Goal: Information Seeking & Learning: Learn about a topic

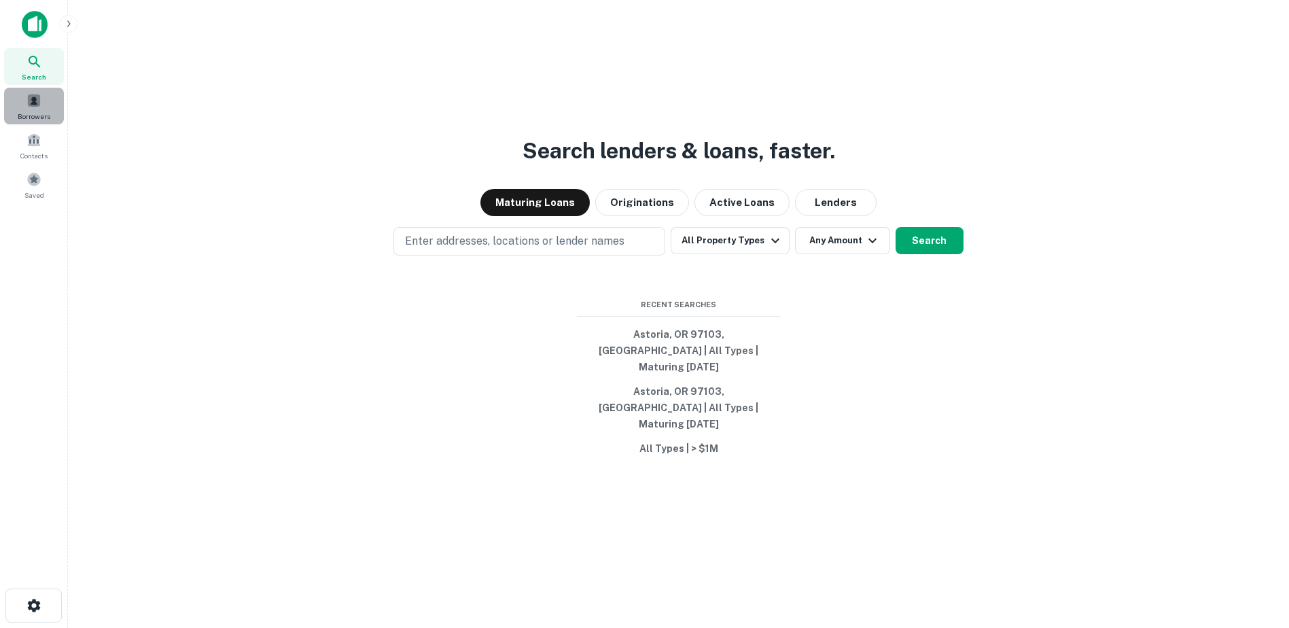
click at [34, 106] on span at bounding box center [34, 100] width 15 height 15
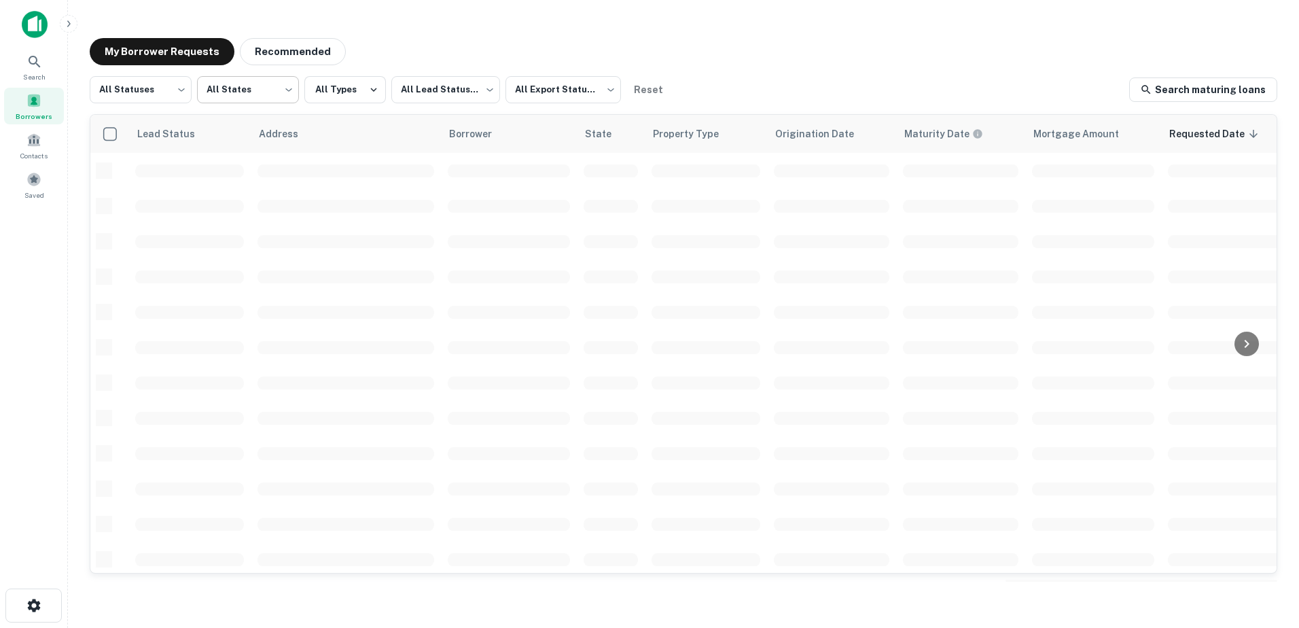
click at [274, 92] on body "Search Borrowers Contacts Saved My Borrower Requests Recommended All Statuses *…" at bounding box center [649, 314] width 1299 height 628
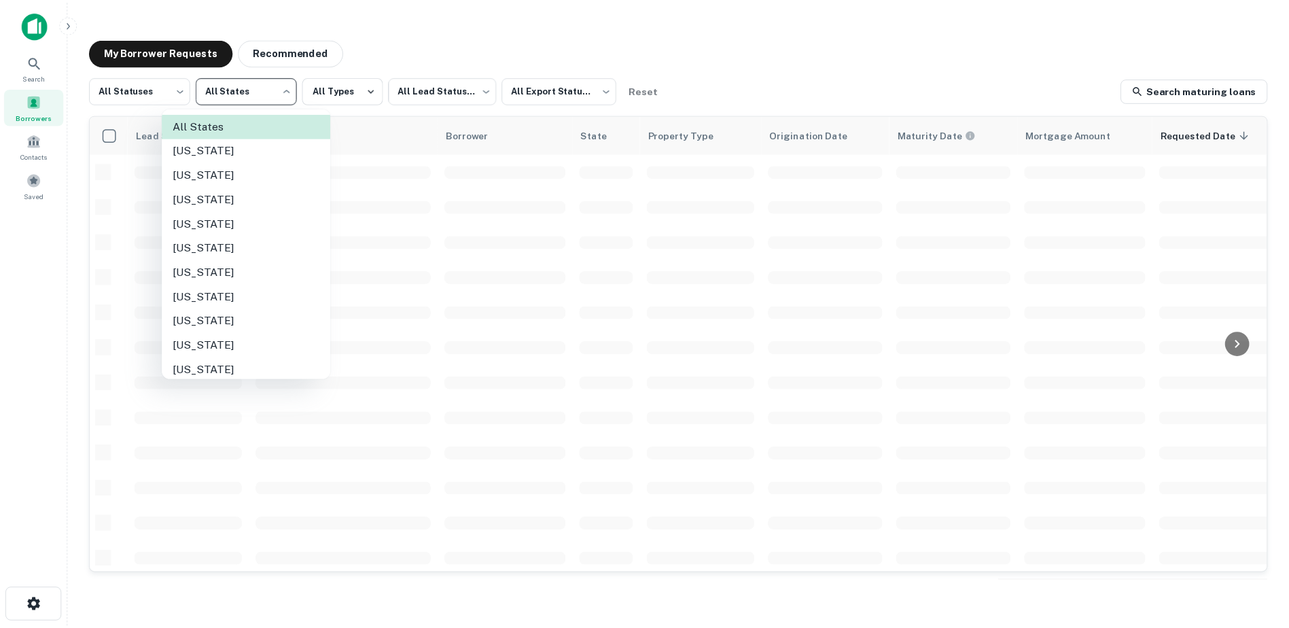
scroll to position [987, 0]
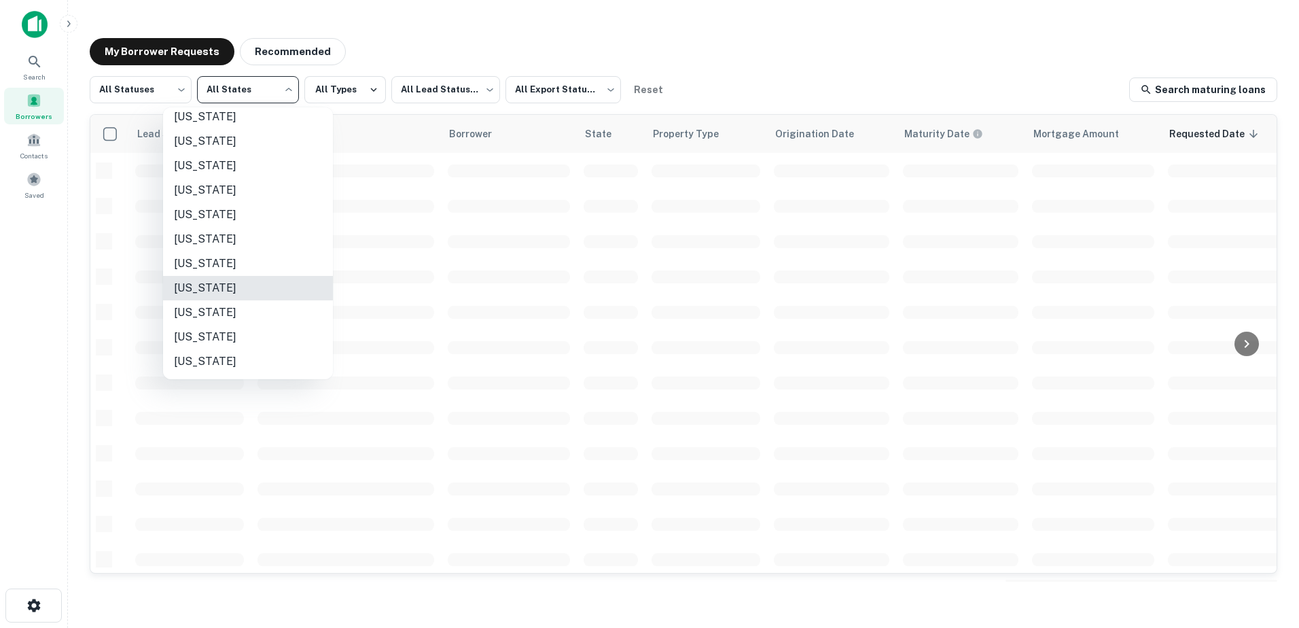
click at [236, 287] on li "Washington" at bounding box center [248, 288] width 170 height 24
type input "**"
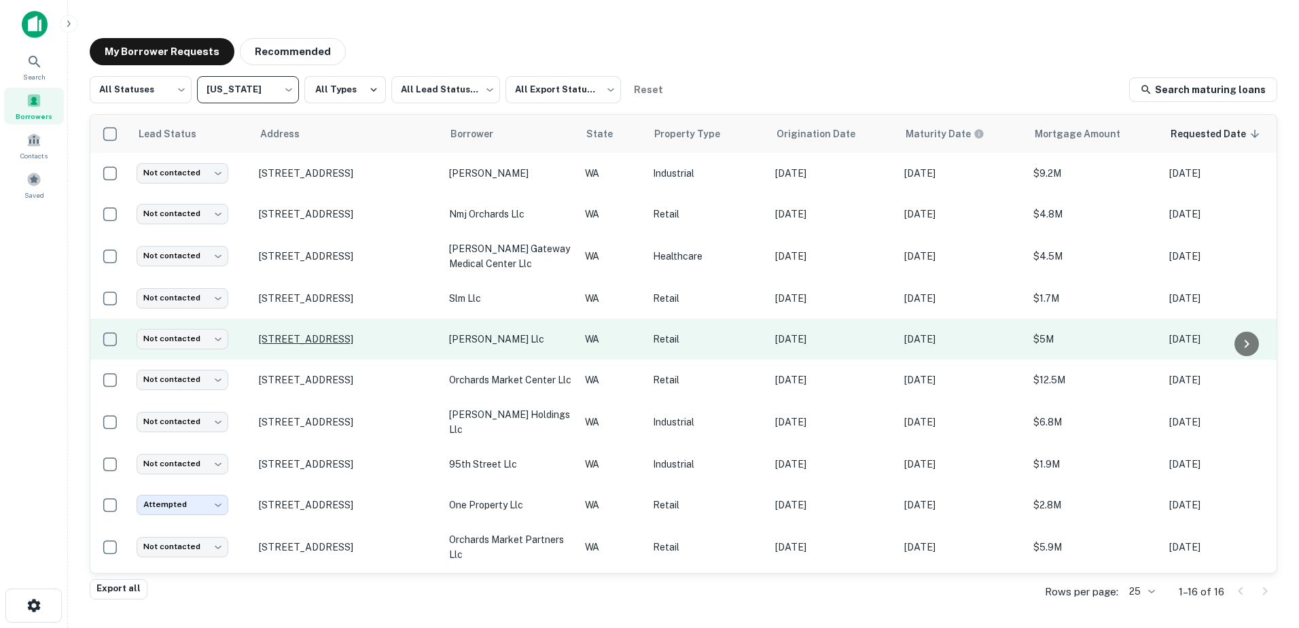
click at [389, 338] on p "210 Ne 164th Ave Vancouver, WA 98684" at bounding box center [347, 339] width 177 height 12
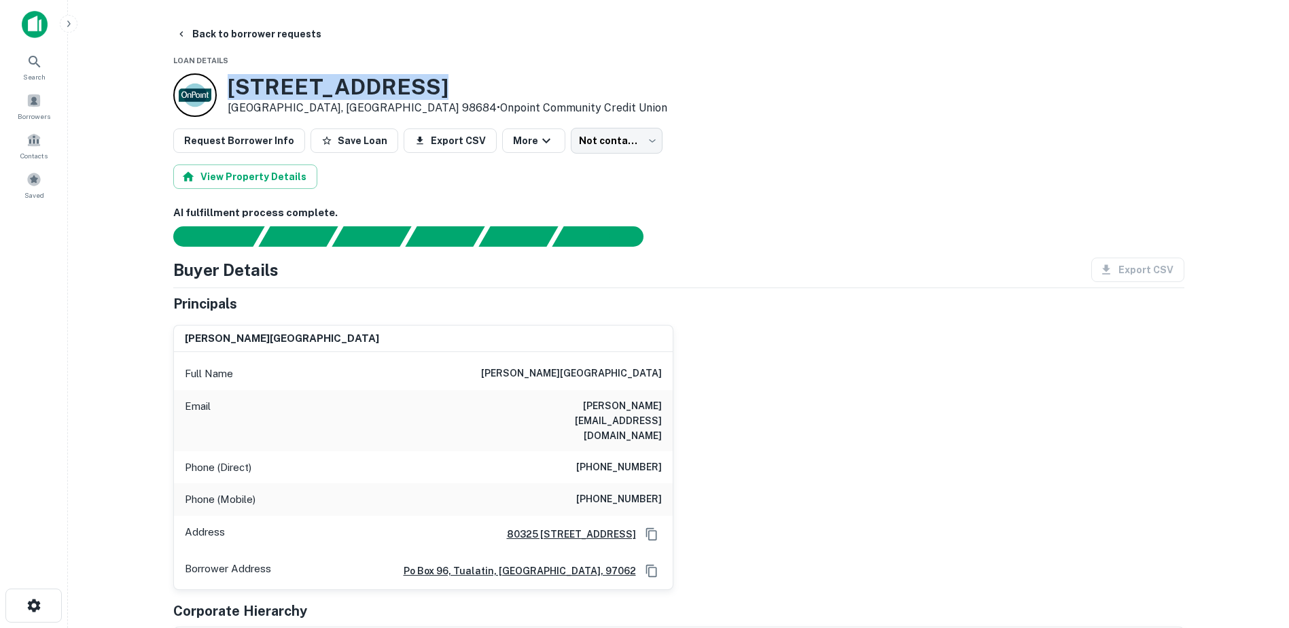
drag, startPoint x: 228, startPoint y: 86, endPoint x: 407, endPoint y: 86, distance: 178.7
click at [407, 86] on h3 "210 NE 164th Ave" at bounding box center [448, 87] width 440 height 26
drag, startPoint x: 407, startPoint y: 86, endPoint x: 359, endPoint y: 86, distance: 48.3
copy h3 "210 NE 164th Ave"
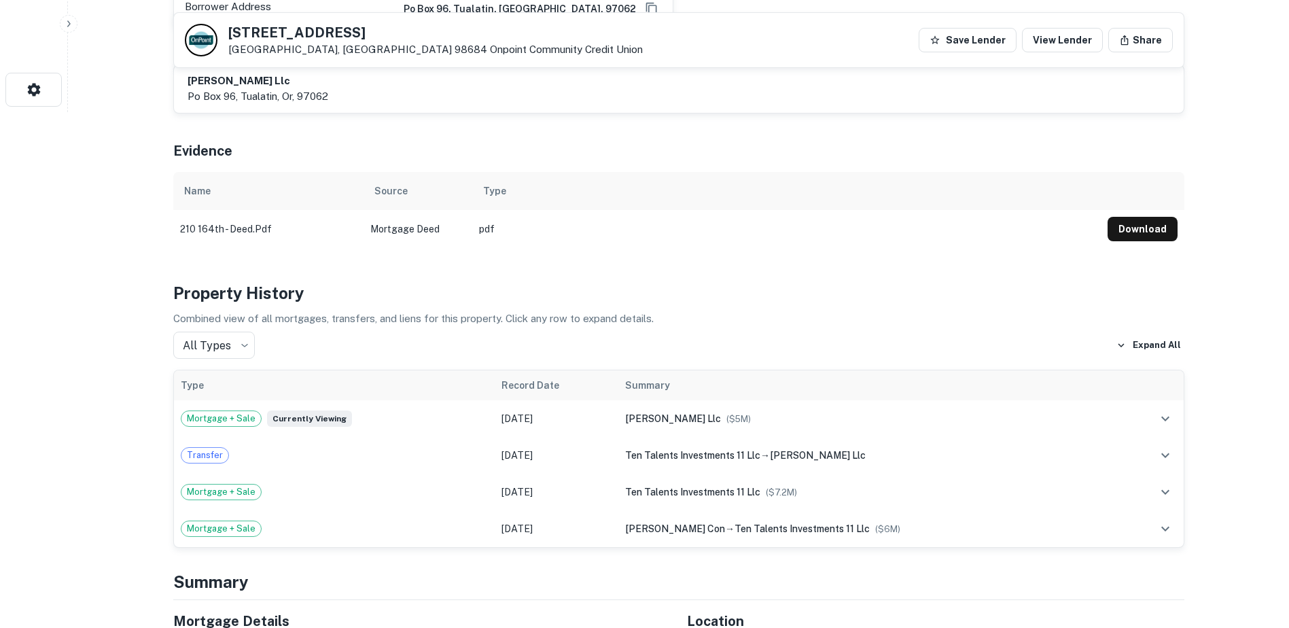
scroll to position [828, 0]
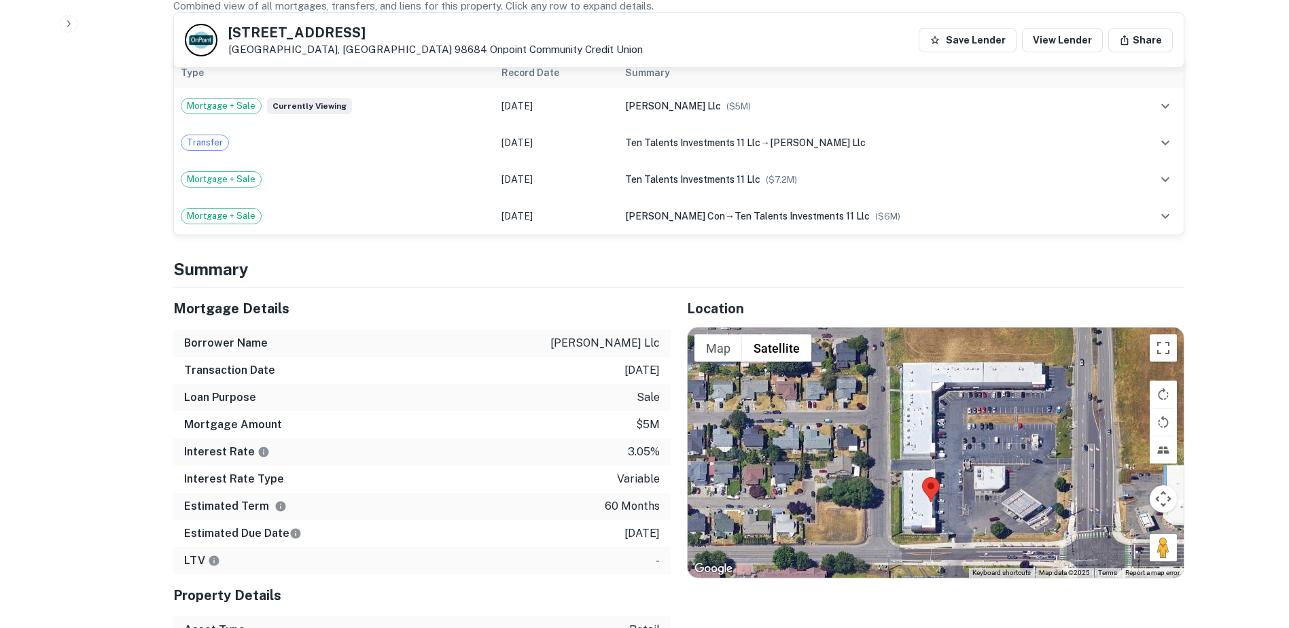
drag, startPoint x: 1029, startPoint y: 387, endPoint x: 1024, endPoint y: 439, distance: 52.6
click at [1024, 439] on div at bounding box center [936, 453] width 496 height 250
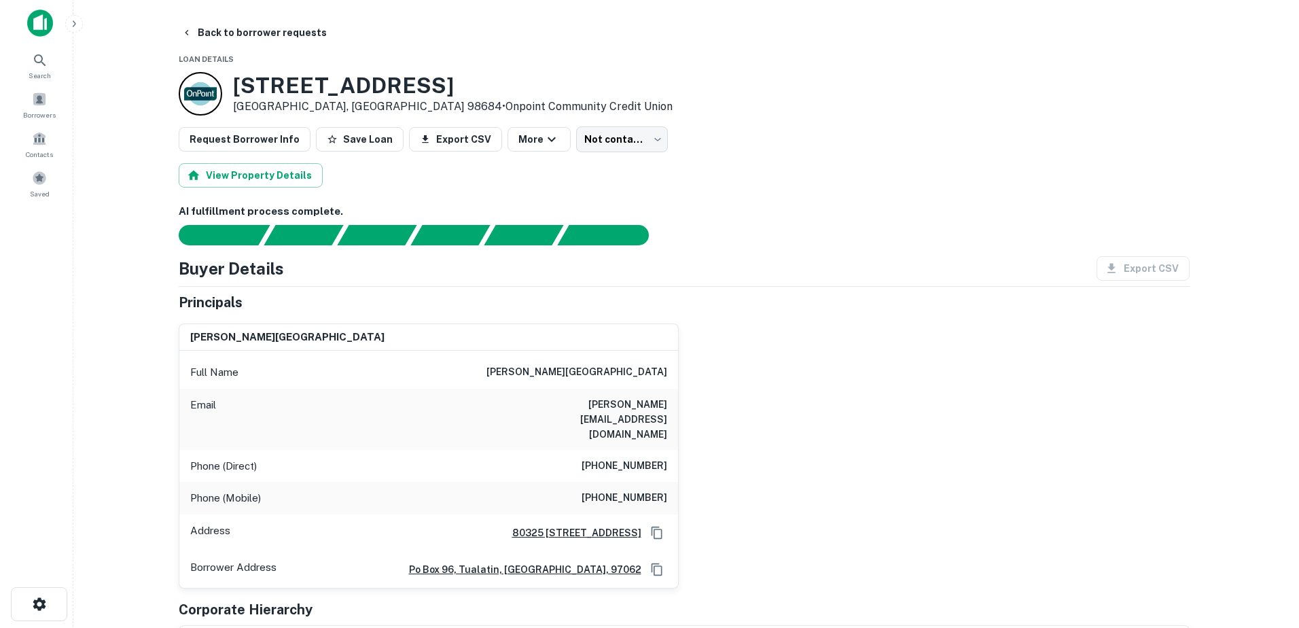
scroll to position [0, 0]
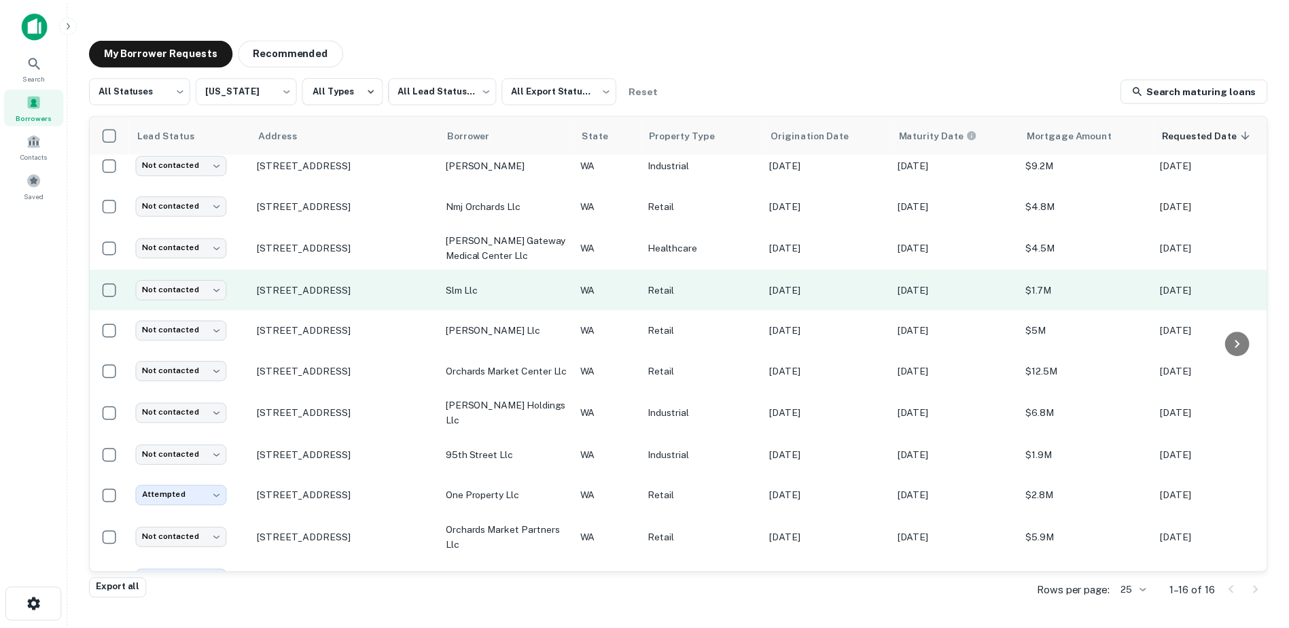
scroll to position [9, 0]
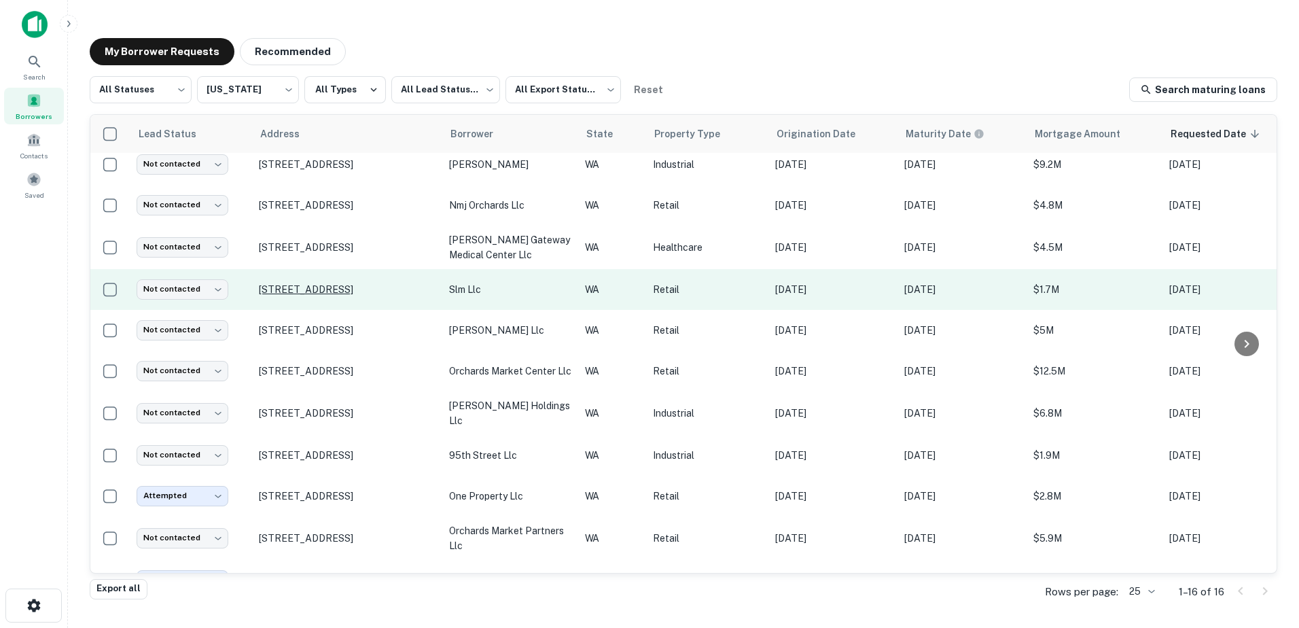
click at [386, 284] on p "205 Se Hearthwood Blvd Vancouver, WA 98684" at bounding box center [347, 289] width 177 height 12
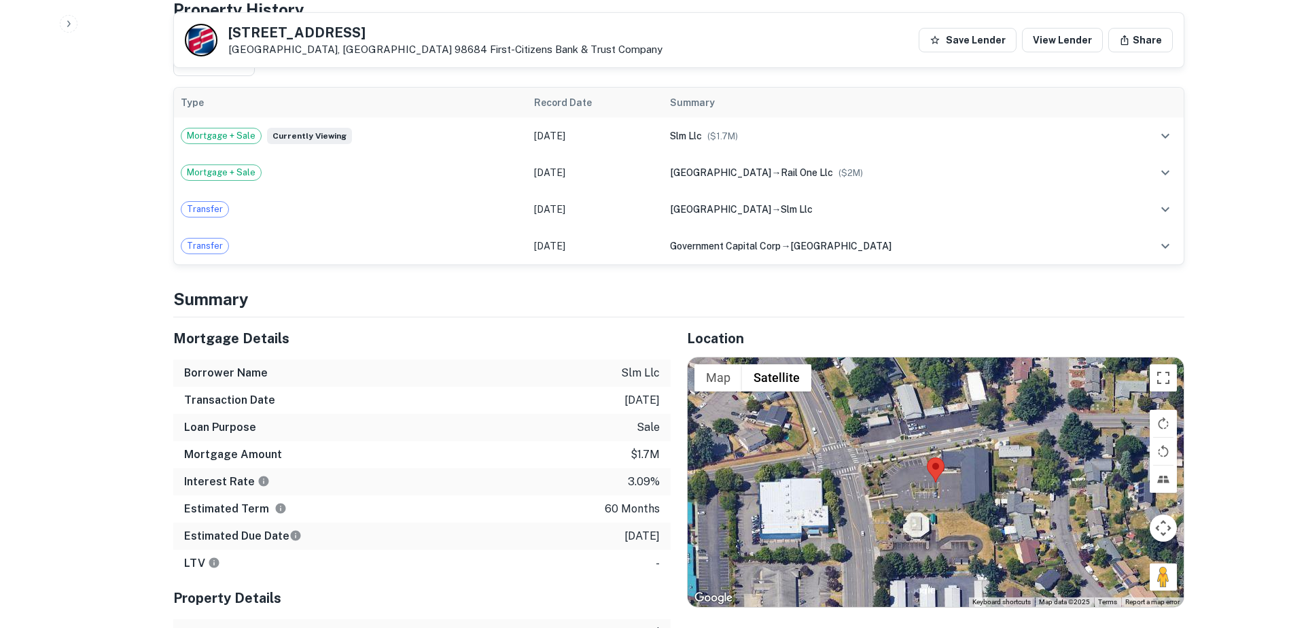
scroll to position [873, 0]
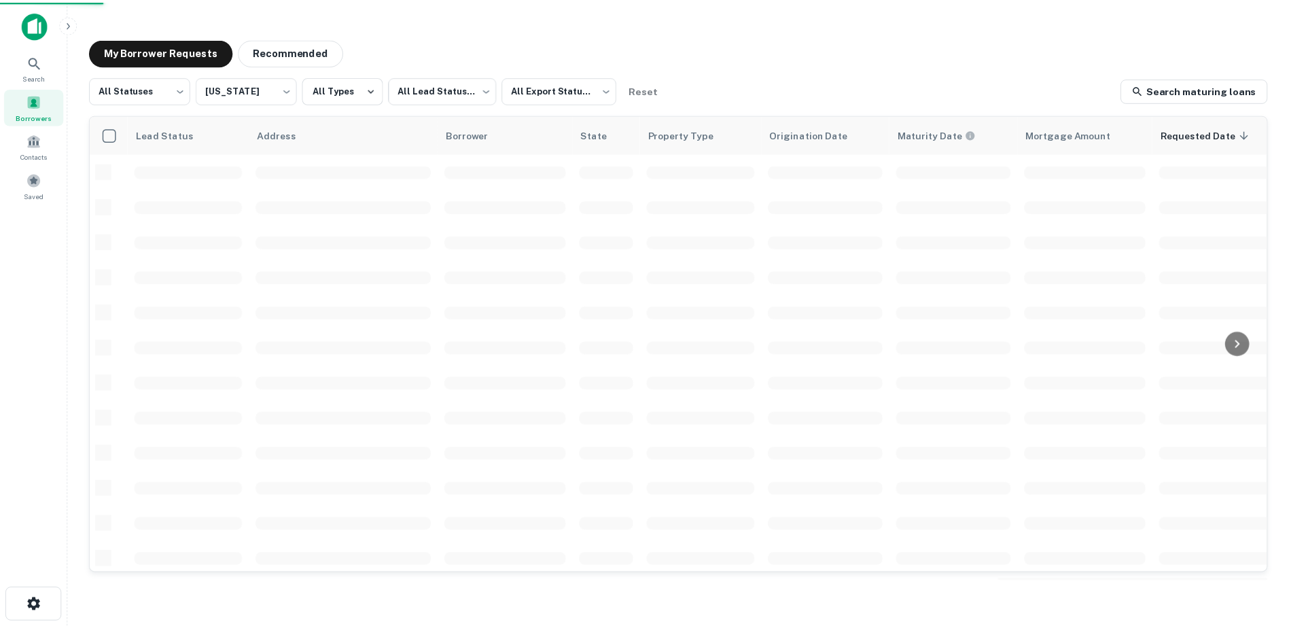
scroll to position [9, 0]
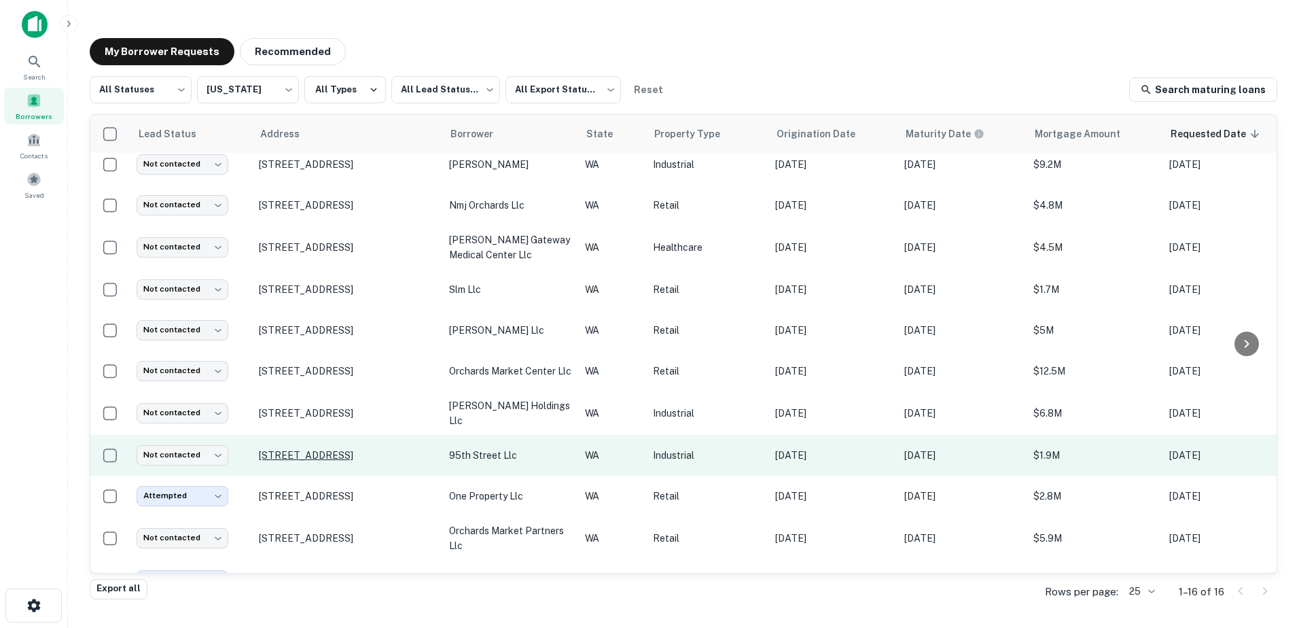
click at [387, 449] on p "12909 Ne 95th St Vancouver, WA 98682" at bounding box center [347, 455] width 177 height 12
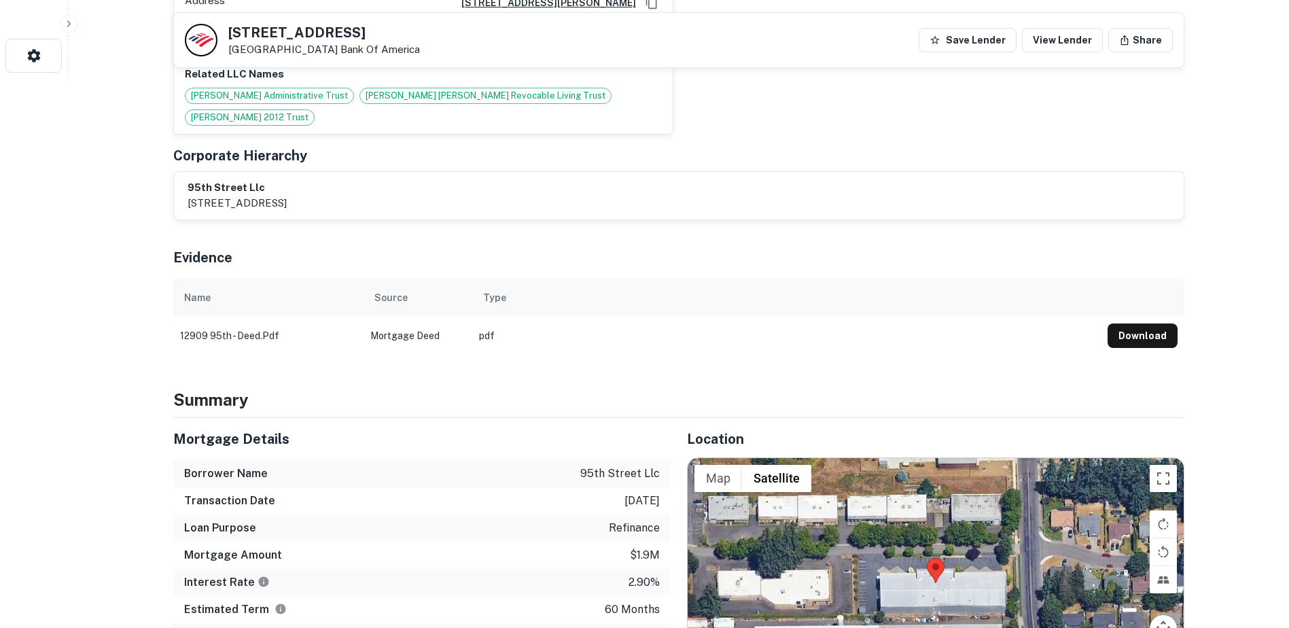
scroll to position [547, 0]
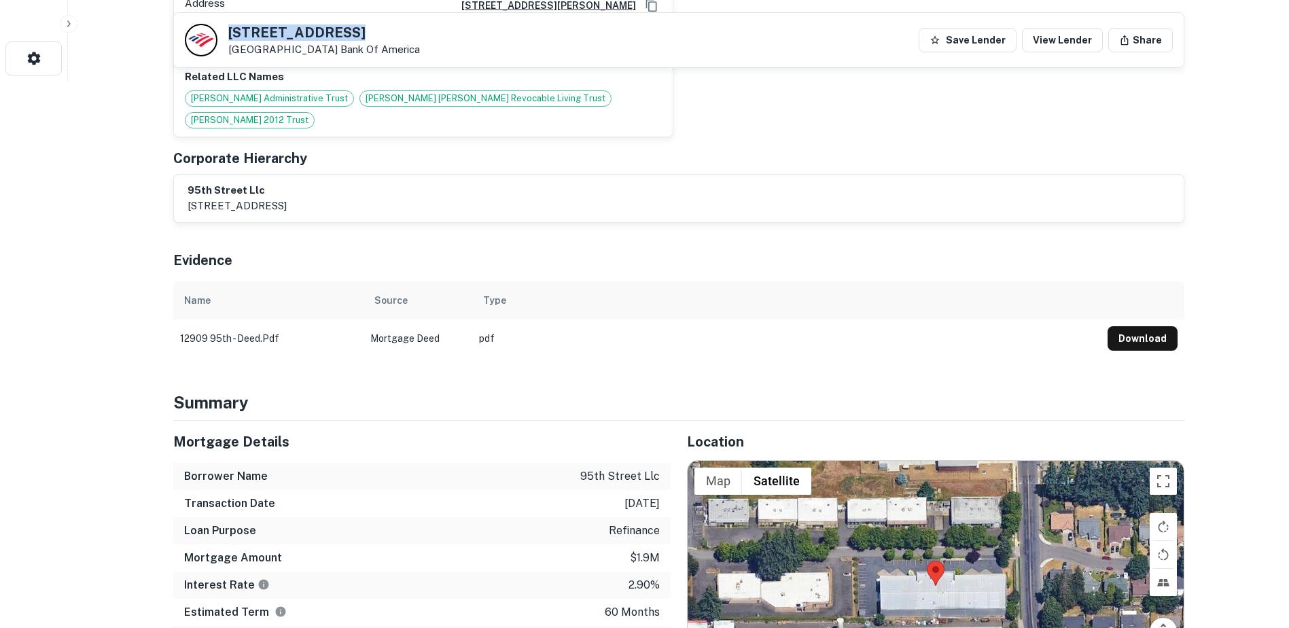
drag, startPoint x: 347, startPoint y: 34, endPoint x: 229, endPoint y: 31, distance: 117.6
click at [229, 31] on h5 "12909 NE 95th St" at bounding box center [324, 33] width 192 height 14
copy h5 "12909 NE 95th St"
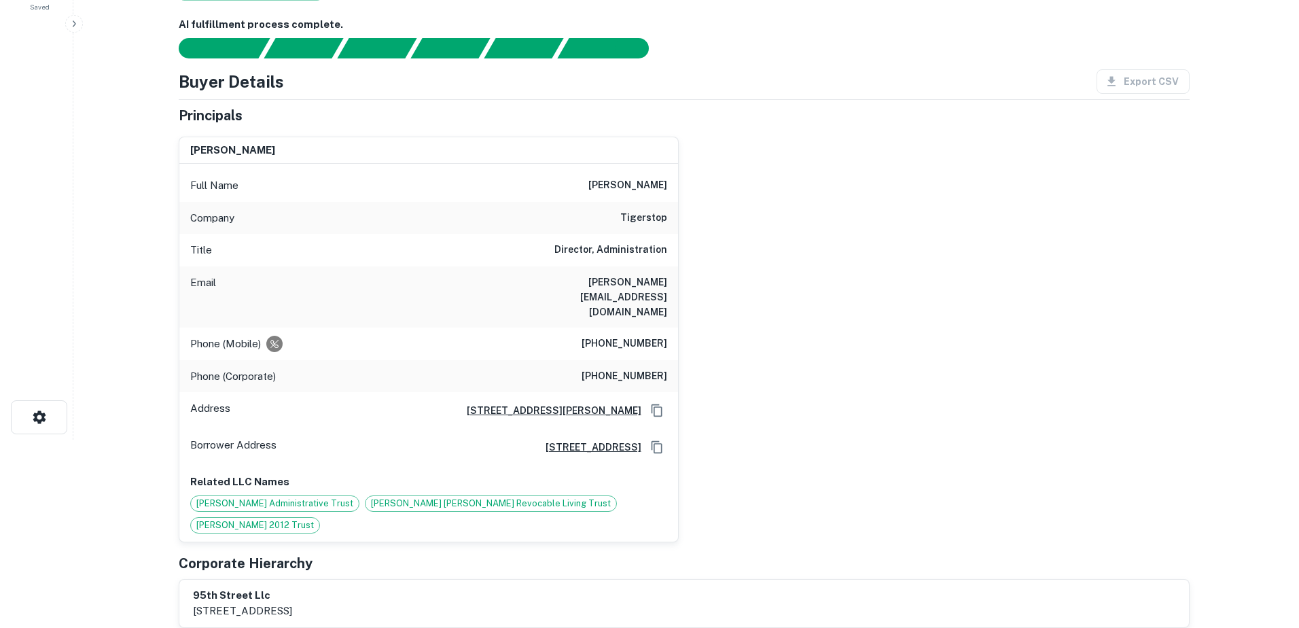
scroll to position [0, 0]
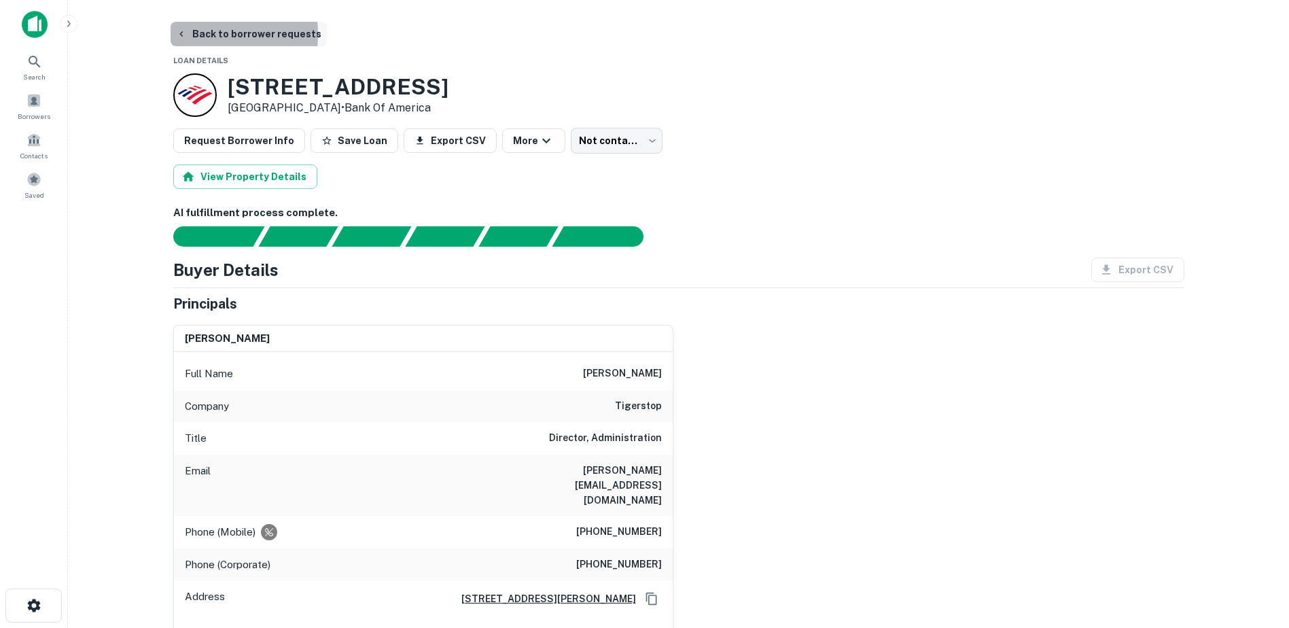
click at [194, 34] on button "Back to borrower requests" at bounding box center [249, 34] width 156 height 24
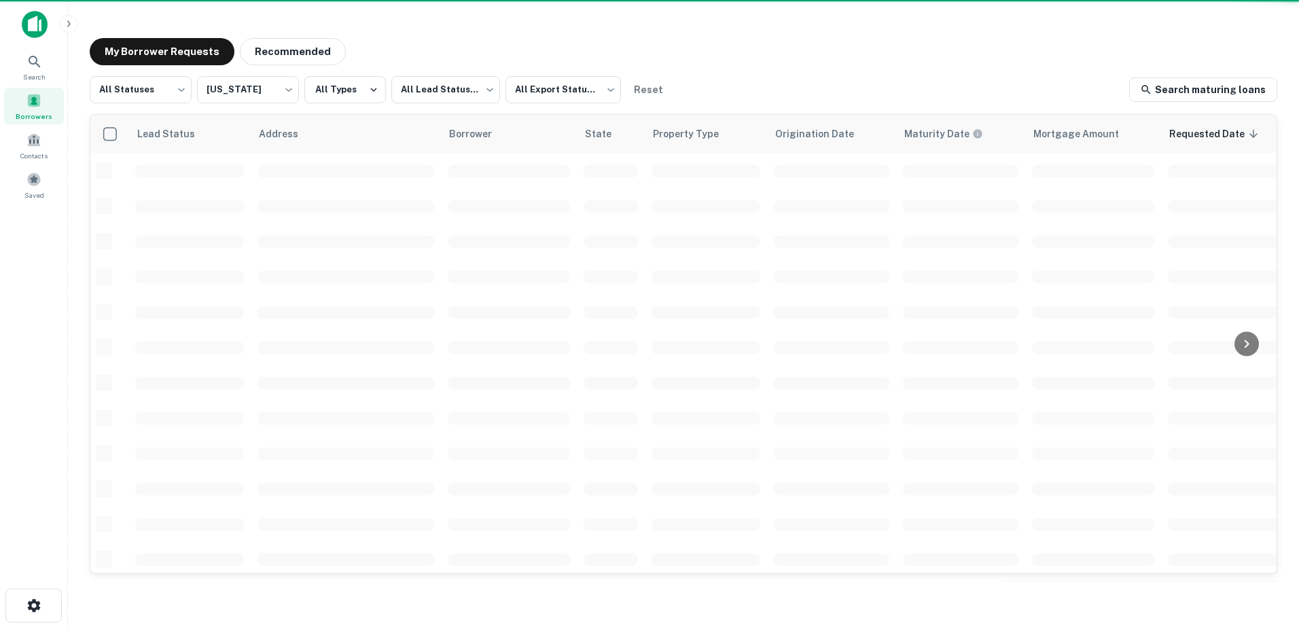
scroll to position [9, 0]
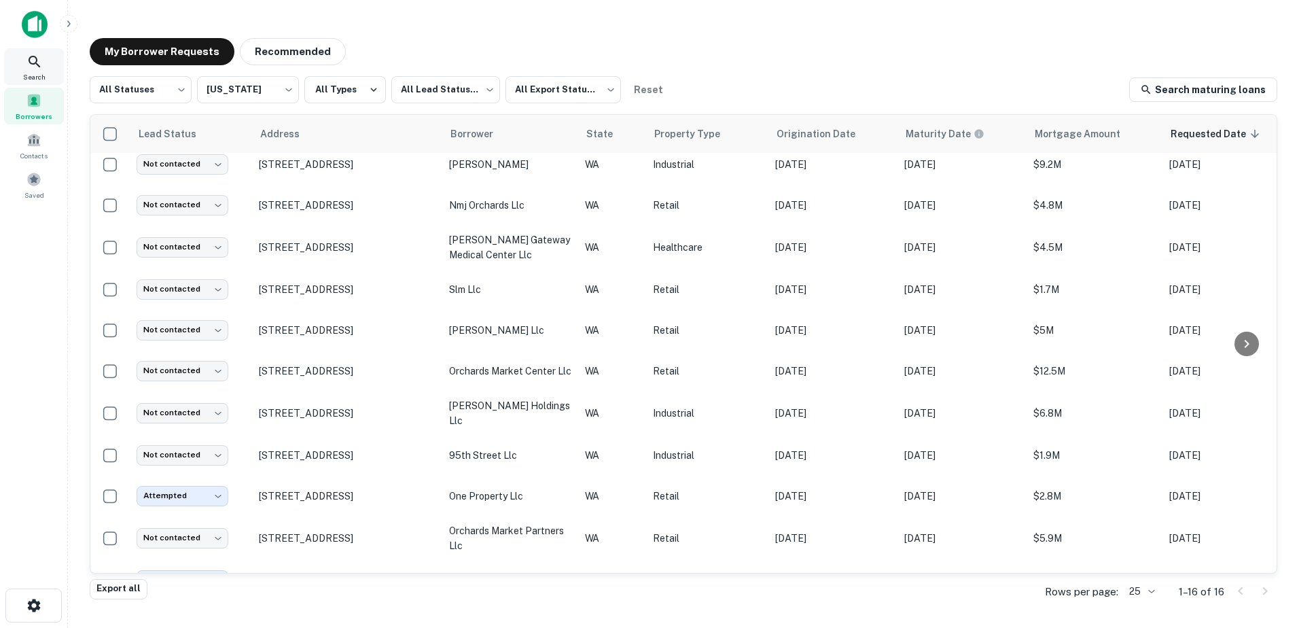
click at [37, 69] on icon at bounding box center [35, 62] width 16 height 16
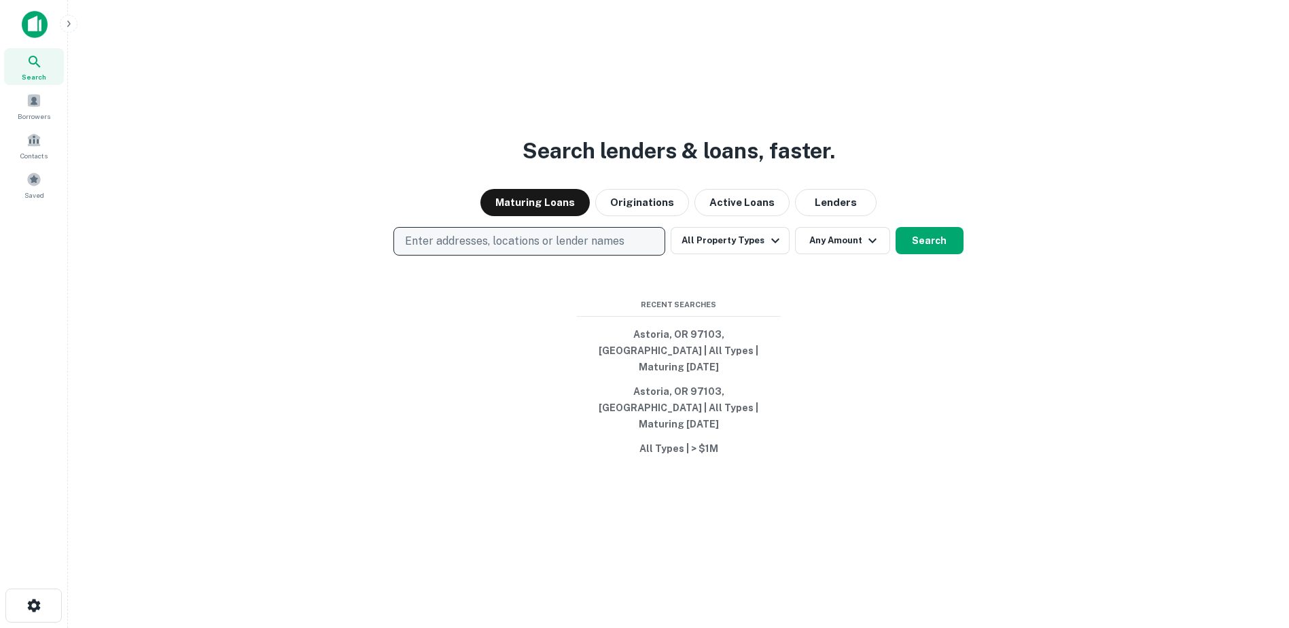
click at [553, 249] on p "Enter addresses, locations or lender names" at bounding box center [515, 241] width 220 height 16
type input "********"
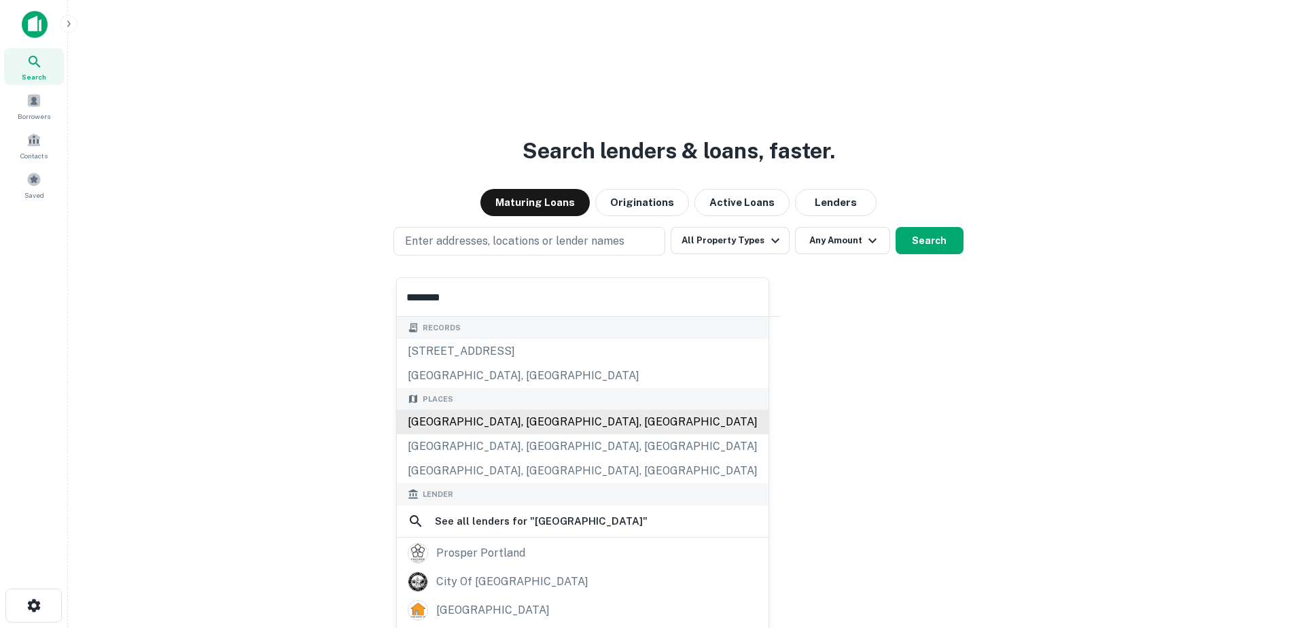
click at [450, 421] on div "Places Portland, OR, USA Portland, ME, USA Portland, TN, USA" at bounding box center [583, 436] width 372 height 96
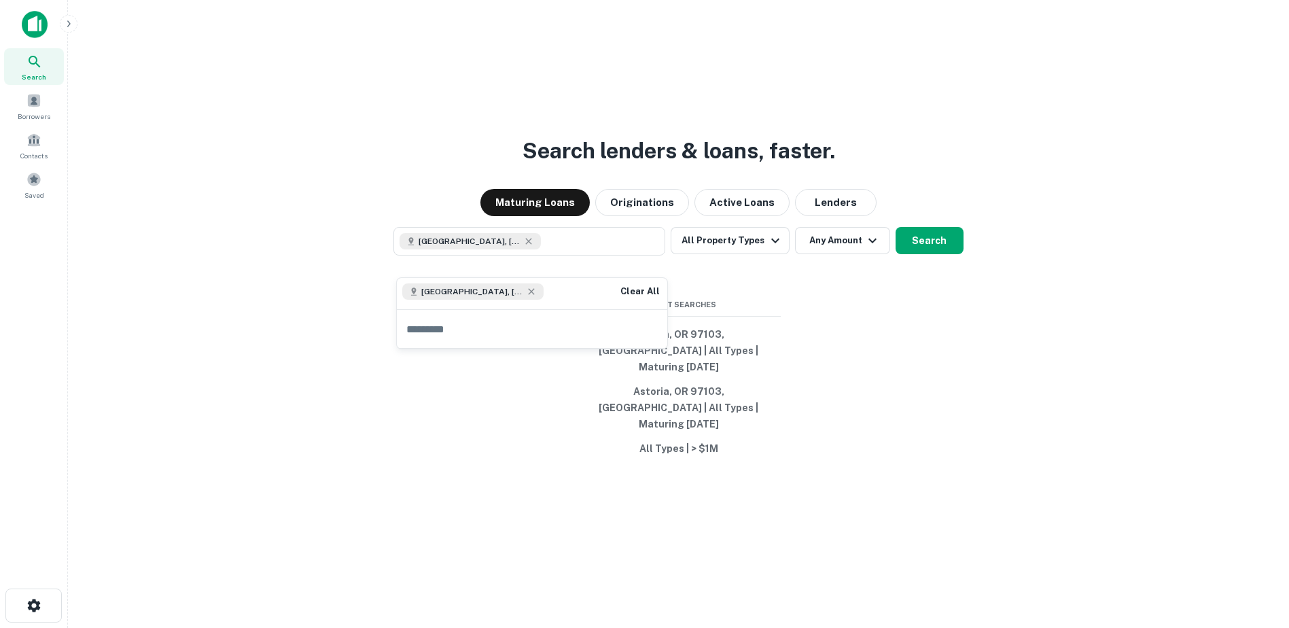
click at [890, 307] on div "Search lenders & loans, faster. Maturing Loans Originations Active Loans Lender…" at bounding box center [679, 347] width 1200 height 628
click at [773, 254] on button "All Property Types" at bounding box center [730, 240] width 118 height 27
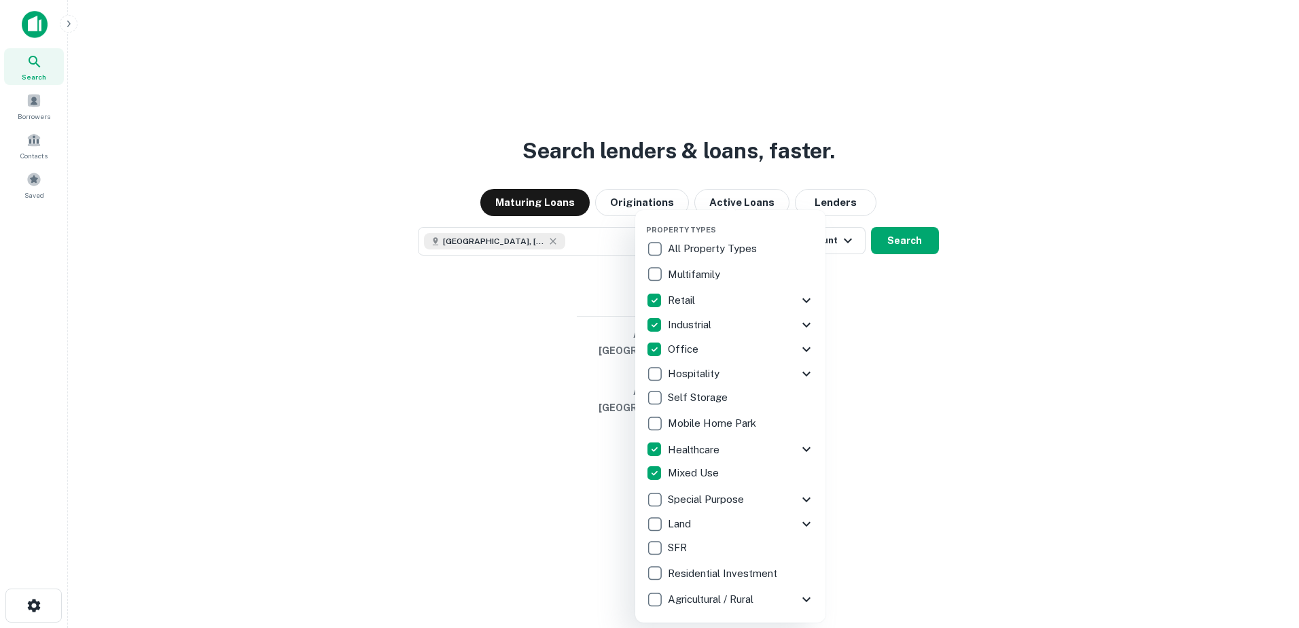
click at [936, 387] on div at bounding box center [649, 314] width 1299 height 628
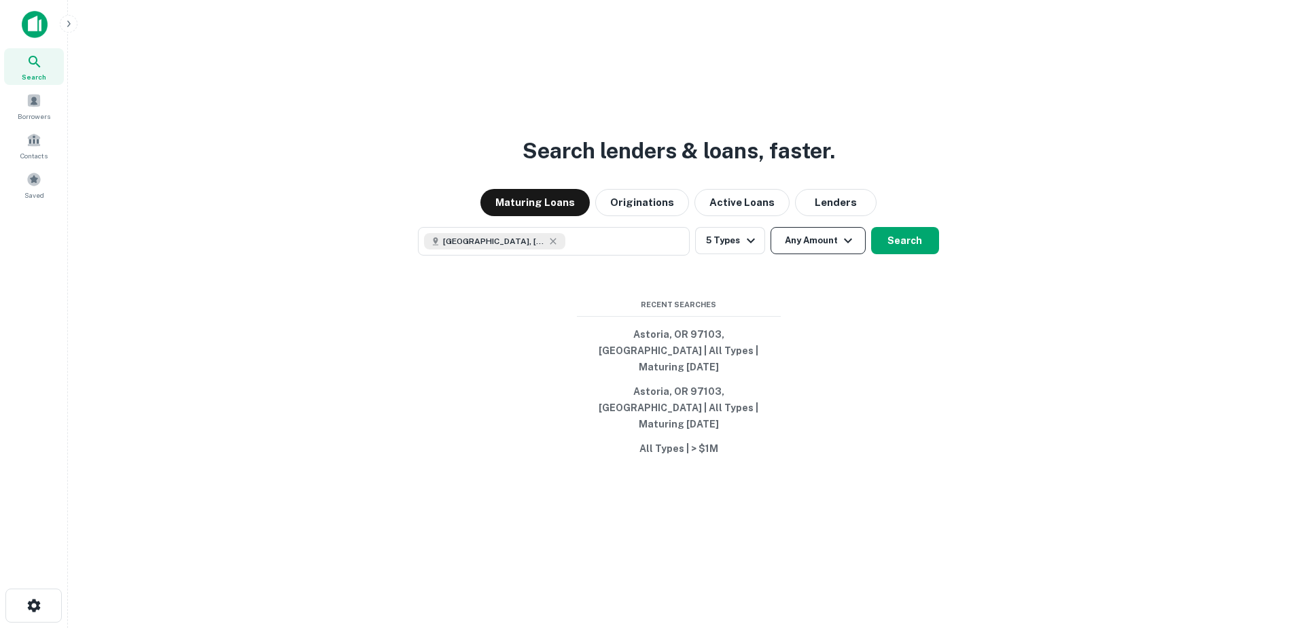
click at [827, 254] on button "Any Amount" at bounding box center [818, 240] width 95 height 27
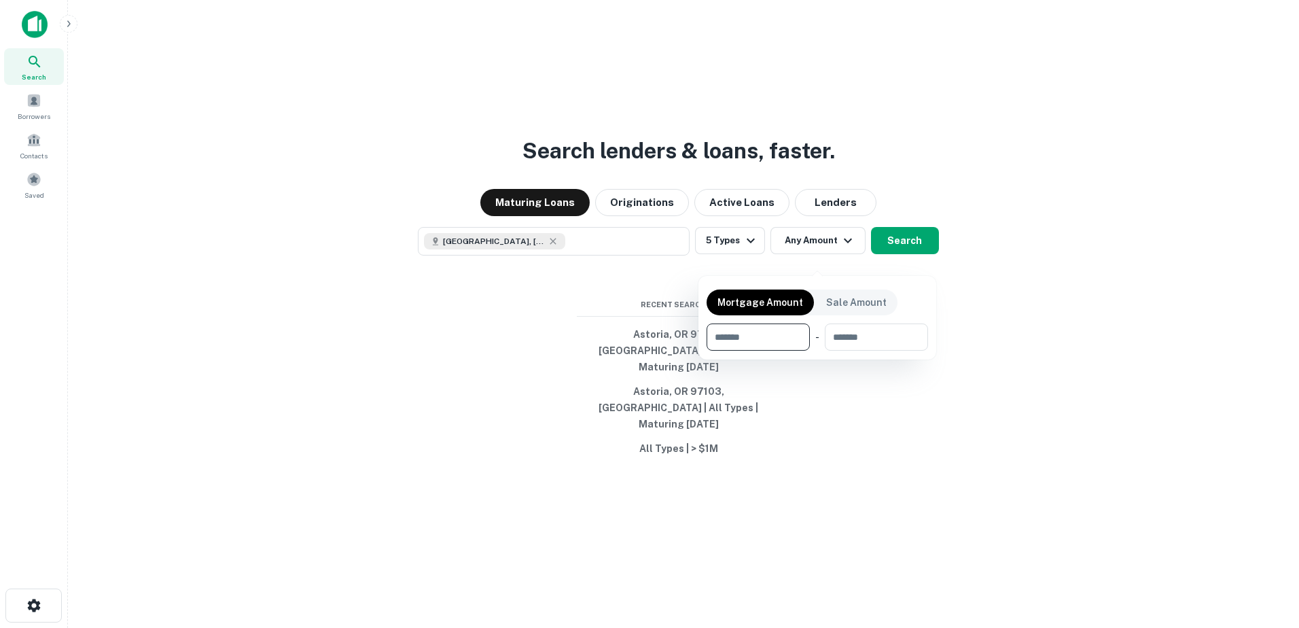
click at [782, 340] on input "number" at bounding box center [754, 337] width 94 height 27
type input "*******"
click at [922, 317] on div "Mortgage Amount Sale Amount ******* $2.5M ​ - ​" at bounding box center [818, 317] width 222 height 67
click at [907, 258] on div at bounding box center [649, 314] width 1299 height 628
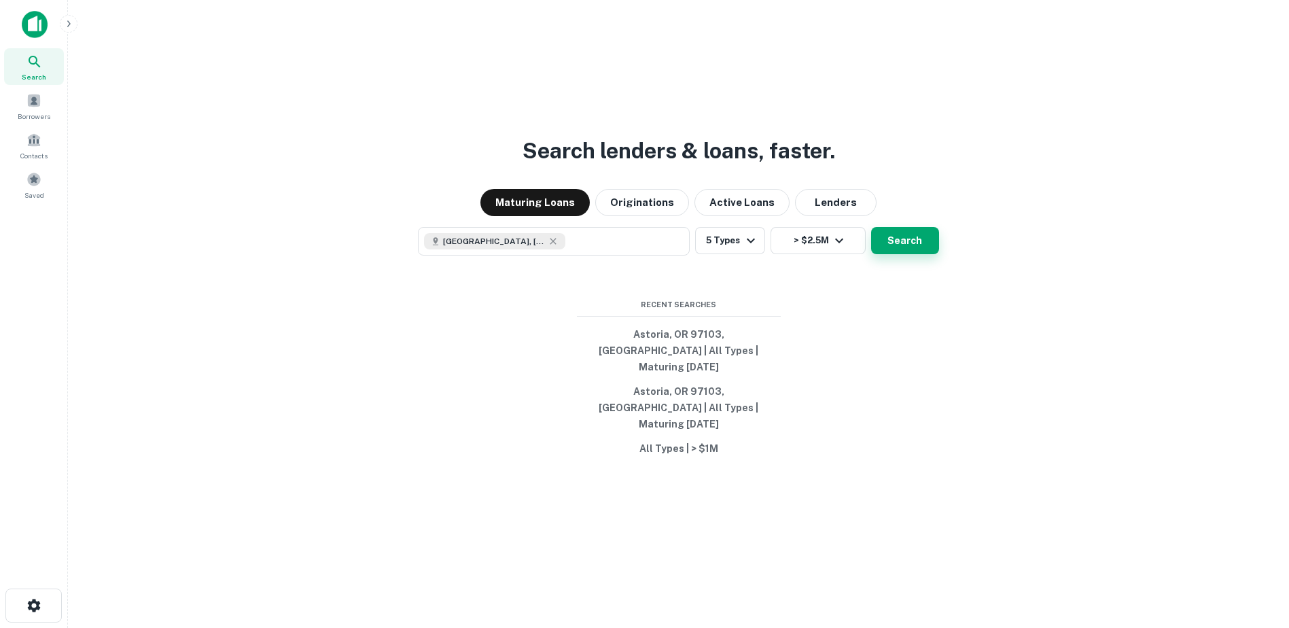
click at [901, 254] on button "Search" at bounding box center [905, 240] width 68 height 27
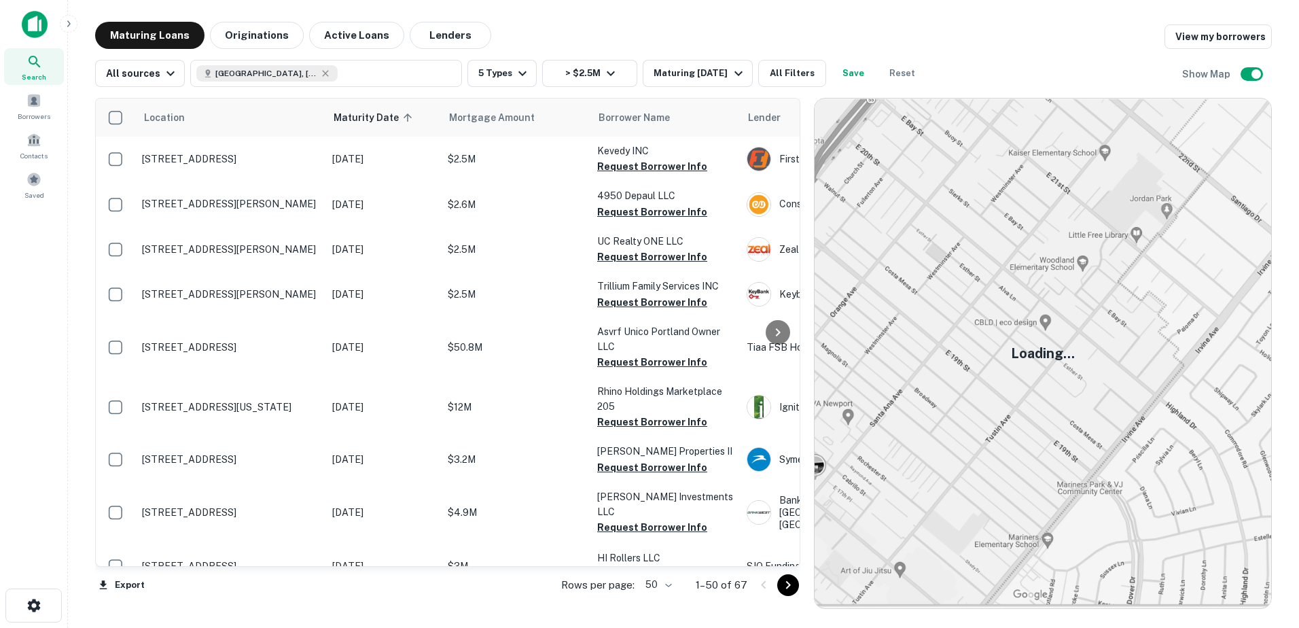
scroll to position [9, 0]
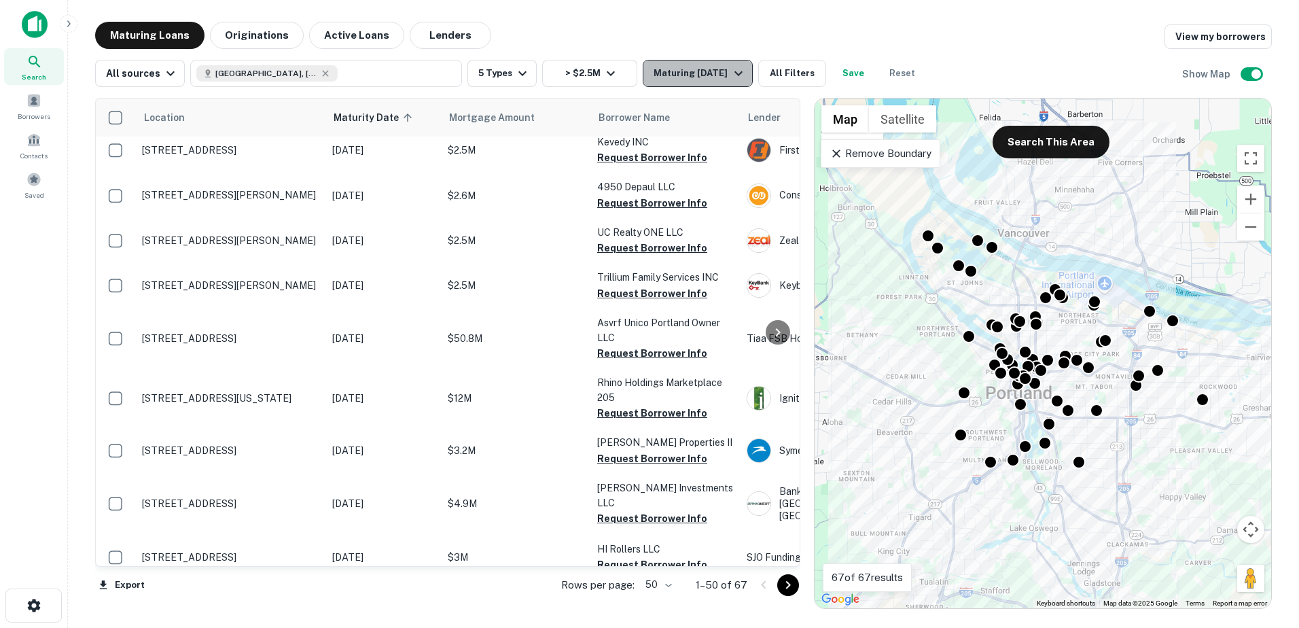
click at [667, 73] on div "Maturing In 1 Year" at bounding box center [700, 73] width 92 height 16
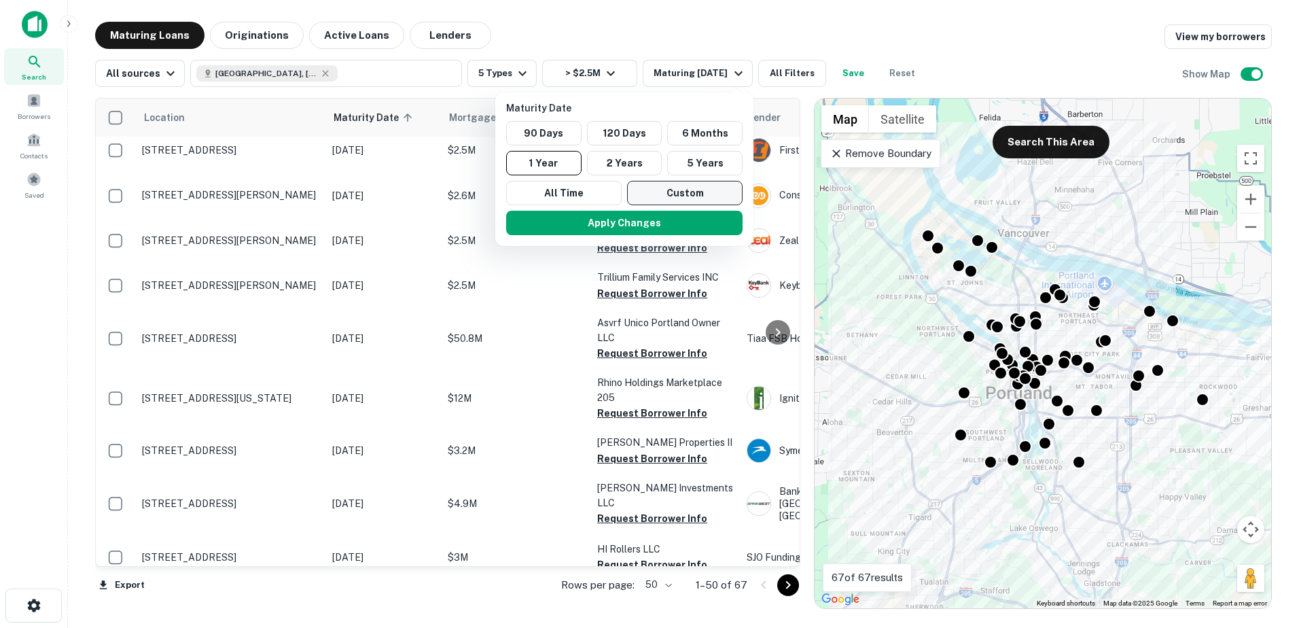
click at [665, 194] on button "Custom" at bounding box center [685, 193] width 116 height 24
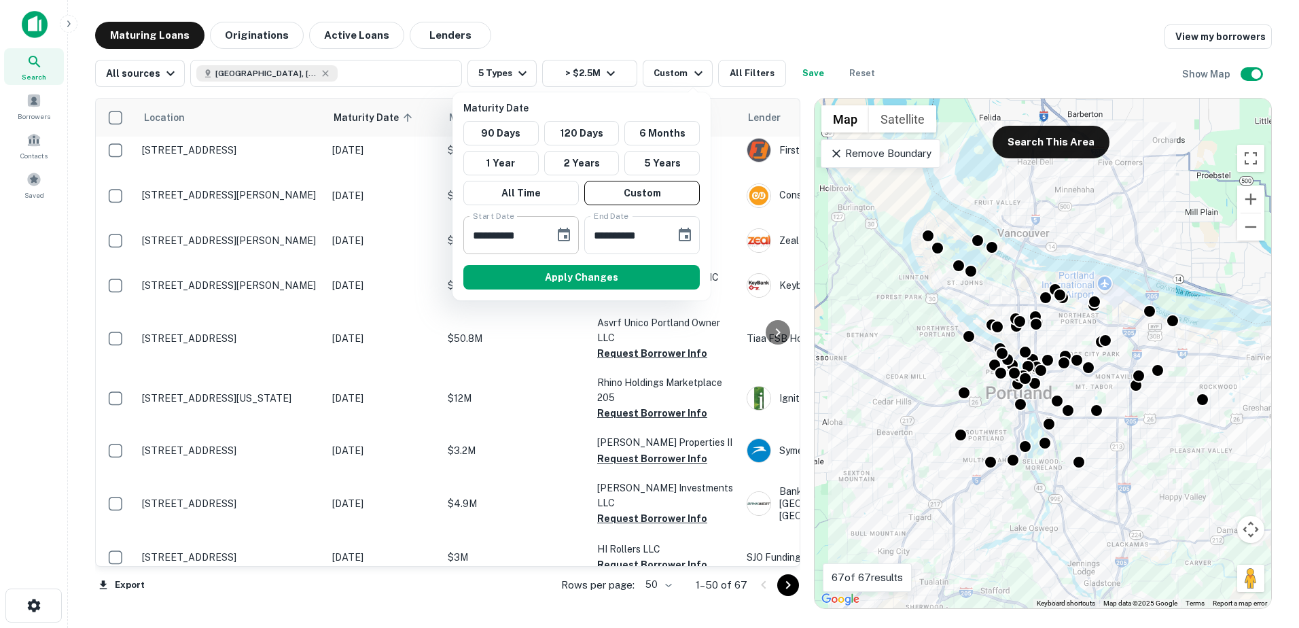
click at [563, 237] on icon "Choose date, selected date is Sep 29, 2025" at bounding box center [564, 235] width 16 height 16
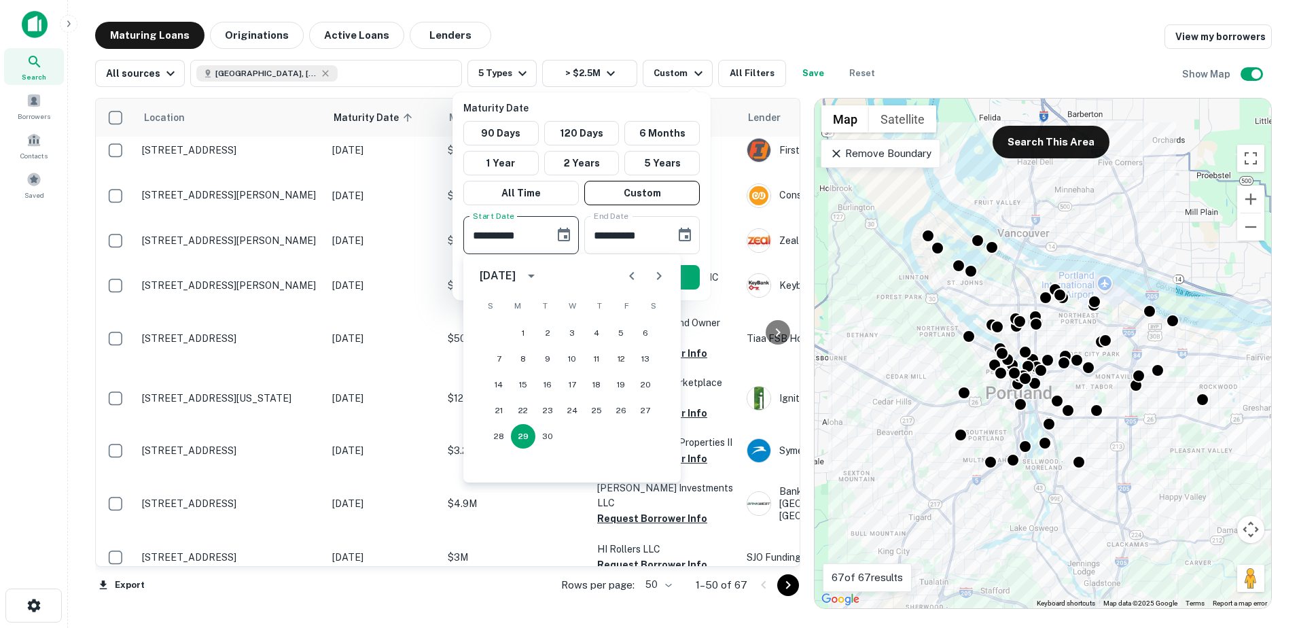
click at [659, 271] on icon "Next month" at bounding box center [659, 276] width 16 height 16
click at [598, 337] on button "1" at bounding box center [596, 333] width 24 height 24
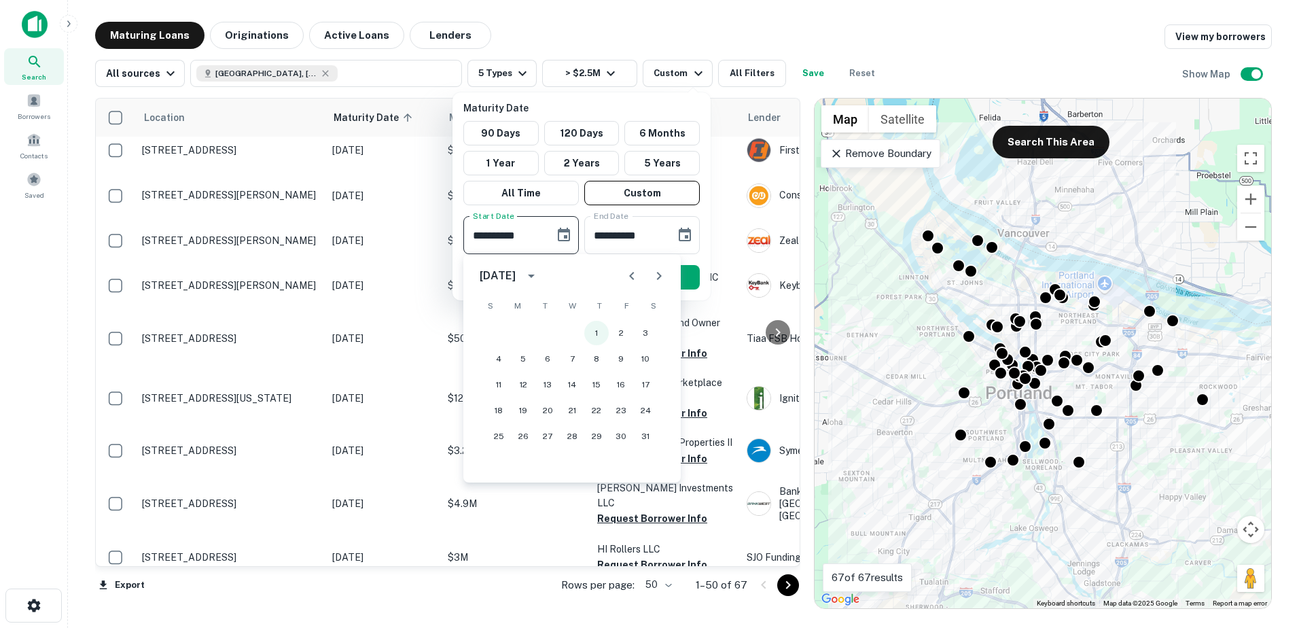
type input "**********"
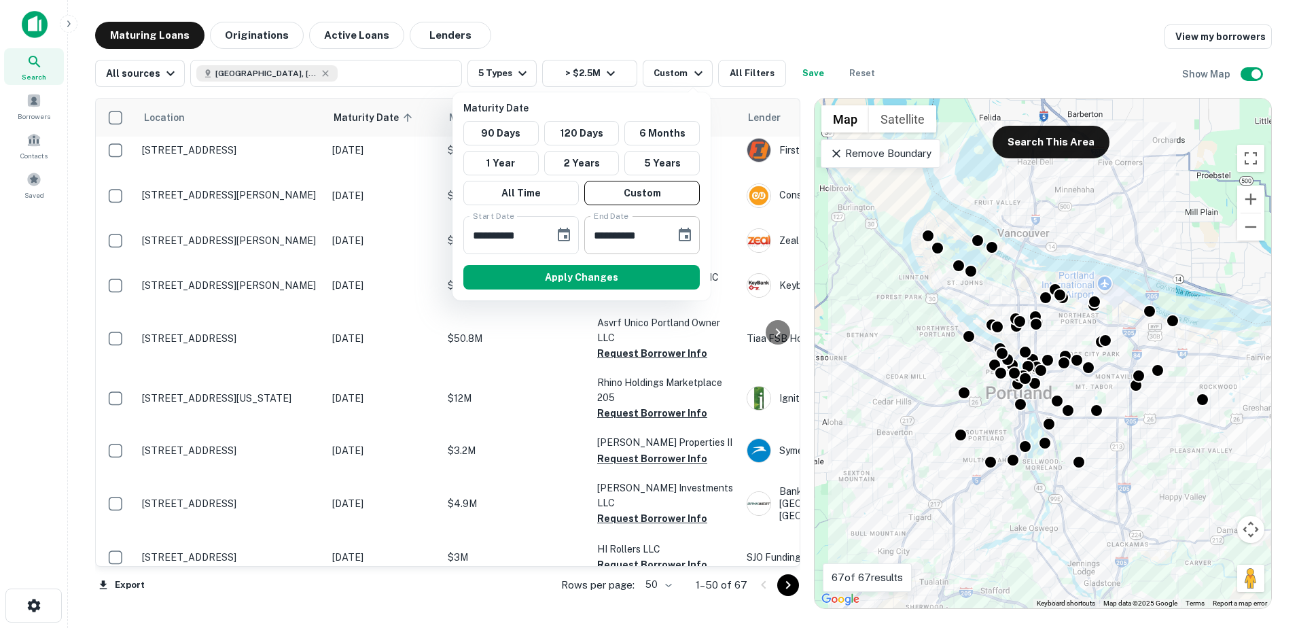
click at [687, 237] on icon "Choose date, selected date is Mar 28, 2026" at bounding box center [685, 235] width 12 height 14
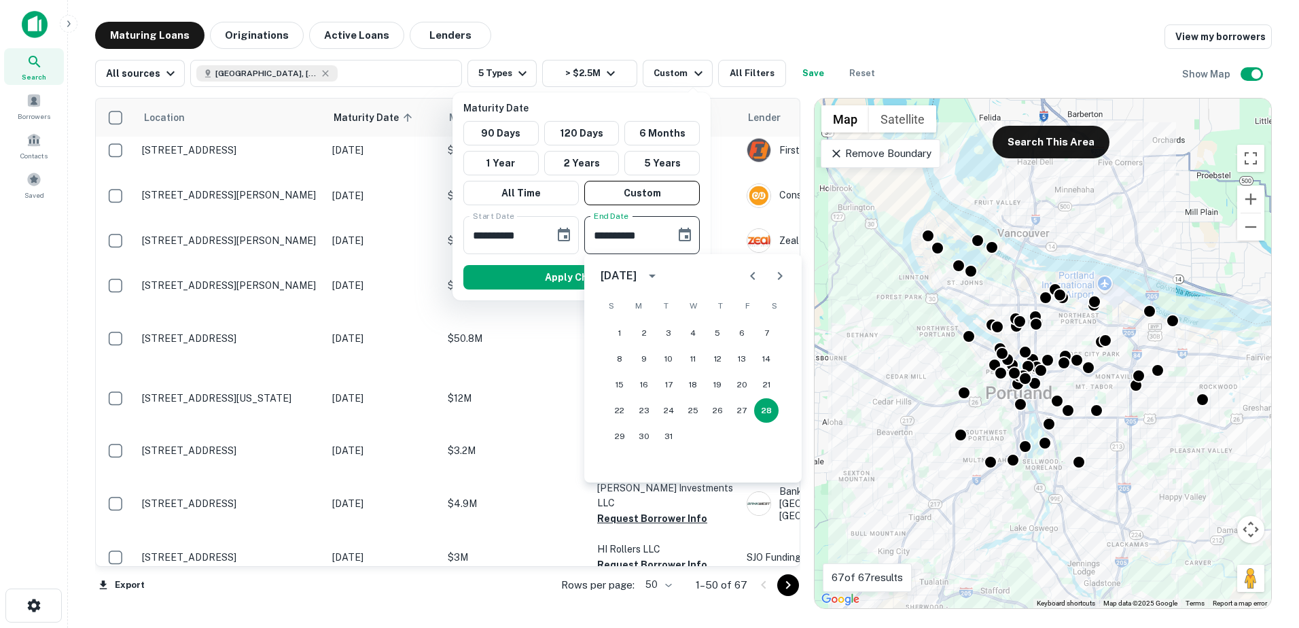
click at [783, 275] on icon "Next month" at bounding box center [780, 276] width 16 height 16
click at [782, 275] on icon "Next month" at bounding box center [780, 276] width 5 height 8
click at [780, 275] on icon "Next month" at bounding box center [780, 276] width 16 height 16
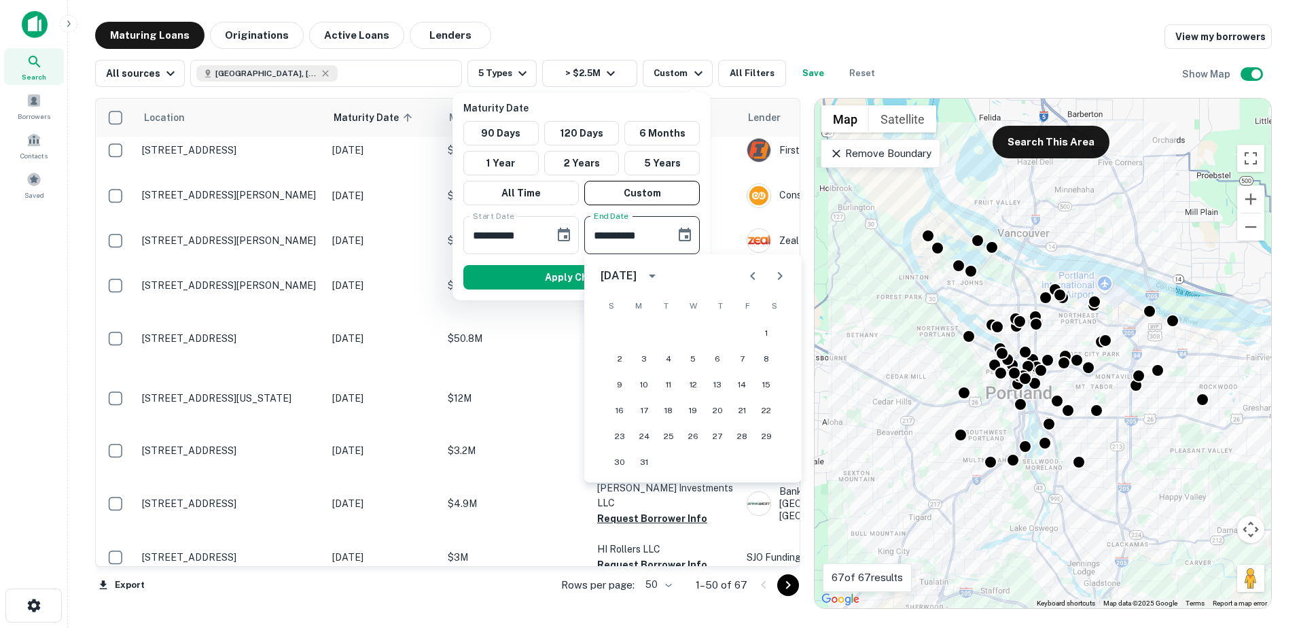
click at [780, 275] on icon "Next month" at bounding box center [780, 276] width 16 height 16
click at [724, 436] on button "31" at bounding box center [717, 436] width 24 height 24
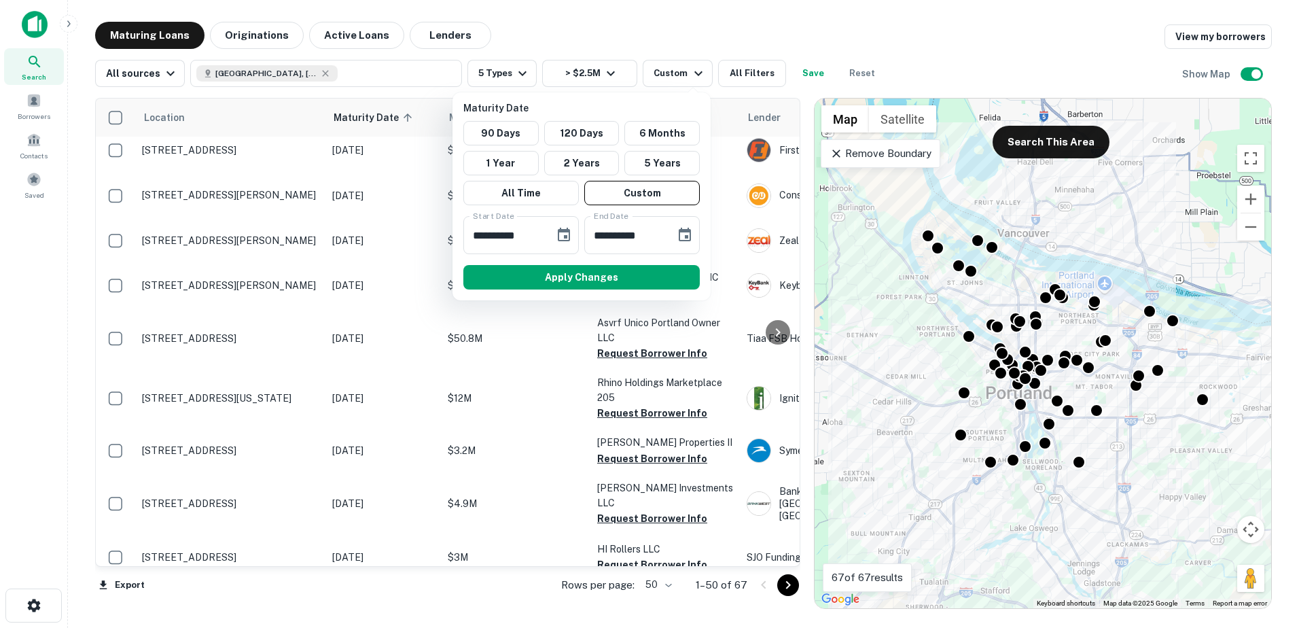
type input "**********"
click at [618, 276] on button "Apply Changes" at bounding box center [582, 277] width 237 height 24
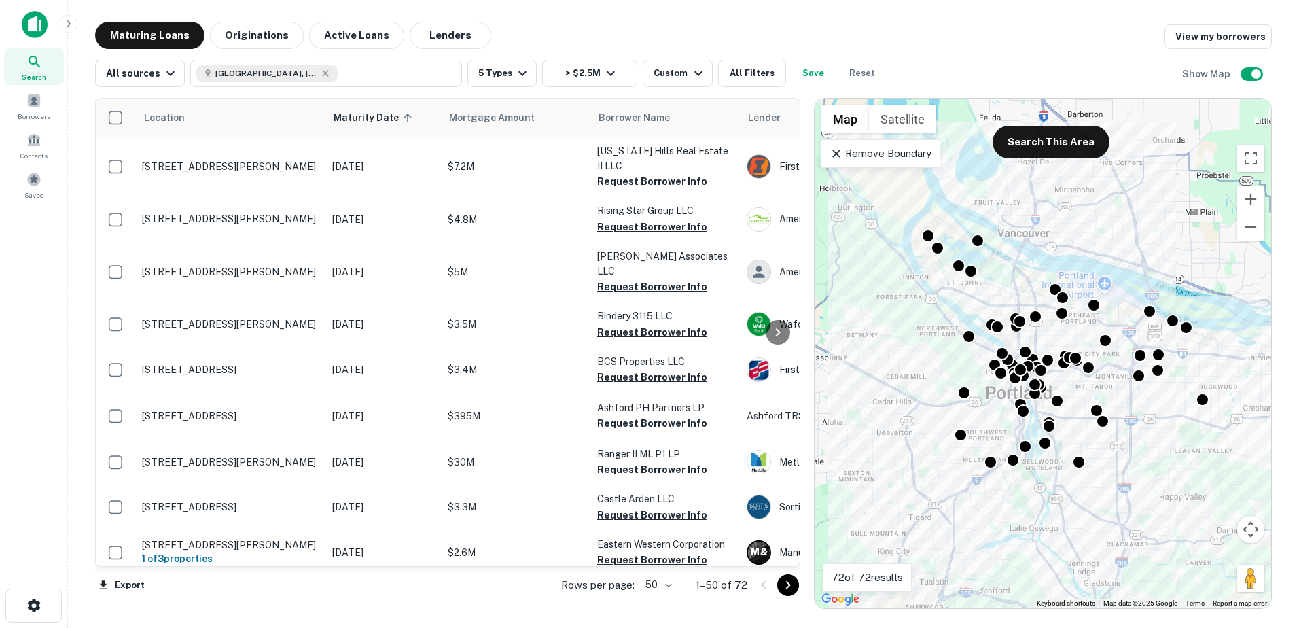
click at [848, 161] on p "Remove Boundary" at bounding box center [880, 153] width 101 height 16
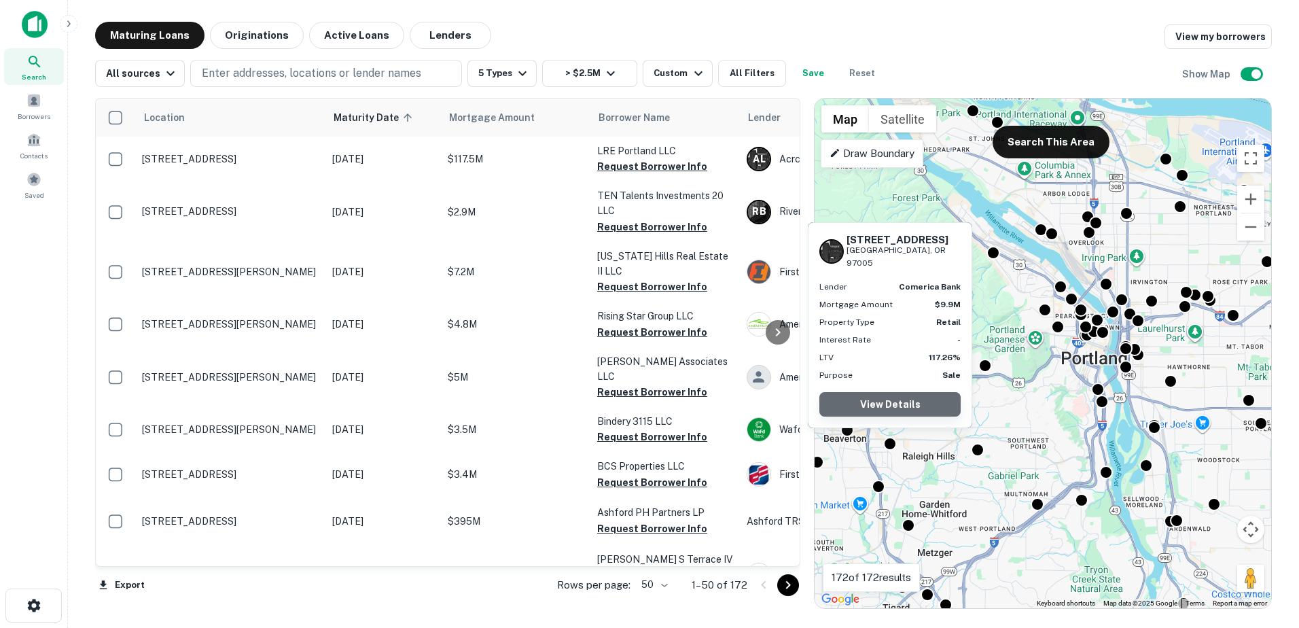
click at [883, 408] on link "View Details" at bounding box center [890, 404] width 141 height 24
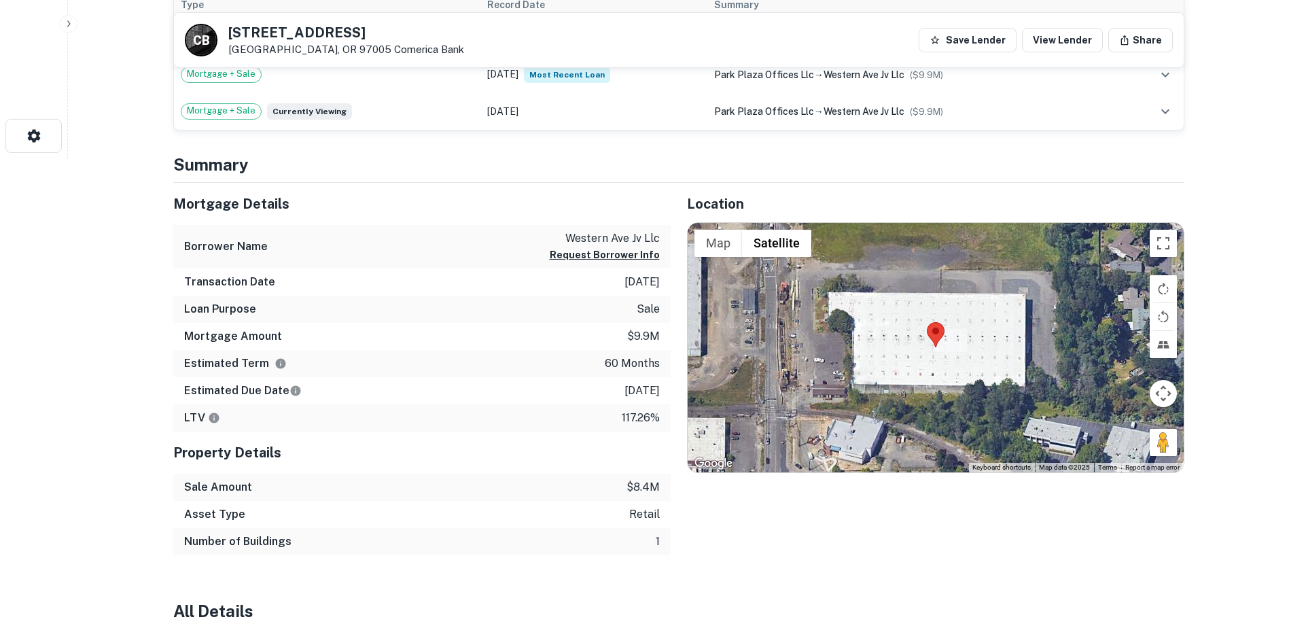
scroll to position [443, 0]
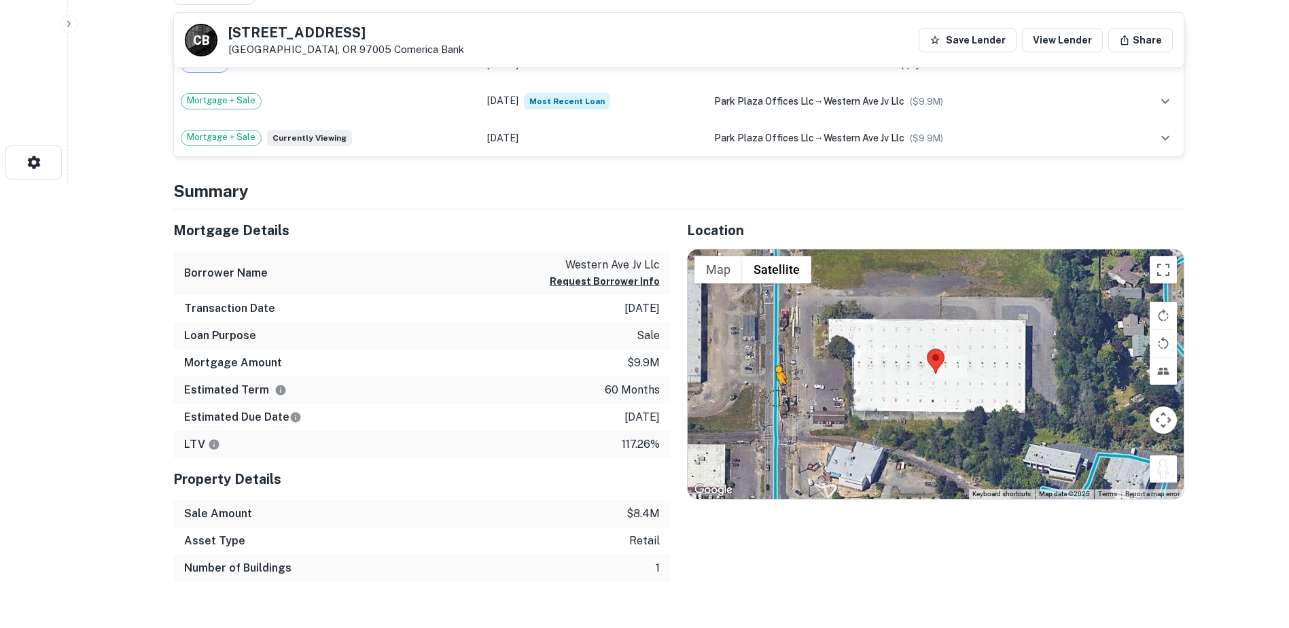
drag, startPoint x: 1164, startPoint y: 470, endPoint x: 776, endPoint y: 399, distance: 393.8
click at [776, 399] on div "To activate drag with keyboard, press Alt + Enter. Once in keyboard drag state,…" at bounding box center [936, 374] width 496 height 250
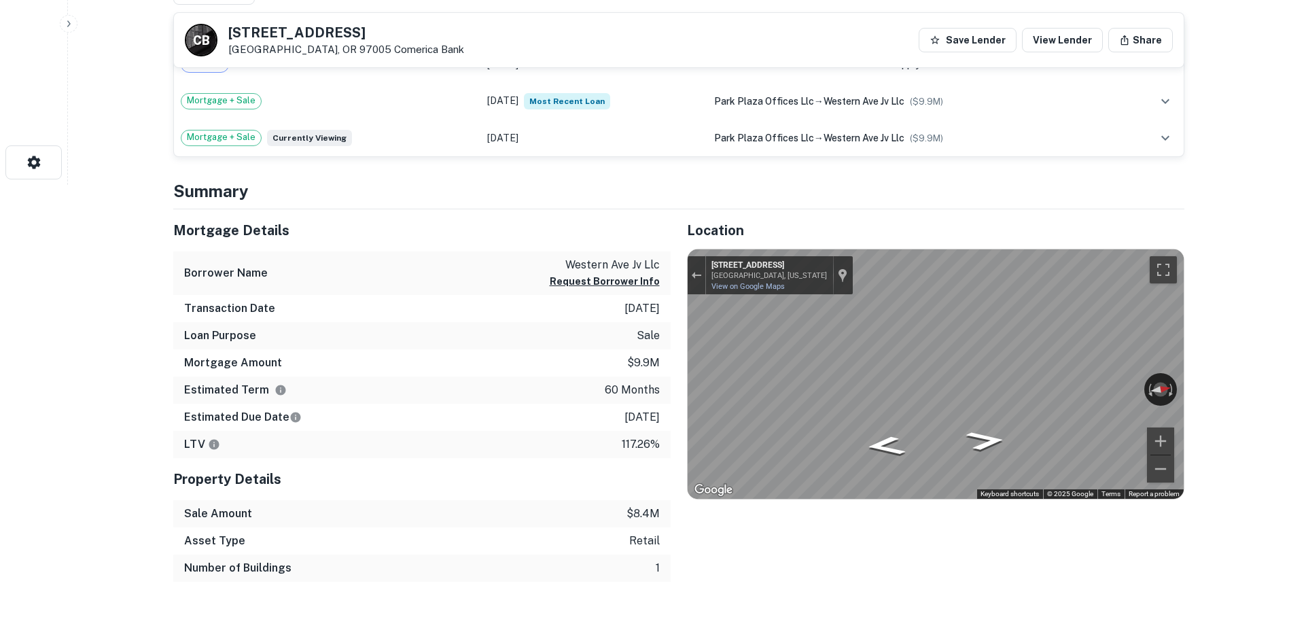
click at [1191, 385] on div "Back to search C B 5150 SW WESTERN AVE Beaverton, OR 97005 Comerica Bank Save L…" at bounding box center [679, 627] width 1044 height 2096
click at [948, 437] on icon "Go North, SW Western Ave" at bounding box center [972, 433] width 101 height 32
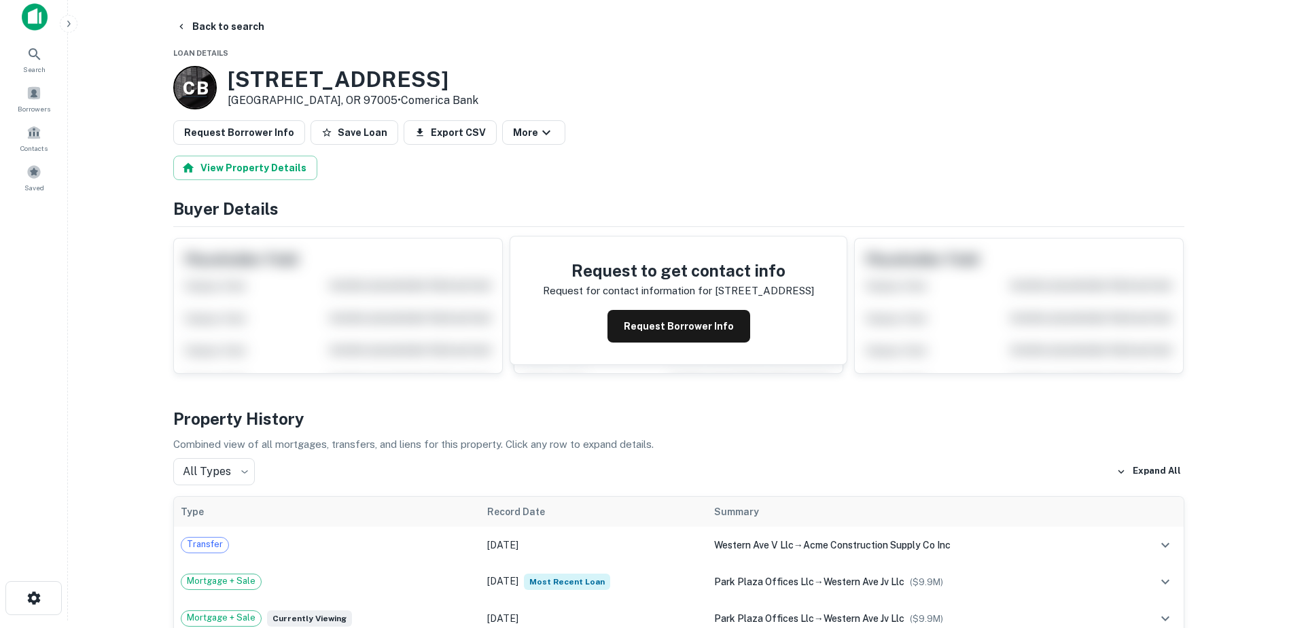
scroll to position [0, 0]
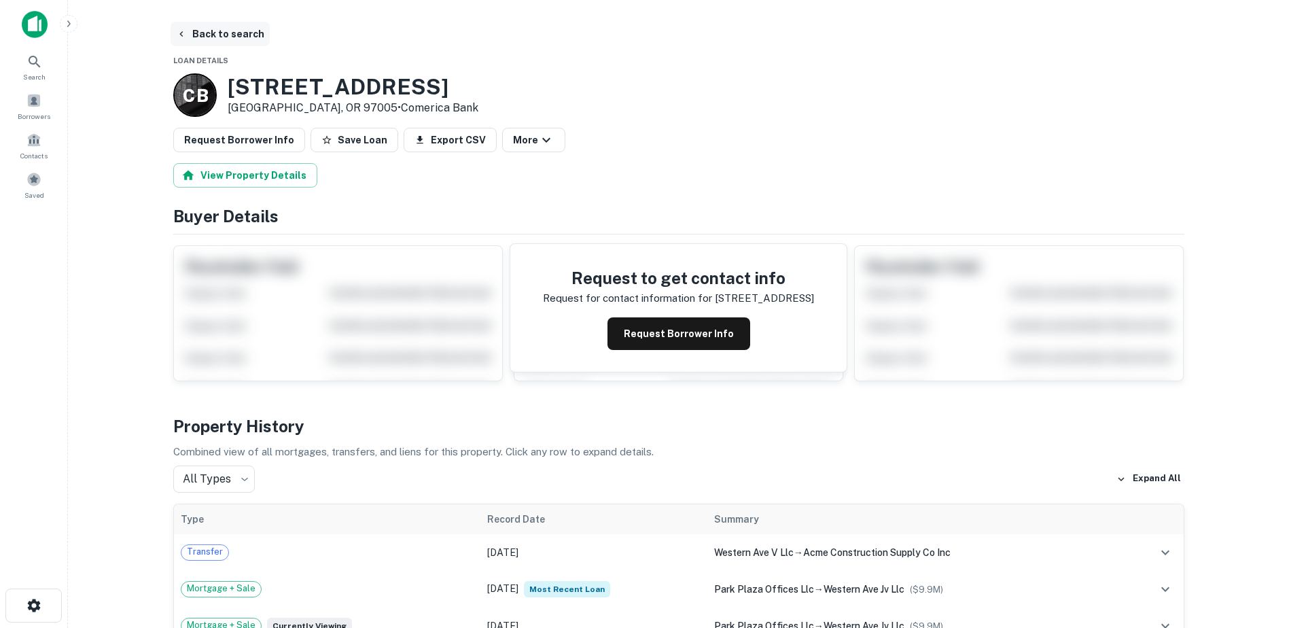
click at [191, 41] on button "Back to search" at bounding box center [220, 34] width 99 height 24
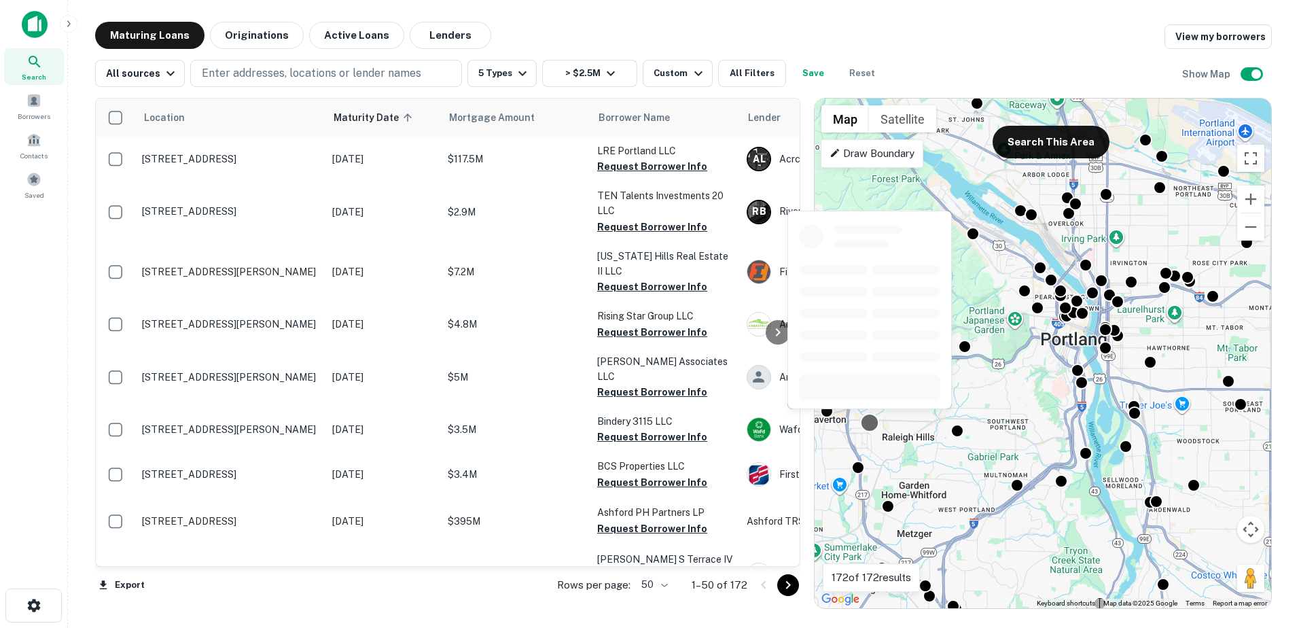
click at [865, 424] on div at bounding box center [870, 423] width 20 height 20
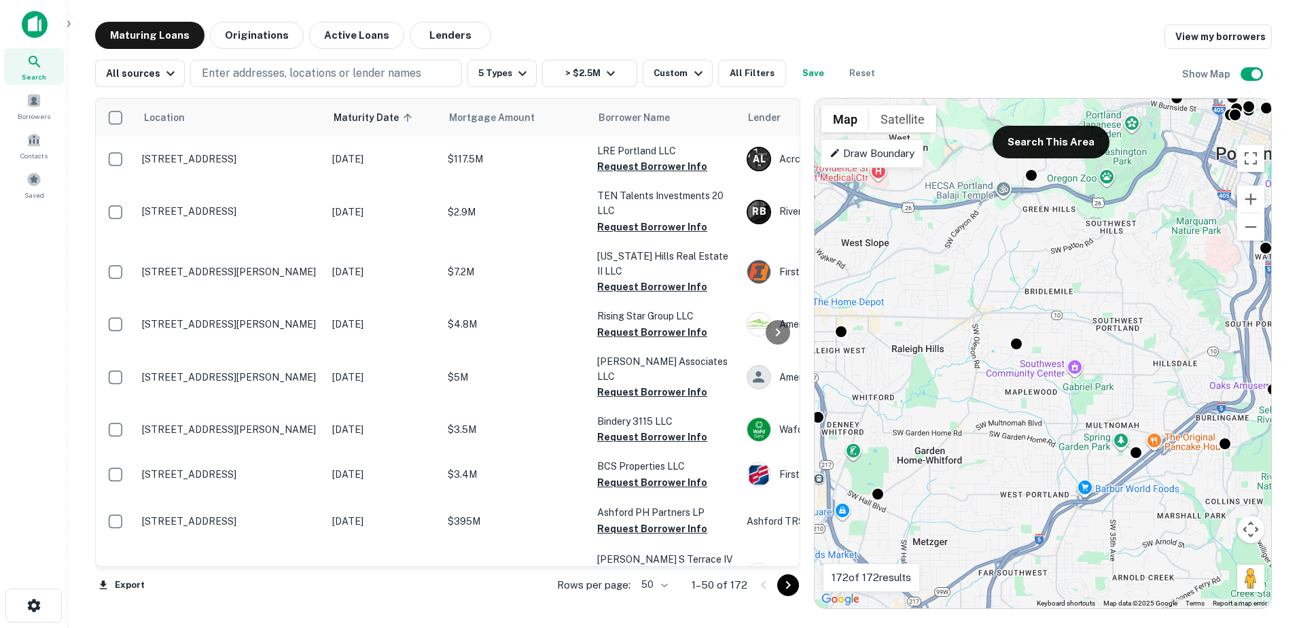
drag, startPoint x: 1045, startPoint y: 451, endPoint x: 1108, endPoint y: 351, distance: 118.6
click at [1108, 351] on div "To activate drag with keyboard, press Alt + Enter. Once in keyboard drag state,…" at bounding box center [1043, 354] width 457 height 510
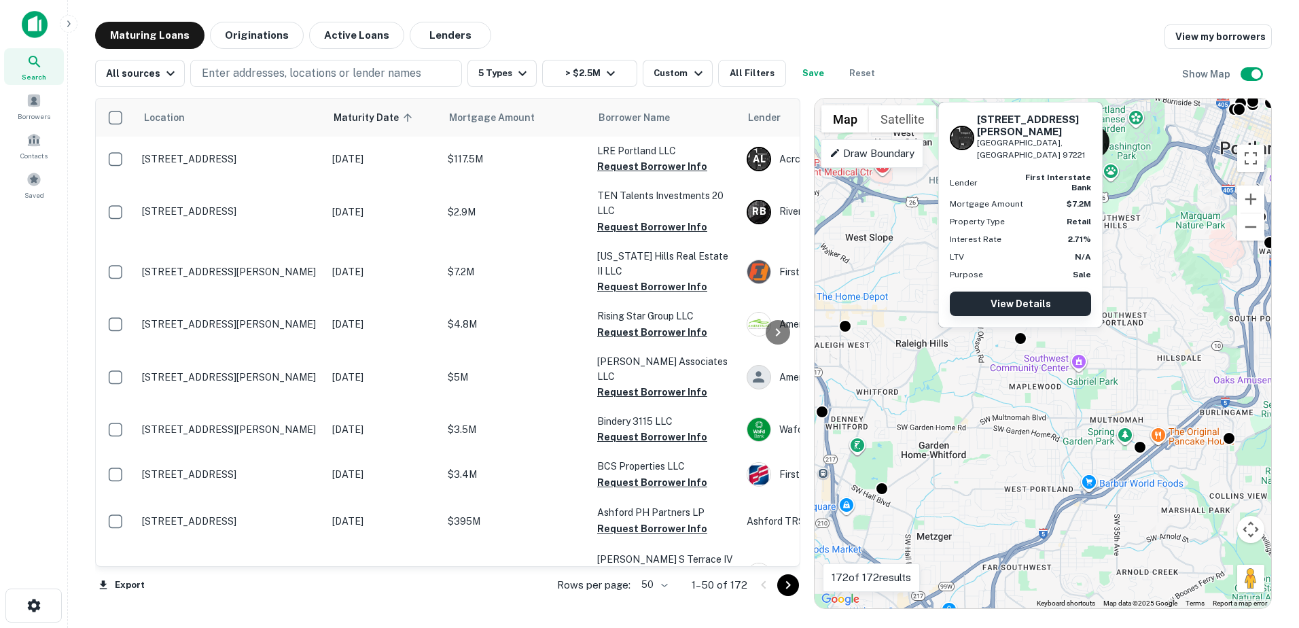
click at [1029, 301] on link "View Details" at bounding box center [1020, 304] width 141 height 24
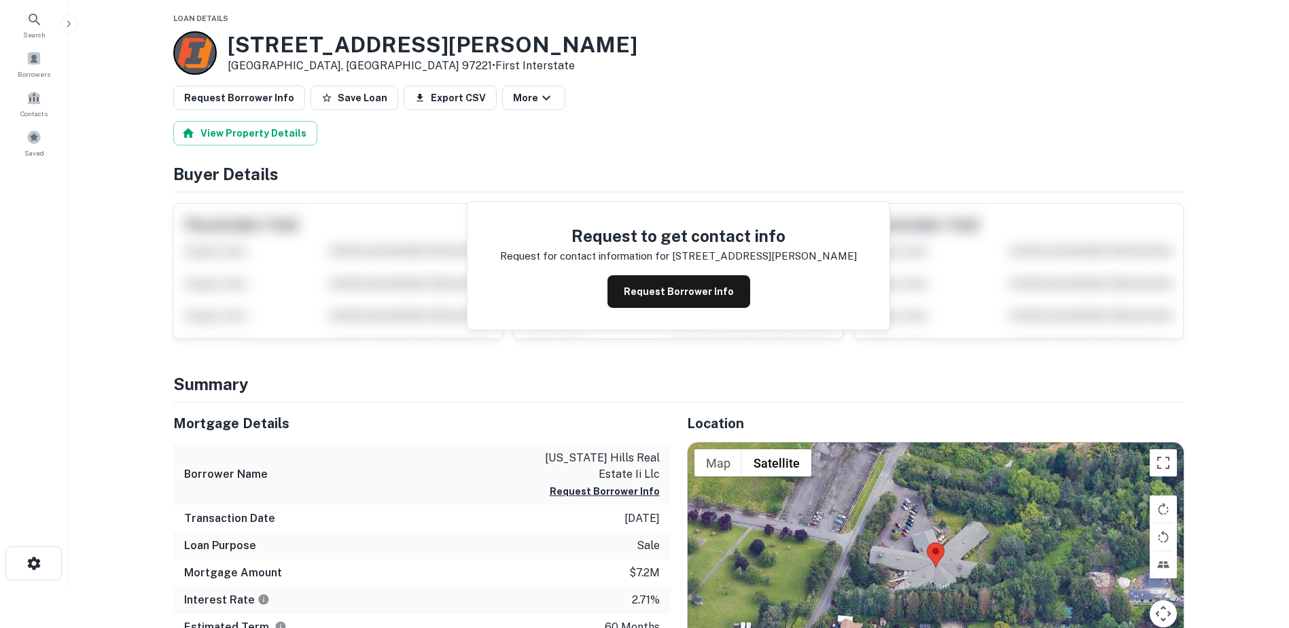
scroll to position [298, 0]
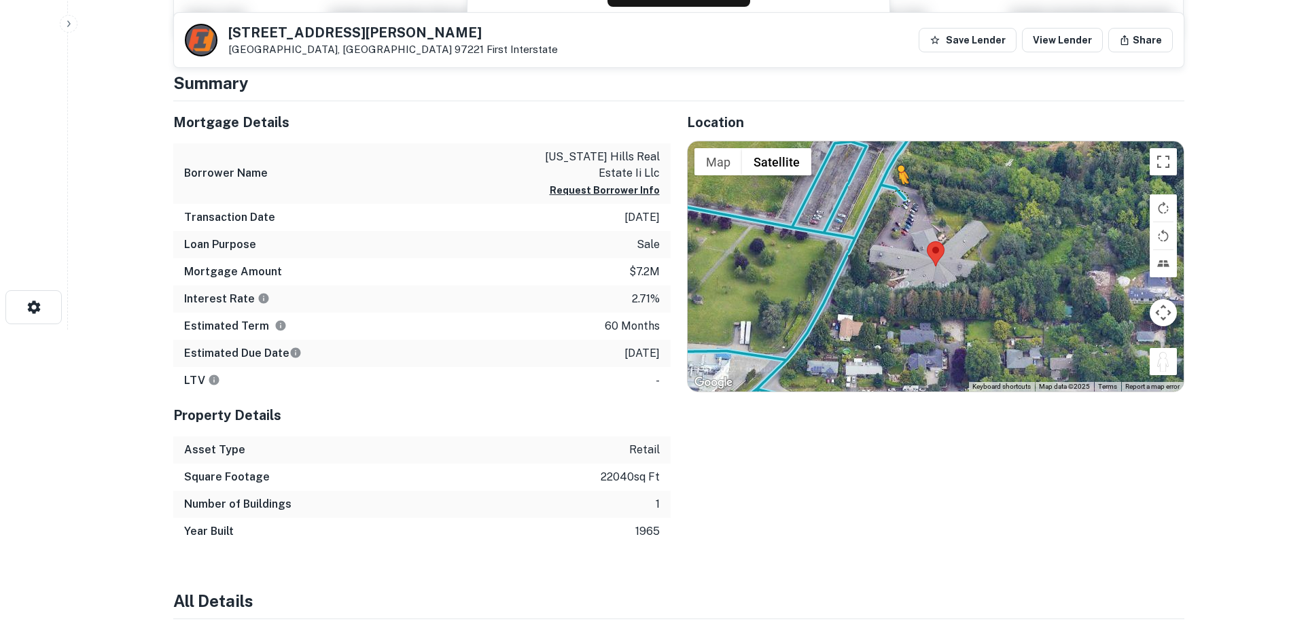
drag, startPoint x: 1157, startPoint y: 360, endPoint x: 898, endPoint y: 197, distance: 305.7
click at [898, 197] on div "To activate drag with keyboard, press Alt + Enter. Once in keyboard drag state,…" at bounding box center [936, 266] width 496 height 250
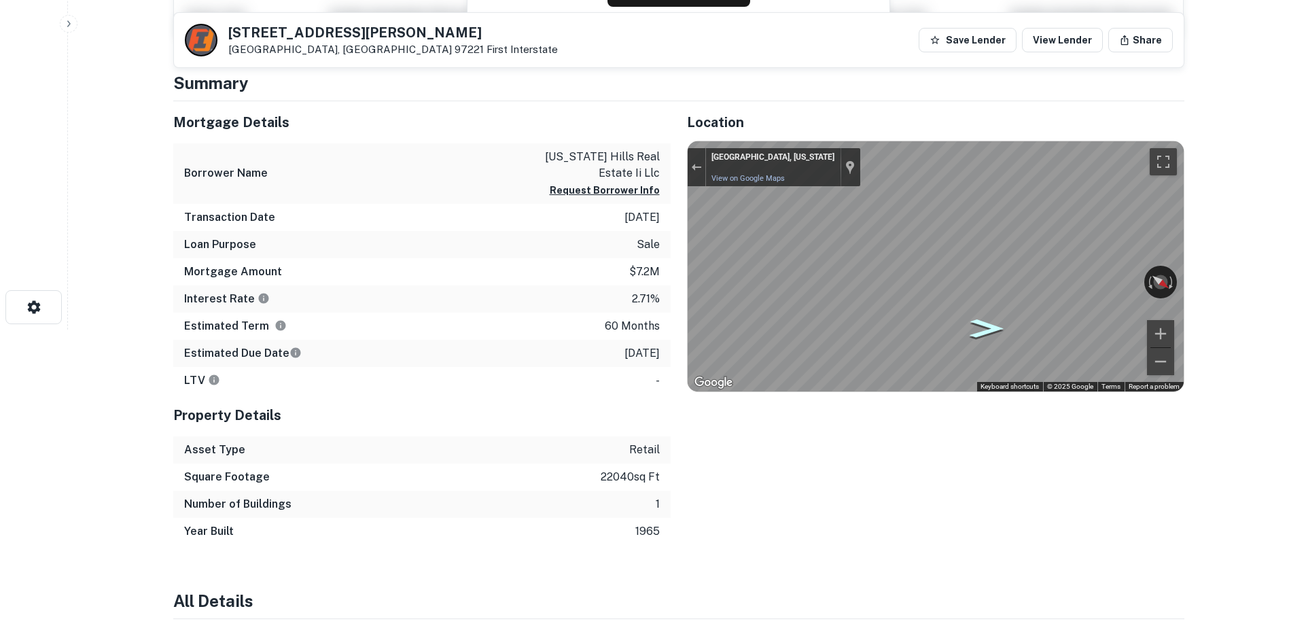
click at [992, 326] on icon "Go Northwest" at bounding box center [986, 328] width 63 height 27
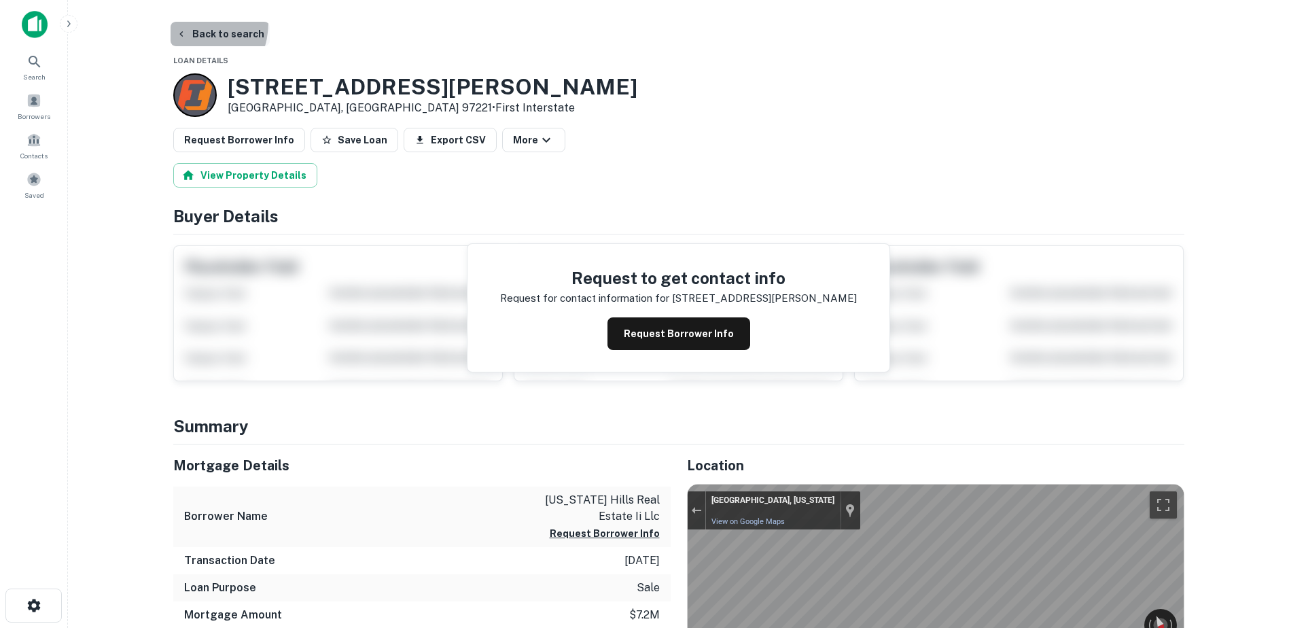
click at [183, 22] on button "Back to search" at bounding box center [220, 34] width 99 height 24
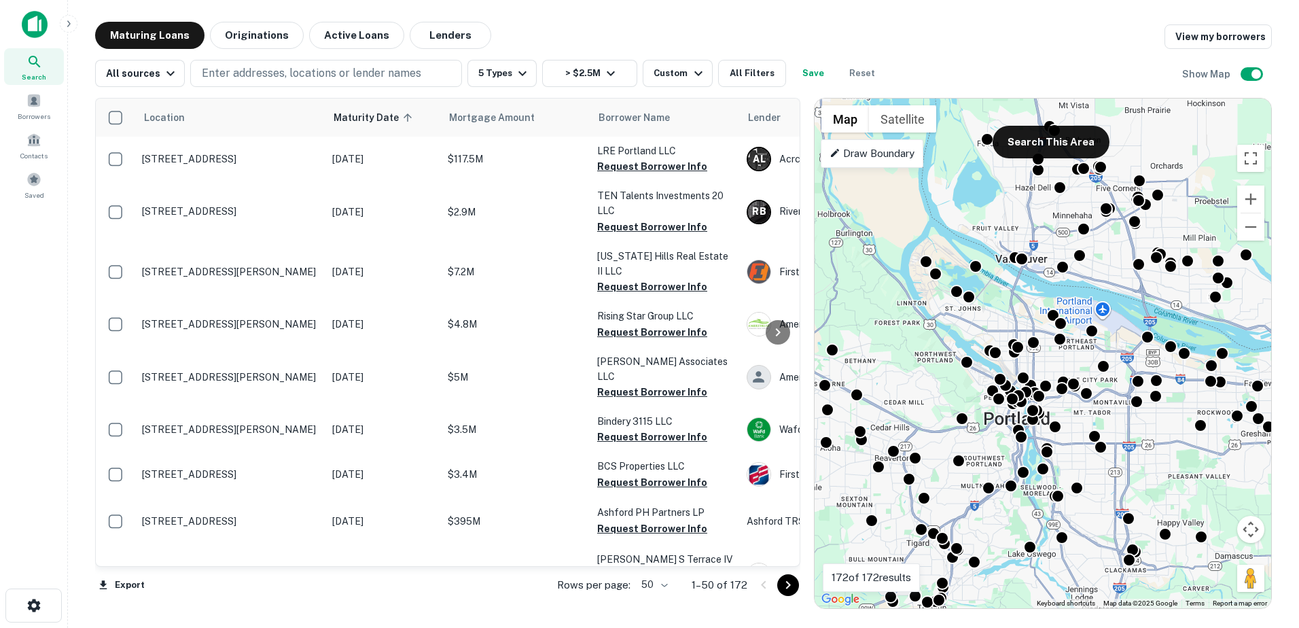
drag, startPoint x: 973, startPoint y: 468, endPoint x: 977, endPoint y: 417, distance: 51.8
click at [977, 417] on div "To activate drag with keyboard, press Alt + Enter. Once in keyboard drag state,…" at bounding box center [1043, 354] width 457 height 510
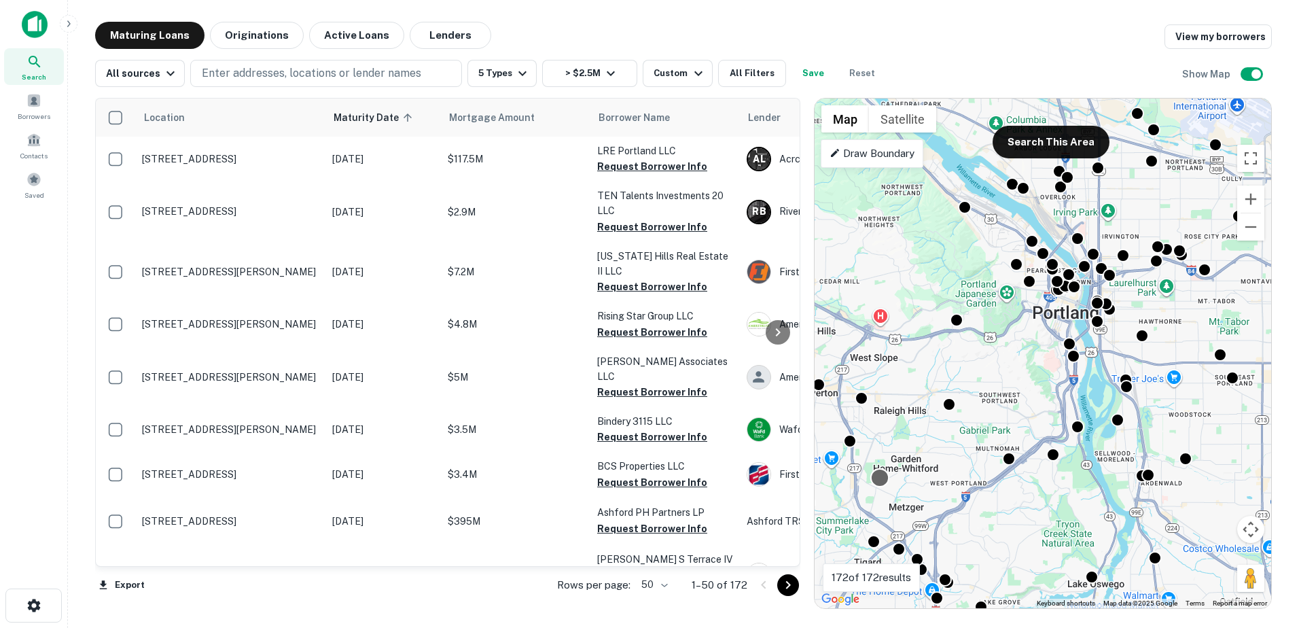
click at [873, 480] on div at bounding box center [880, 478] width 20 height 20
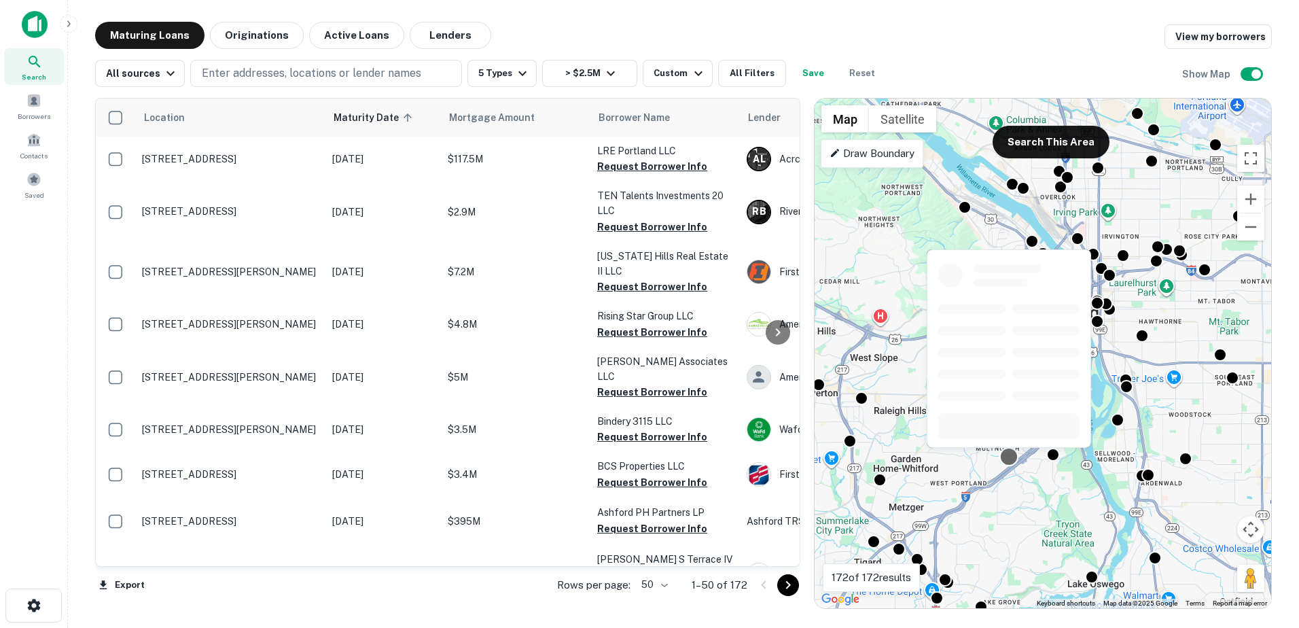
click at [1015, 459] on div at bounding box center [1009, 457] width 20 height 20
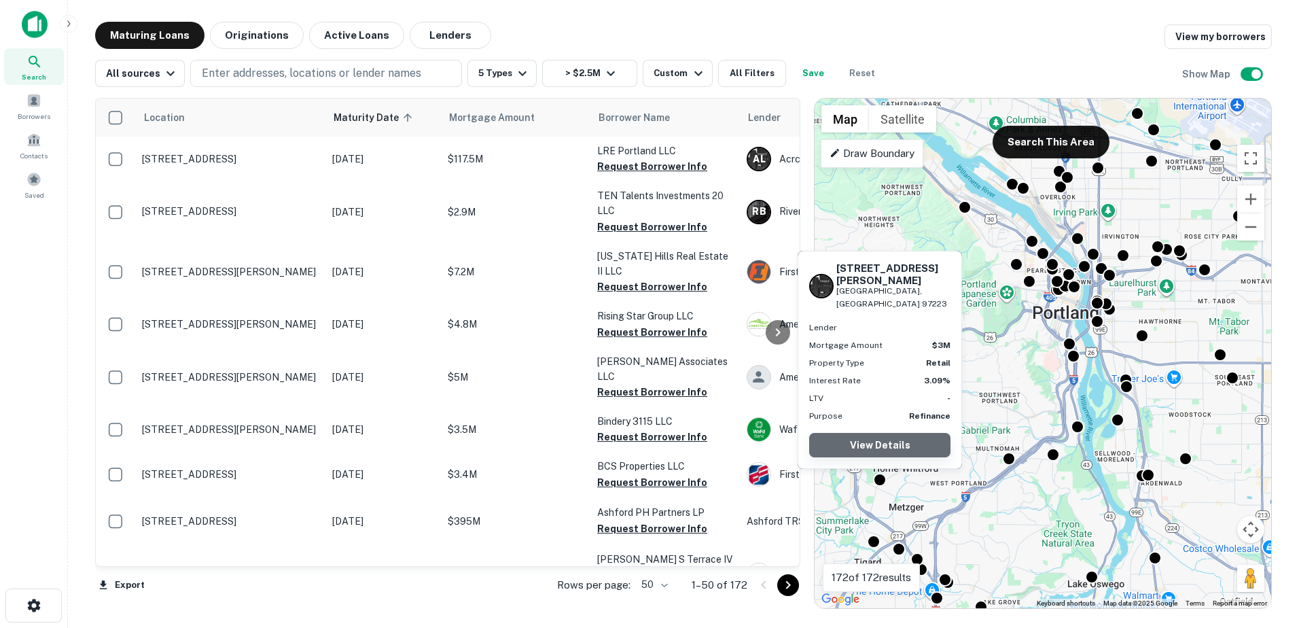
click at [881, 447] on link "View Details" at bounding box center [879, 445] width 141 height 24
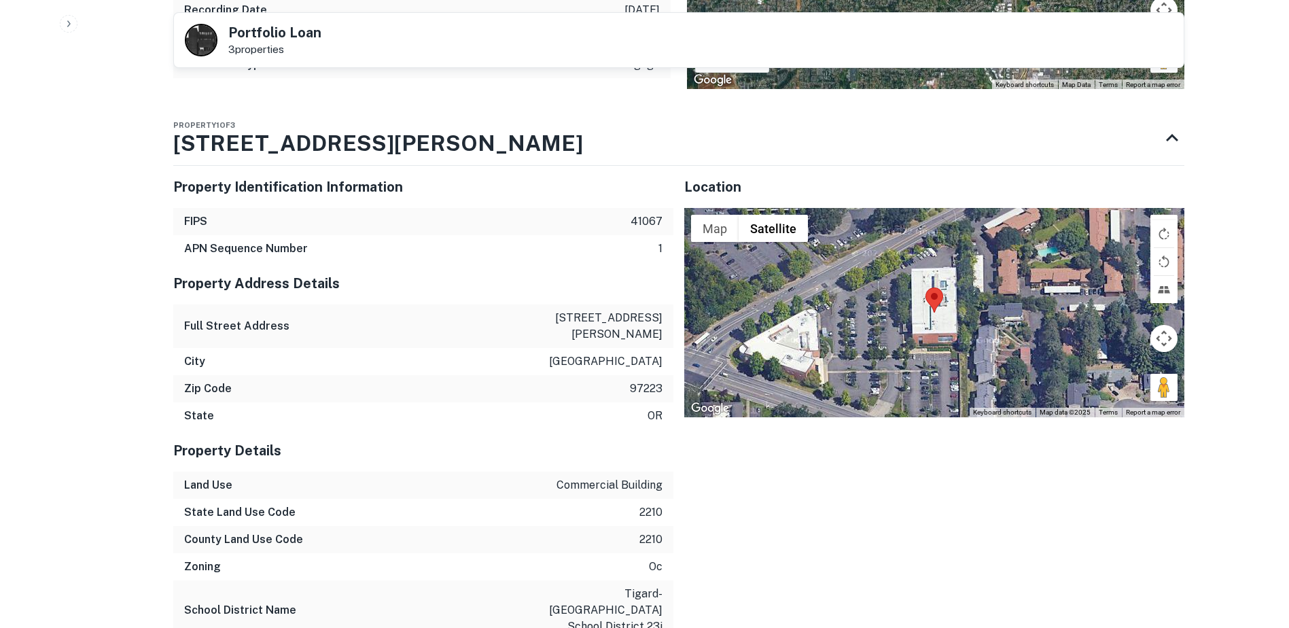
scroll to position [846, 0]
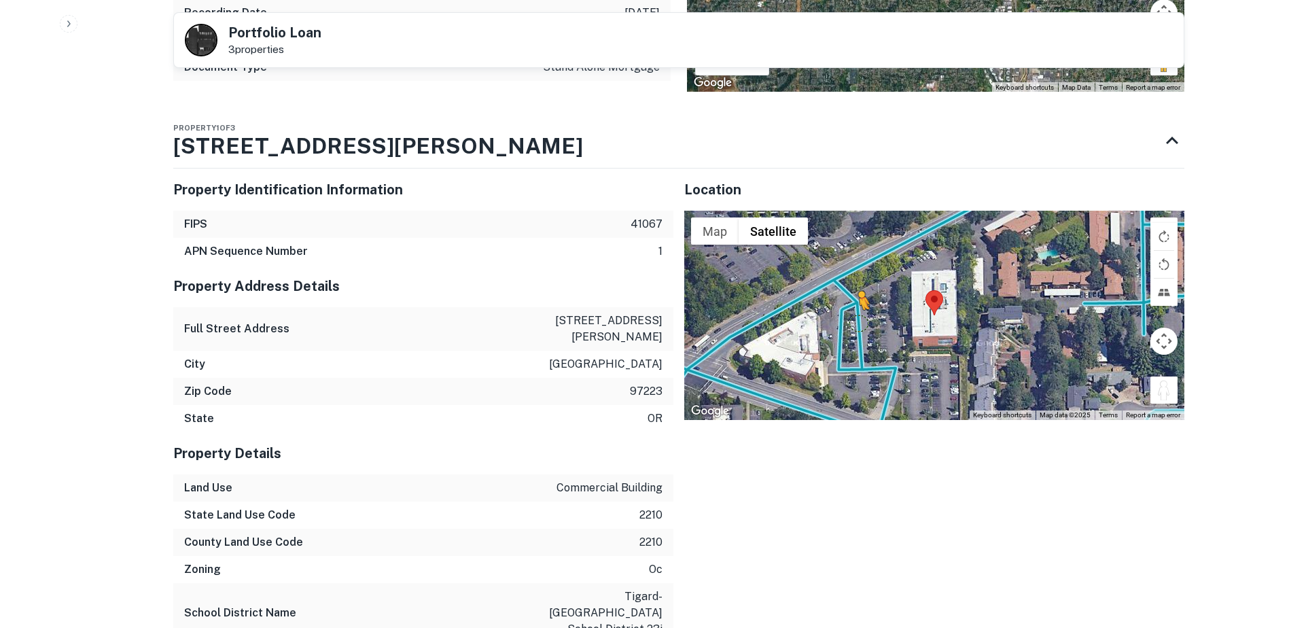
drag, startPoint x: 1161, startPoint y: 396, endPoint x: 860, endPoint y: 321, distance: 310.1
click at [860, 321] on div "To activate drag with keyboard, press Alt + Enter. Once in keyboard drag state,…" at bounding box center [934, 315] width 500 height 209
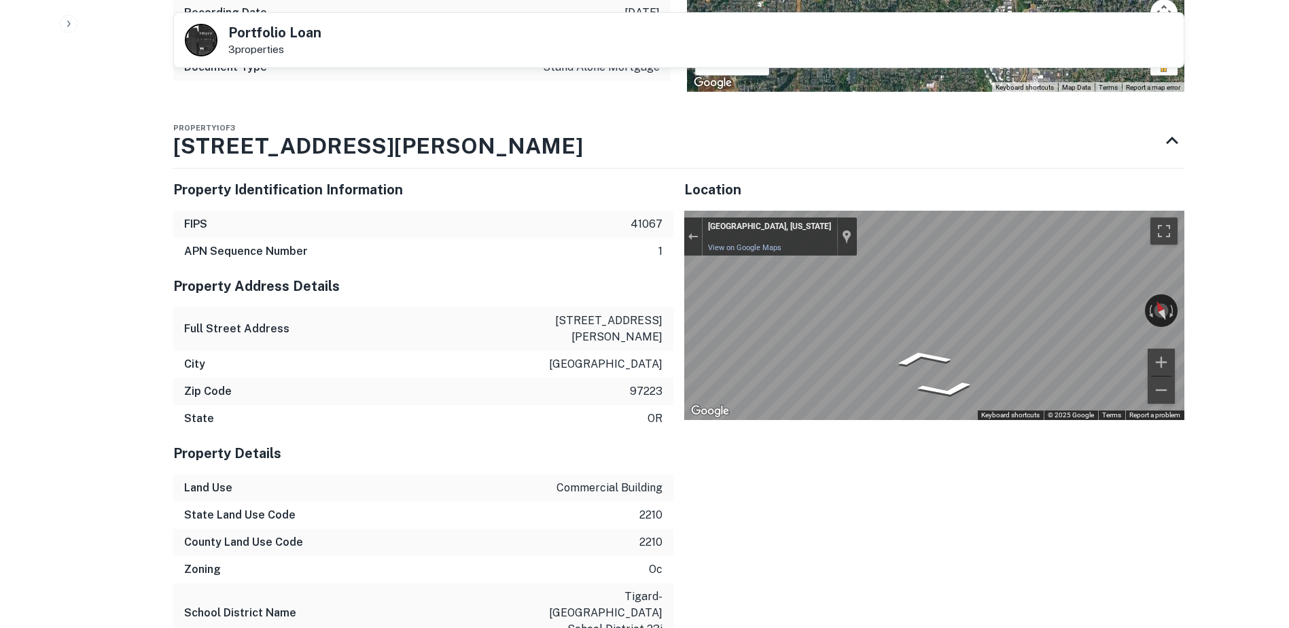
click at [1106, 313] on div "← Move left → Move right ↑ Move up ↓ Move down + Zoom in - Zoom out [GEOGRAPHIC…" at bounding box center [934, 315] width 500 height 209
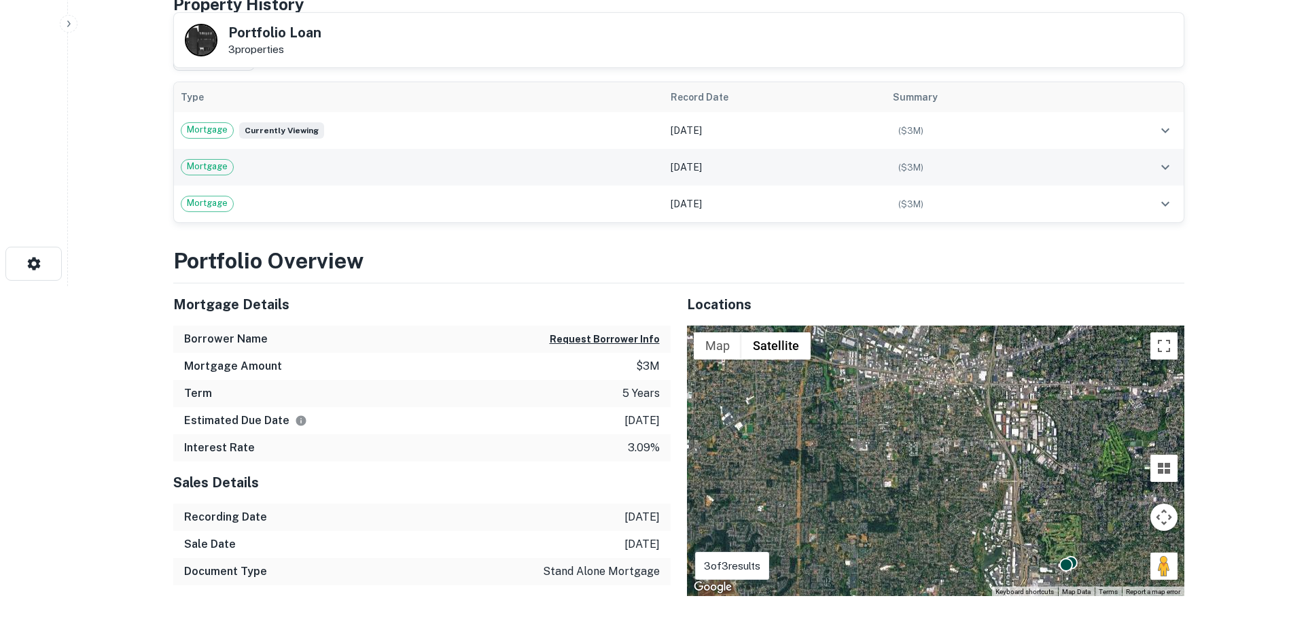
scroll to position [0, 0]
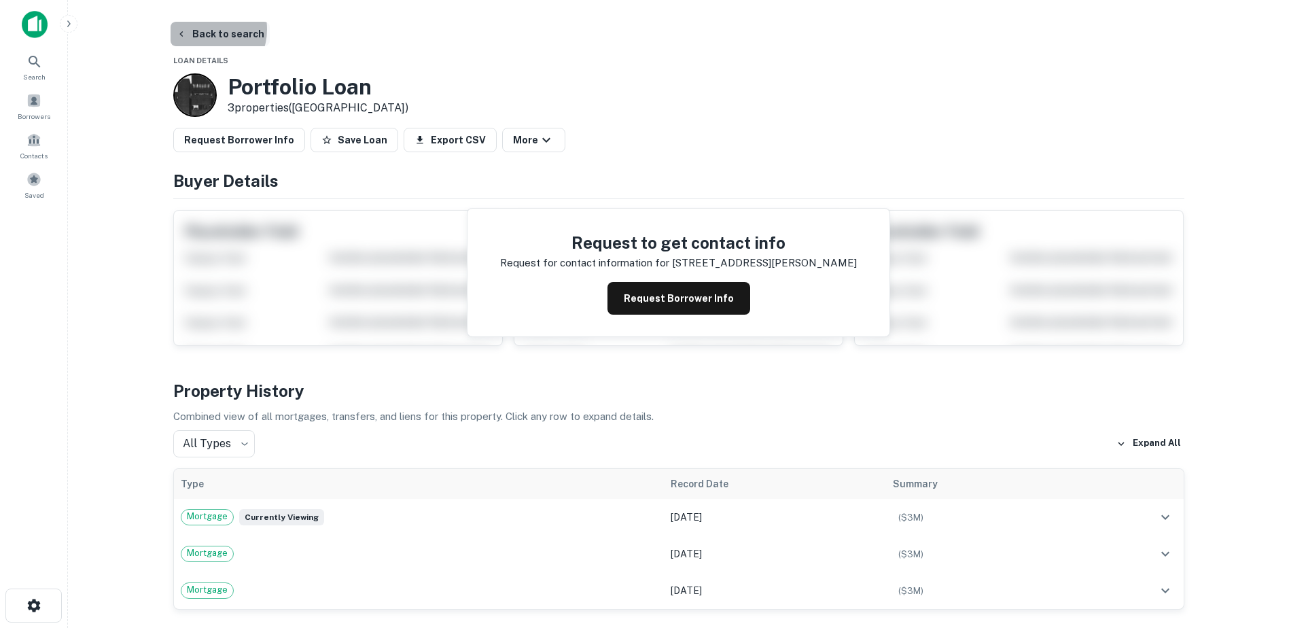
click at [204, 29] on button "Back to search" at bounding box center [220, 34] width 99 height 24
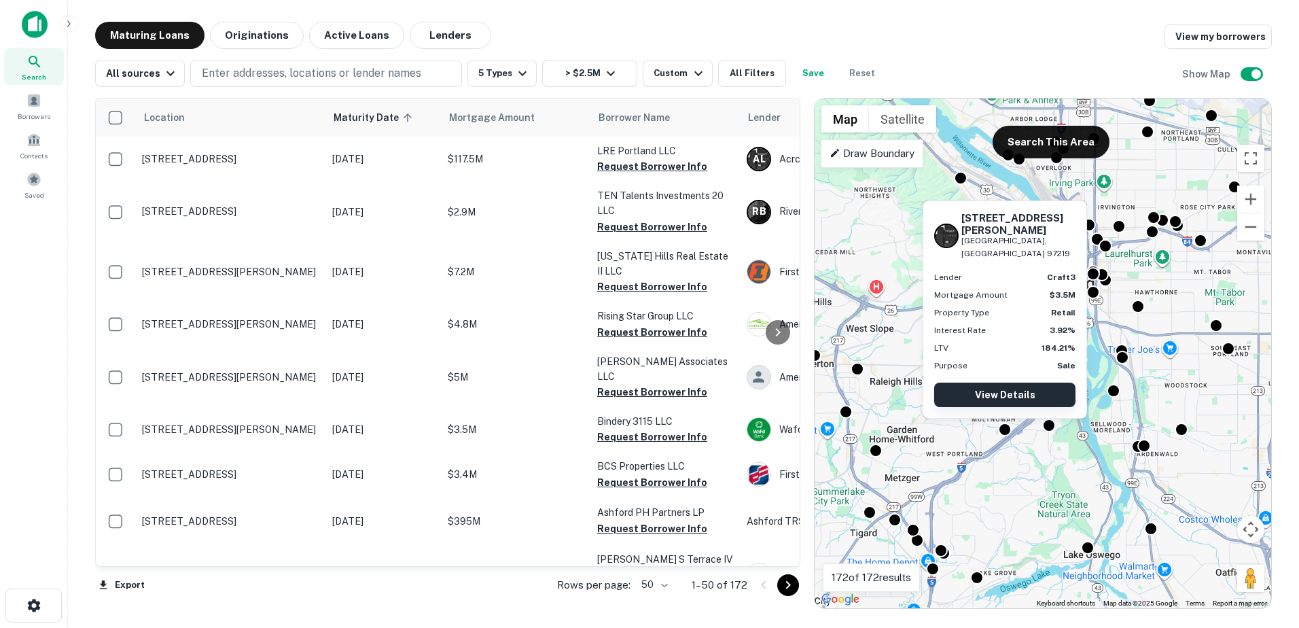
click at [1009, 393] on link "View Details" at bounding box center [1004, 395] width 141 height 24
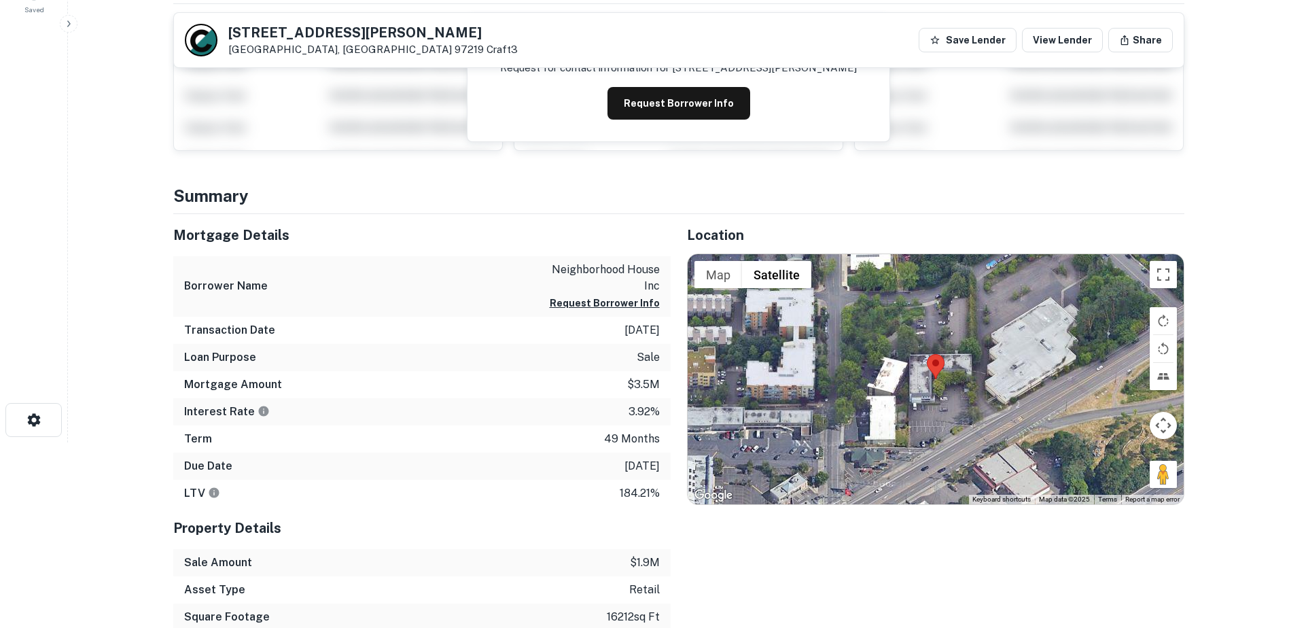
scroll to position [188, 0]
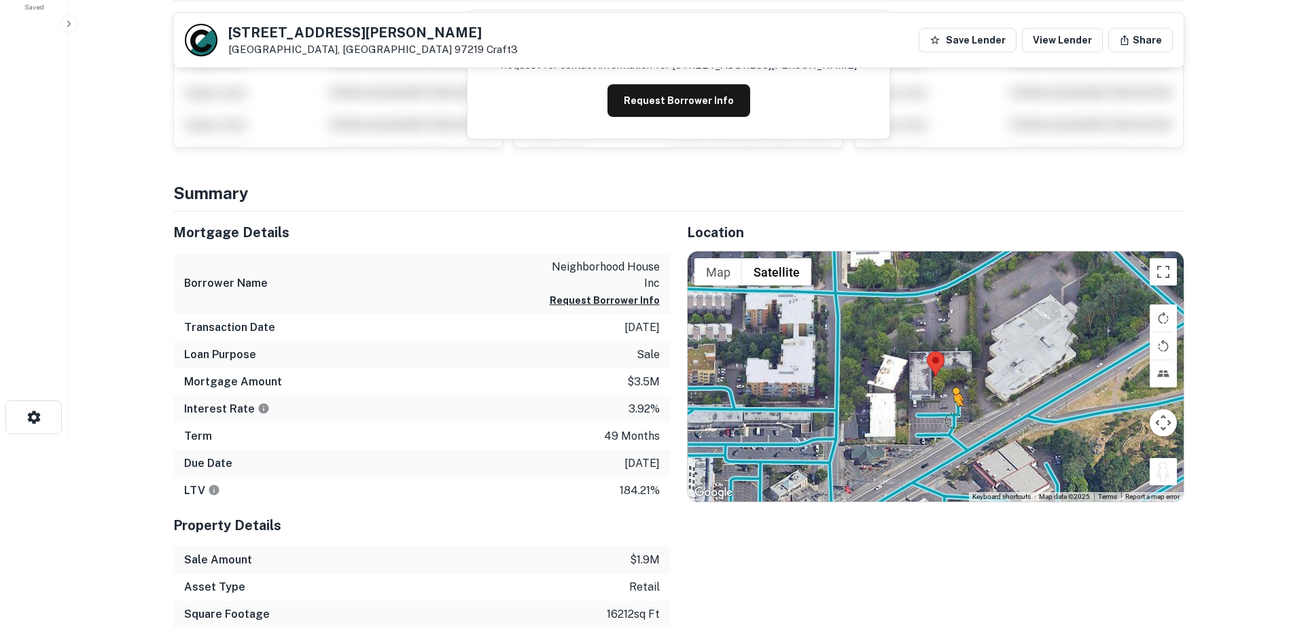
drag, startPoint x: 1161, startPoint y: 474, endPoint x: 952, endPoint y: 419, distance: 216.4
click at [952, 419] on div "To activate drag with keyboard, press Alt + Enter. Once in keyboard drag state,…" at bounding box center [936, 376] width 496 height 250
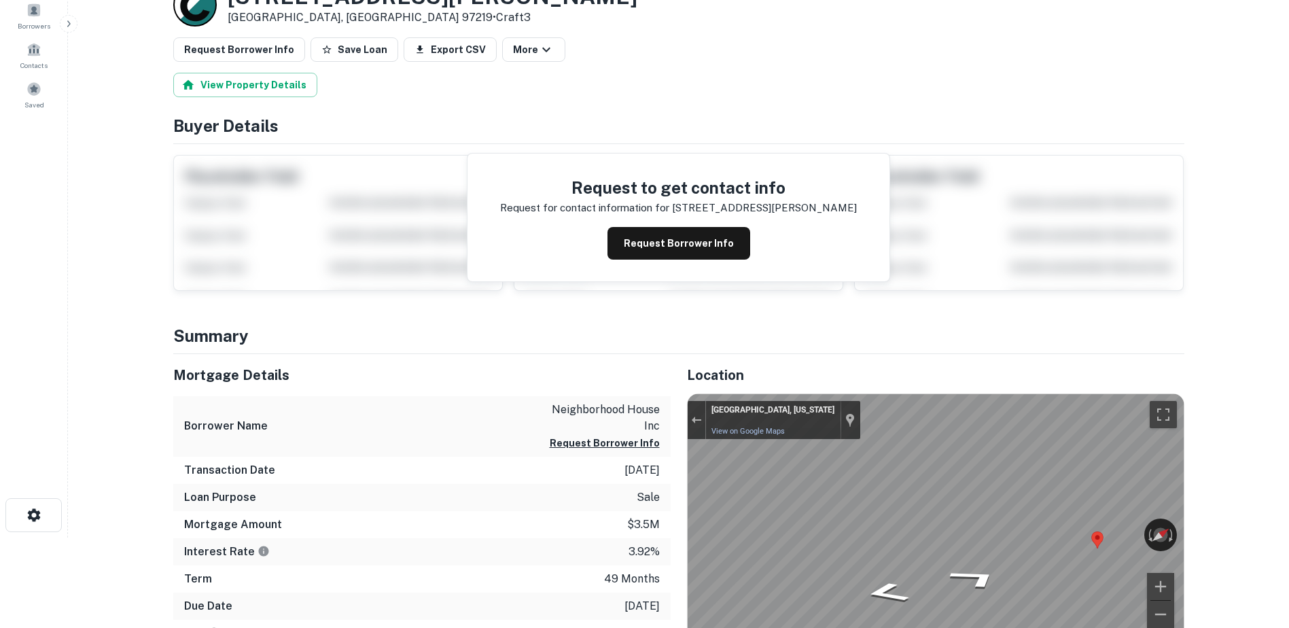
scroll to position [0, 0]
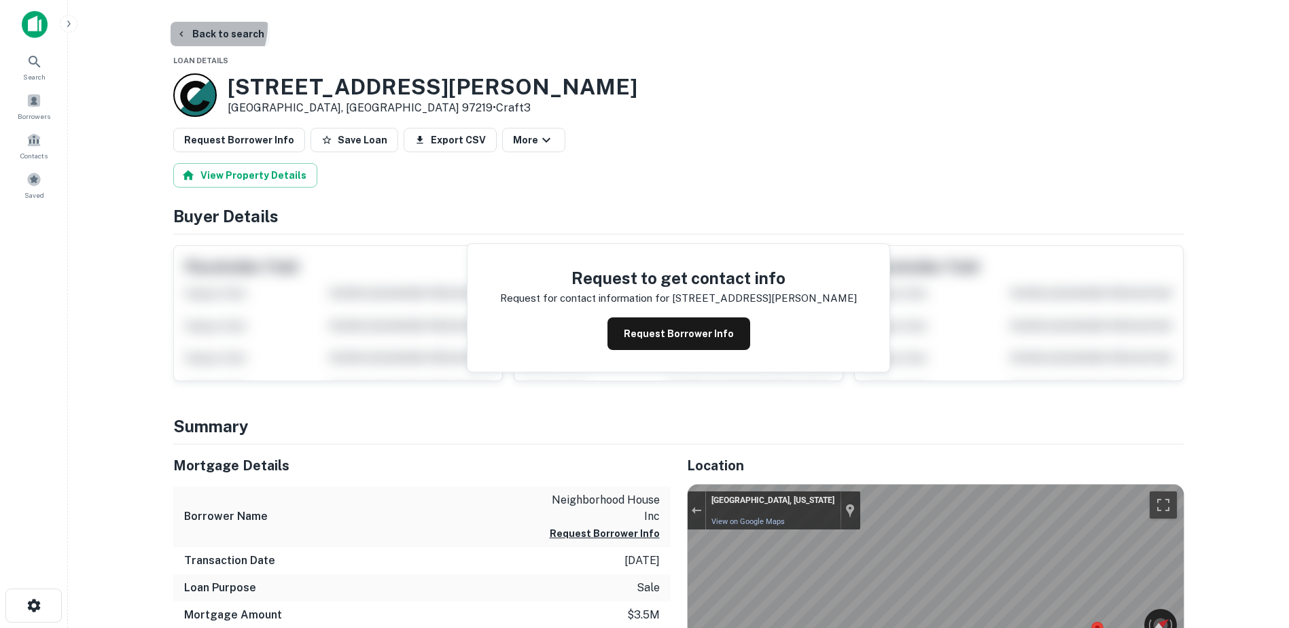
click at [193, 25] on button "Back to search" at bounding box center [220, 34] width 99 height 24
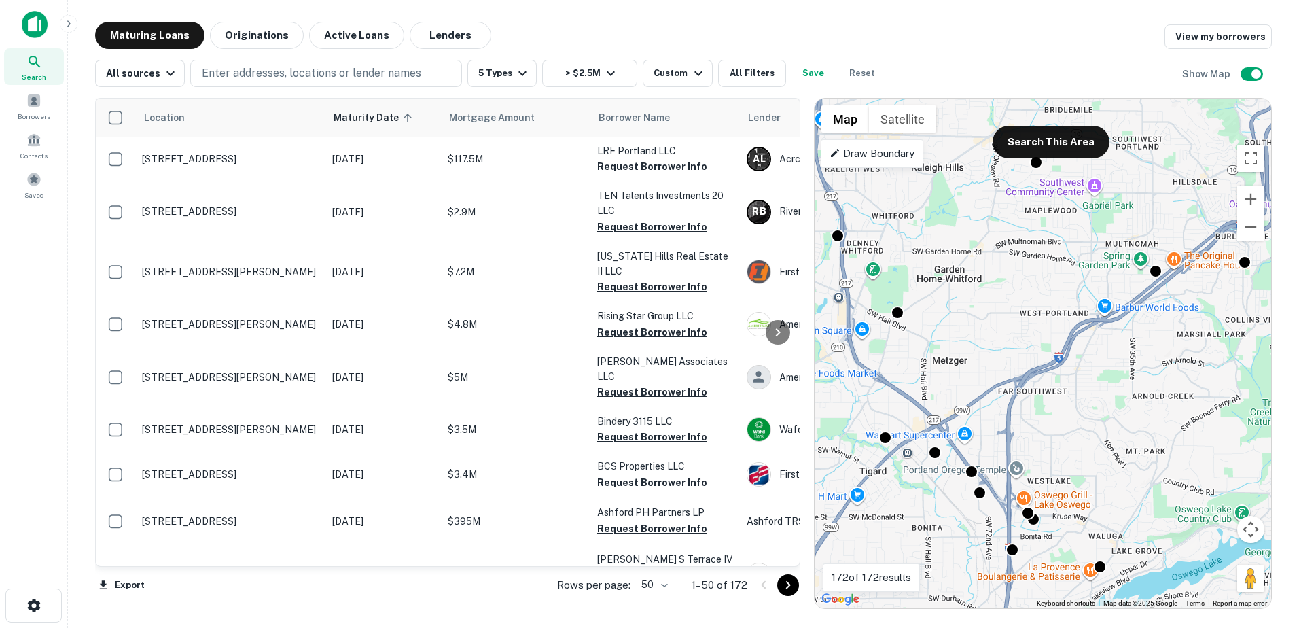
drag, startPoint x: 994, startPoint y: 495, endPoint x: 1173, endPoint y: 345, distance: 234.0
click at [1173, 345] on div "To activate drag with keyboard, press Alt + Enter. Once in keyboard drag state,…" at bounding box center [1043, 354] width 457 height 510
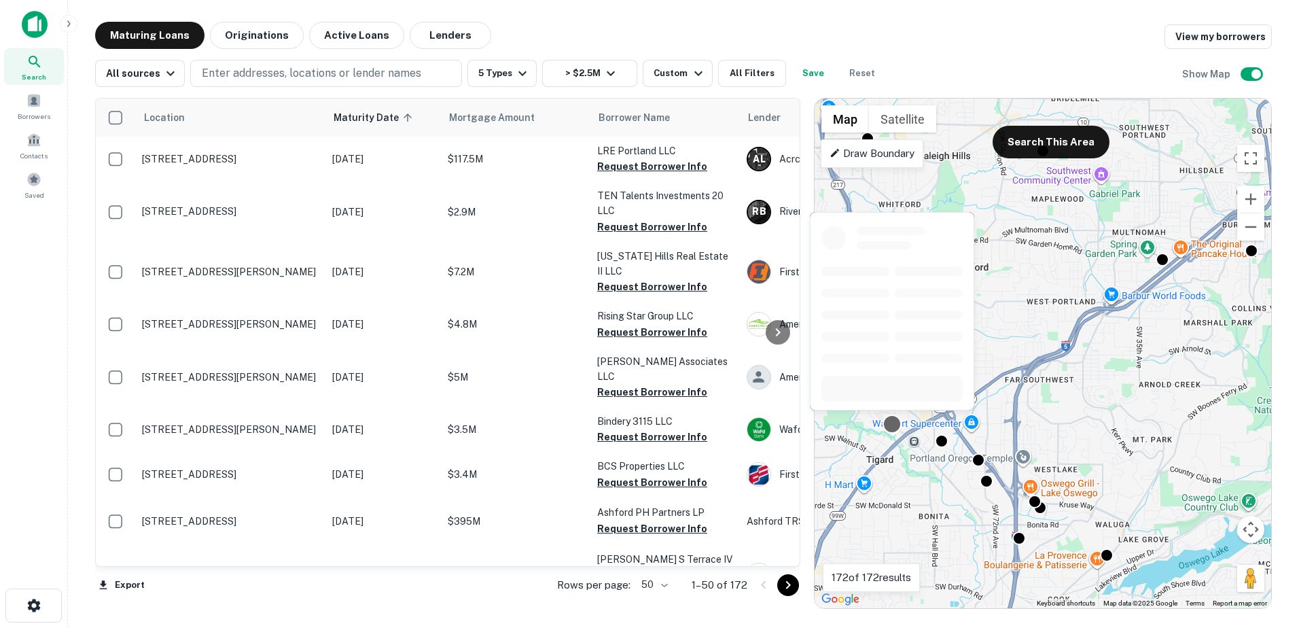
click at [892, 424] on div at bounding box center [892, 425] width 20 height 20
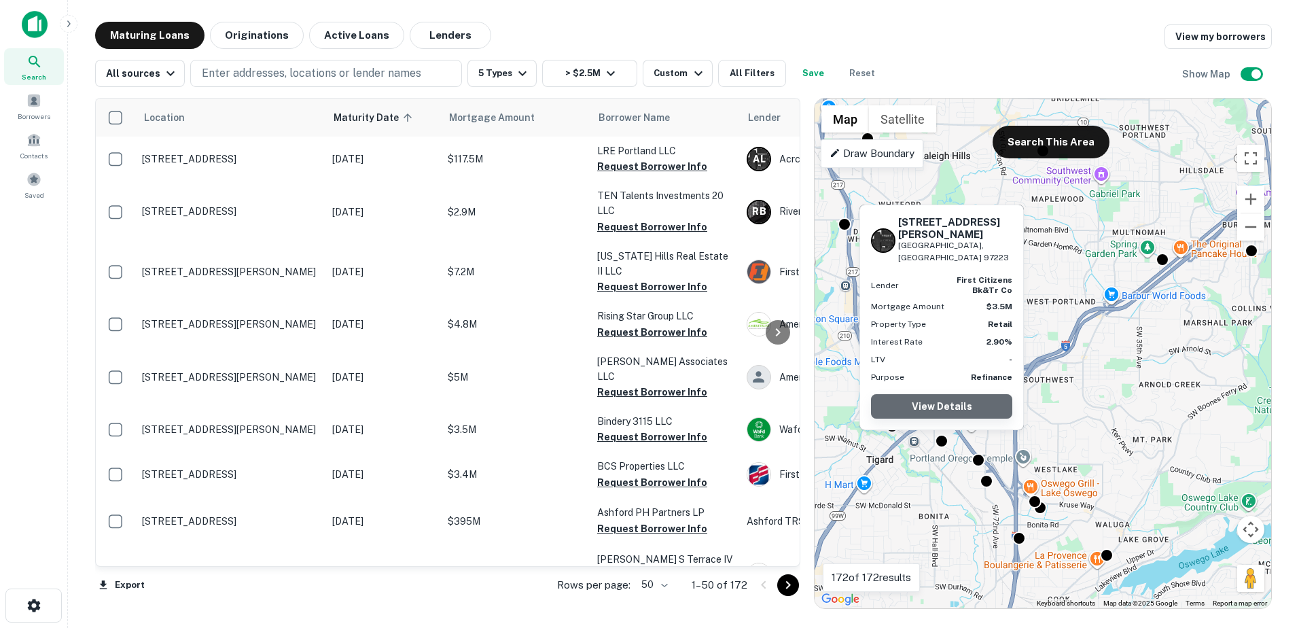
click at [942, 410] on link "View Details" at bounding box center [941, 406] width 141 height 24
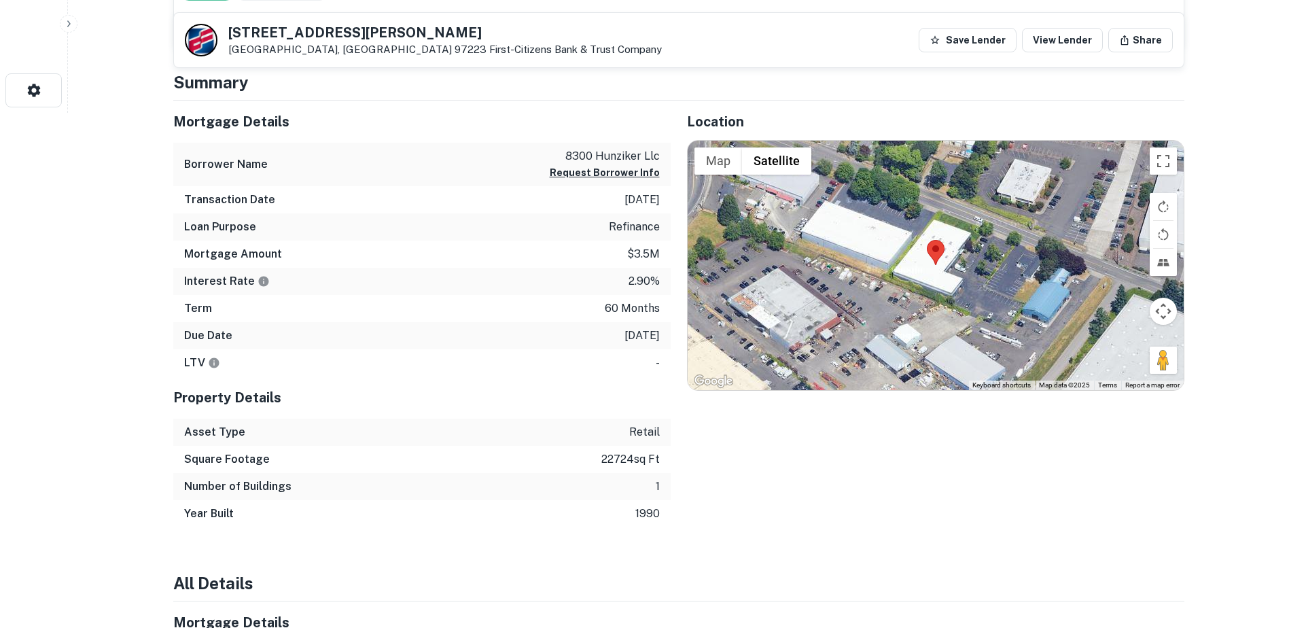
scroll to position [475, 0]
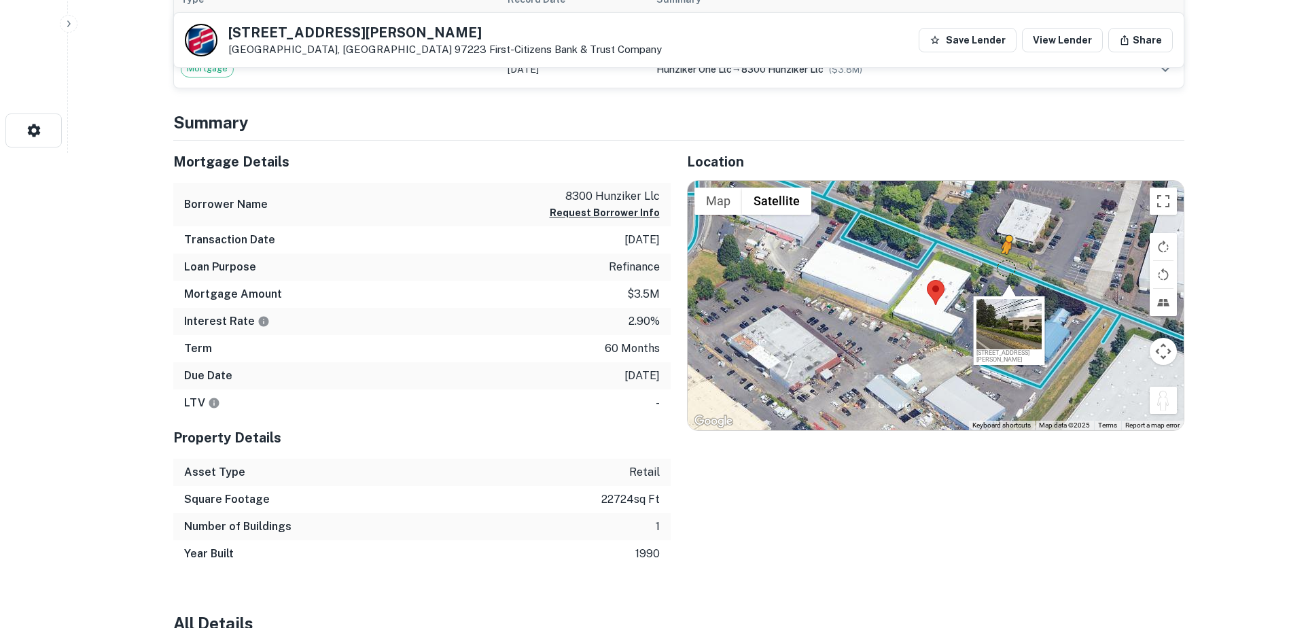
drag, startPoint x: 1154, startPoint y: 400, endPoint x: 1007, endPoint y: 267, distance: 198.3
click at [1007, 267] on div "To activate drag with keyboard, press Alt + Enter. Once in keyboard drag state,…" at bounding box center [936, 306] width 496 height 250
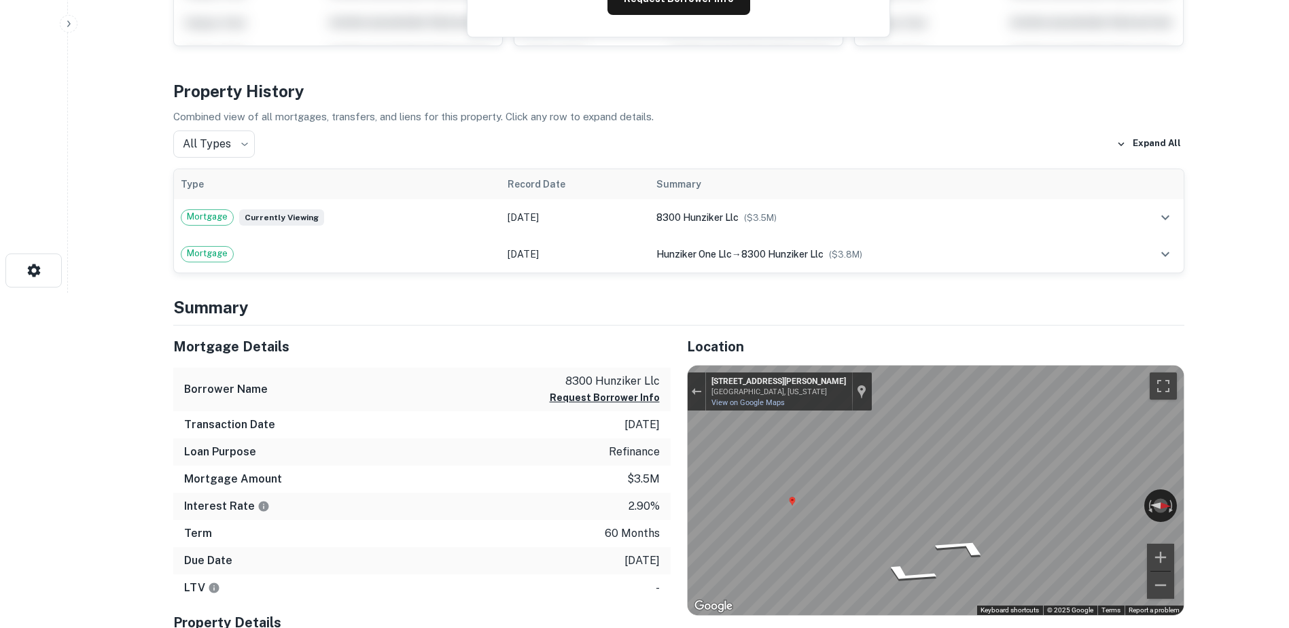
scroll to position [0, 0]
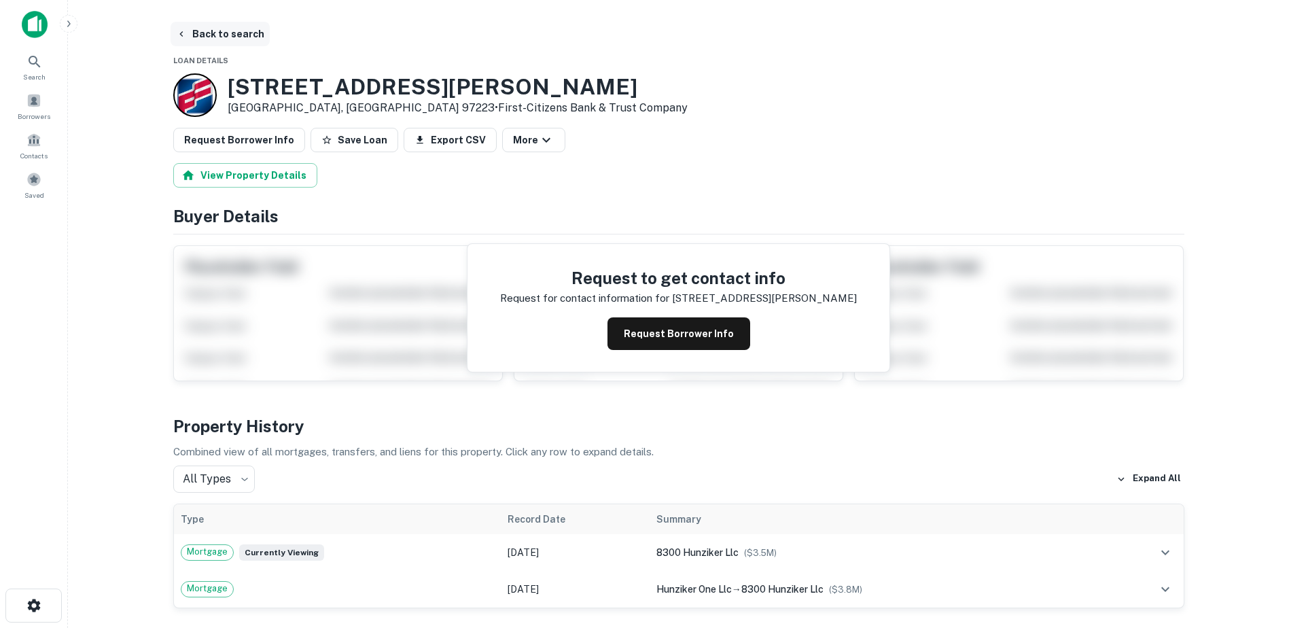
click at [211, 31] on button "Back to search" at bounding box center [220, 34] width 99 height 24
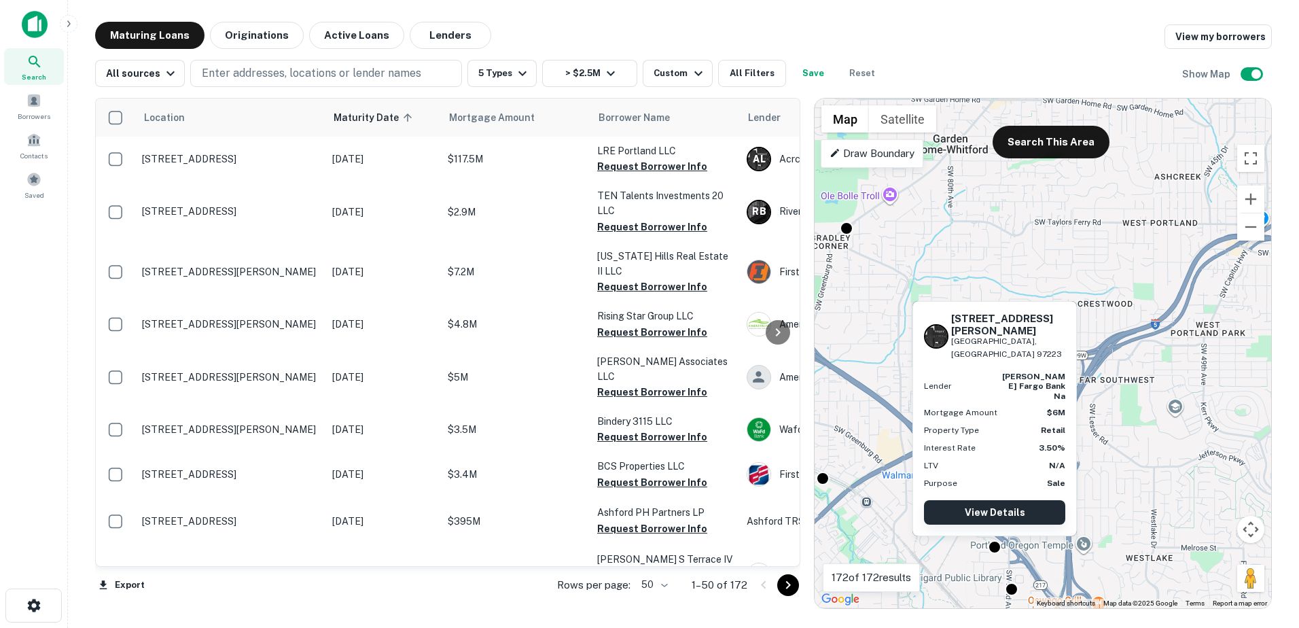
click at [986, 507] on link "View Details" at bounding box center [994, 512] width 141 height 24
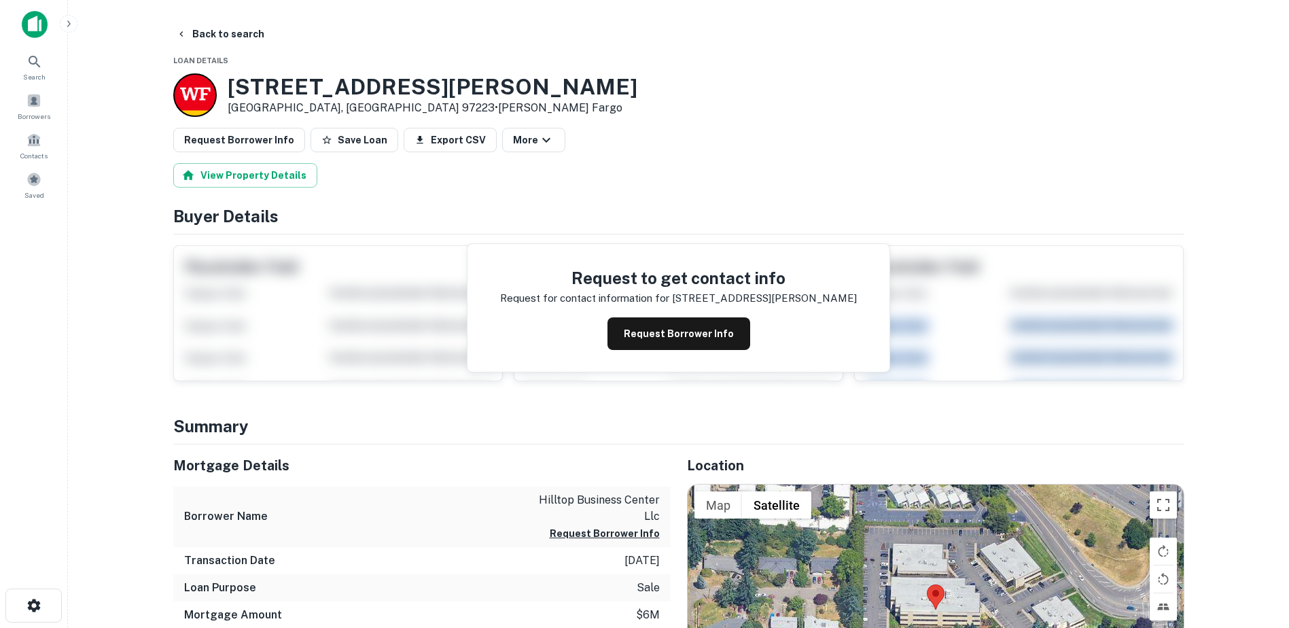
drag, startPoint x: 1190, startPoint y: 436, endPoint x: 1204, endPoint y: 300, distance: 136.6
click at [1204, 300] on main "Back to search Loan Details 7320 SW Hunziker Rd Portland, OR 97223 • Wells Farg…" at bounding box center [678, 314] width 1221 height 628
drag, startPoint x: 1204, startPoint y: 300, endPoint x: 1214, endPoint y: 334, distance: 35.5
click at [1214, 334] on main "Back to search Loan Details 7320 SW Hunziker Rd Portland, OR 97223 • Wells Farg…" at bounding box center [678, 314] width 1221 height 628
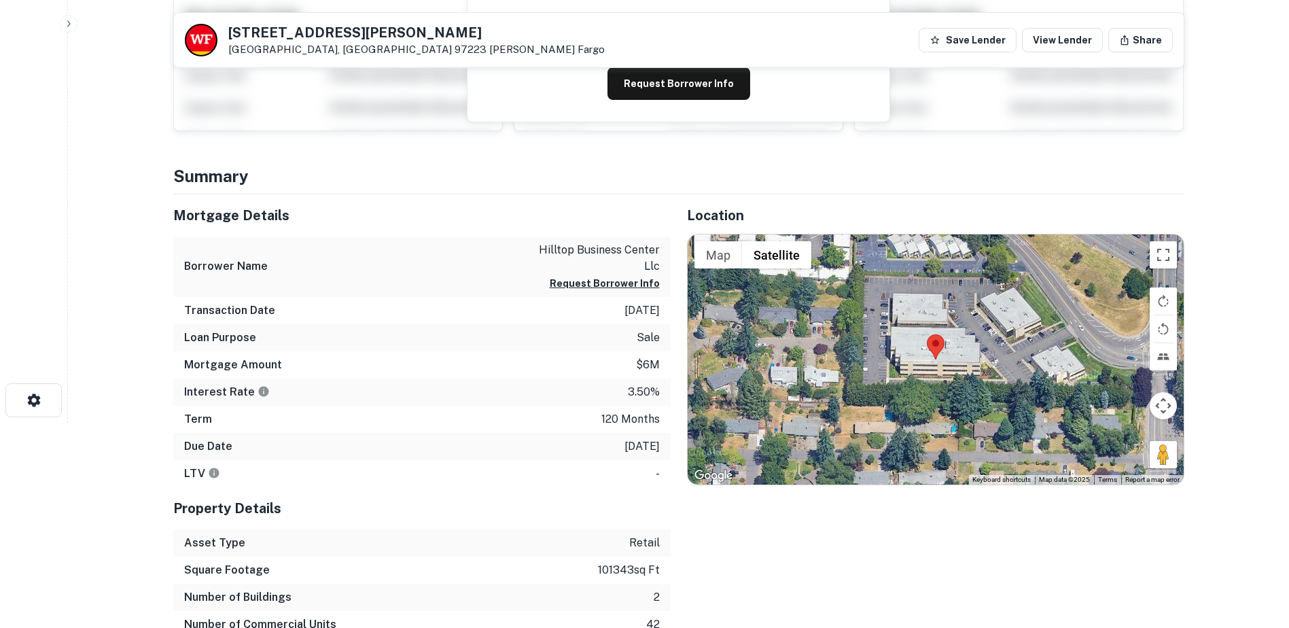
scroll to position [136, 0]
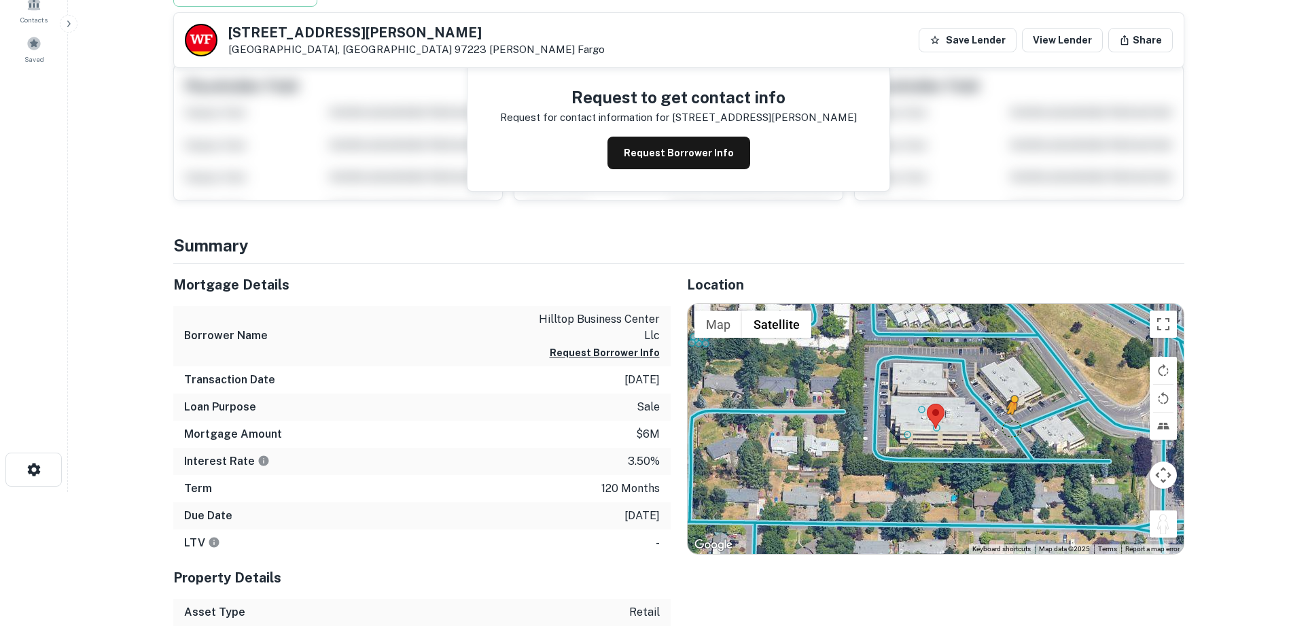
drag, startPoint x: 1163, startPoint y: 523, endPoint x: 1012, endPoint y: 425, distance: 179.5
click at [1012, 425] on div "To activate drag with keyboard, press Alt + Enter. Once in keyboard drag state,…" at bounding box center [936, 429] width 496 height 250
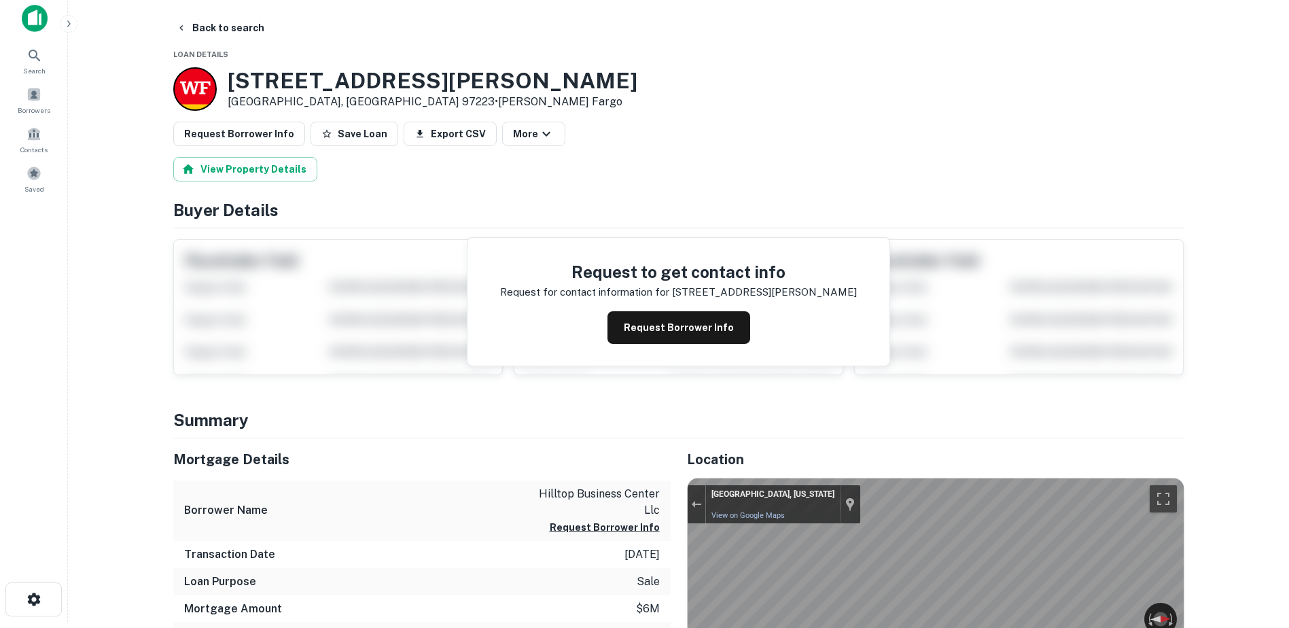
scroll to position [0, 0]
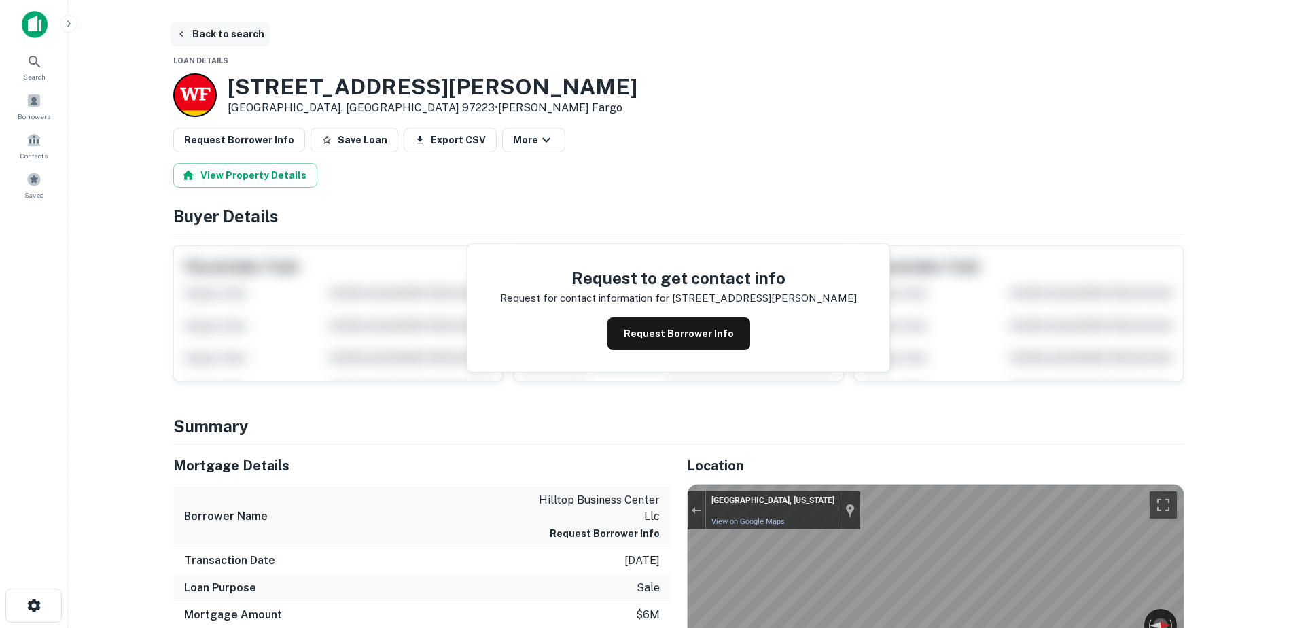
click at [192, 24] on button "Back to search" at bounding box center [220, 34] width 99 height 24
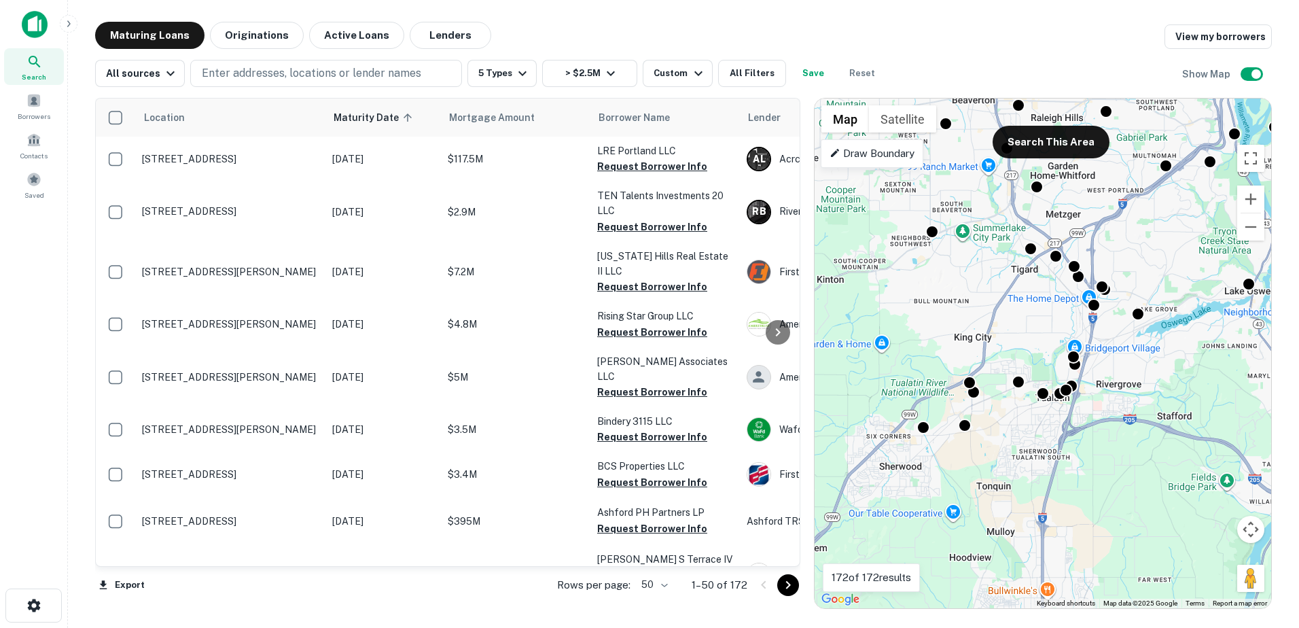
drag, startPoint x: 930, startPoint y: 526, endPoint x: 1022, endPoint y: 283, distance: 259.6
click at [1022, 283] on div "To activate drag with keyboard, press Alt + Enter. Once in keyboard drag state,…" at bounding box center [1043, 354] width 457 height 510
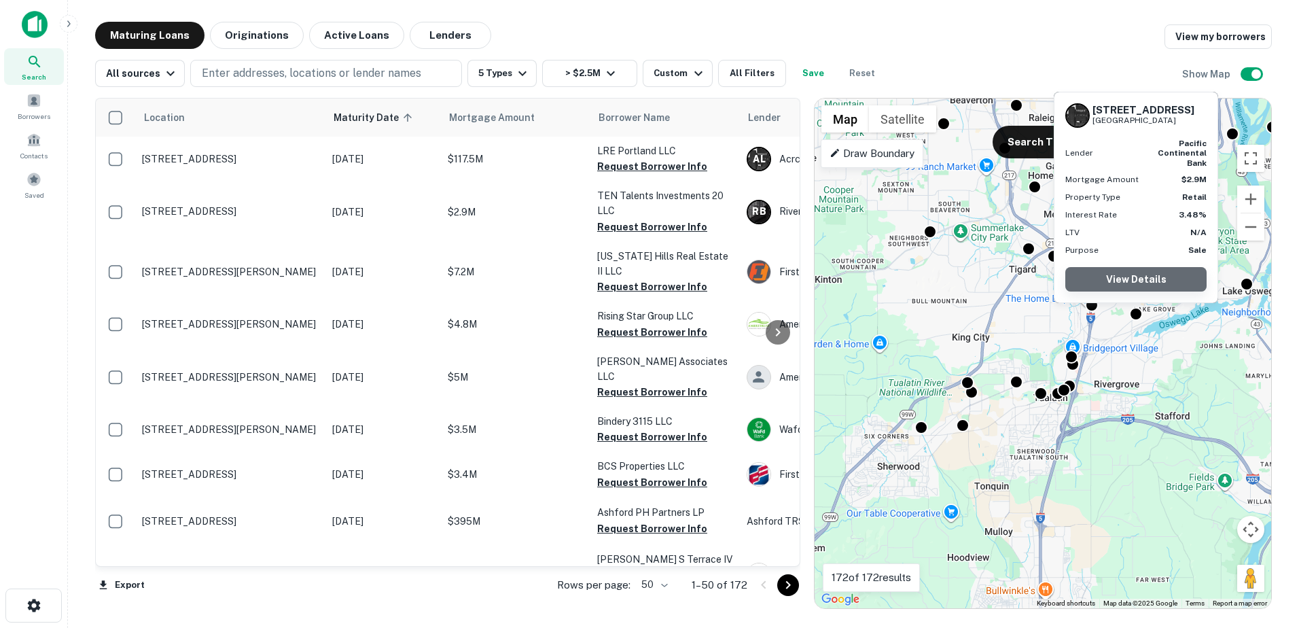
click at [1136, 282] on link "View Details" at bounding box center [1136, 279] width 141 height 24
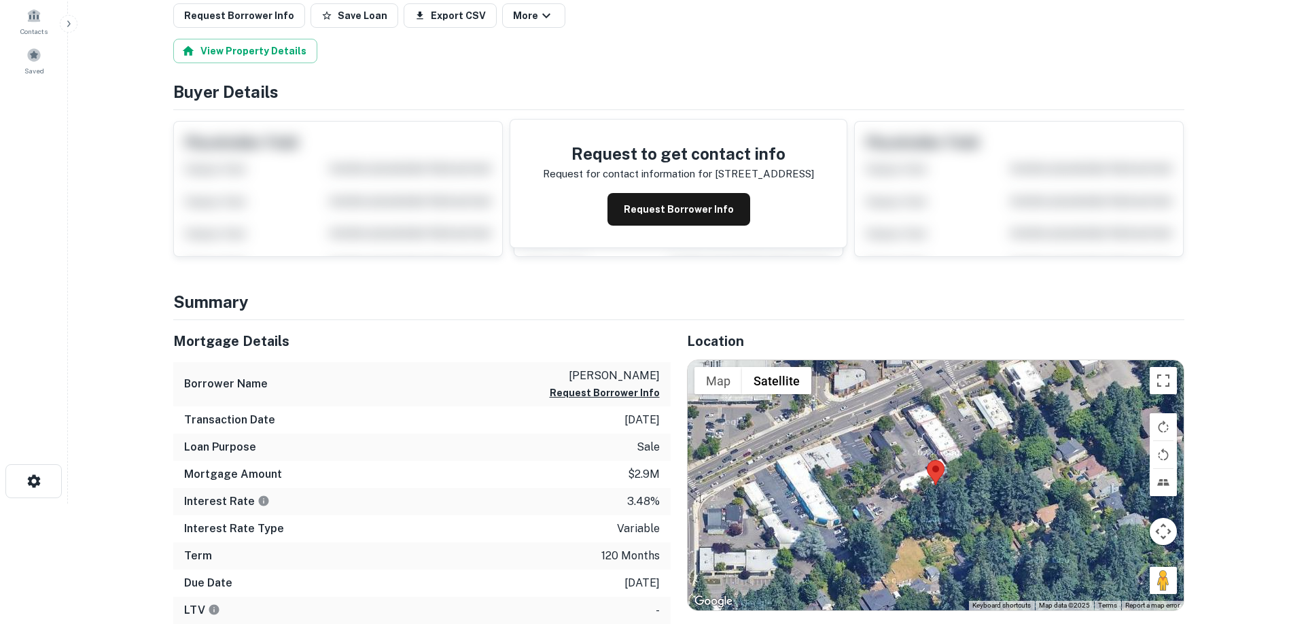
scroll to position [136, 0]
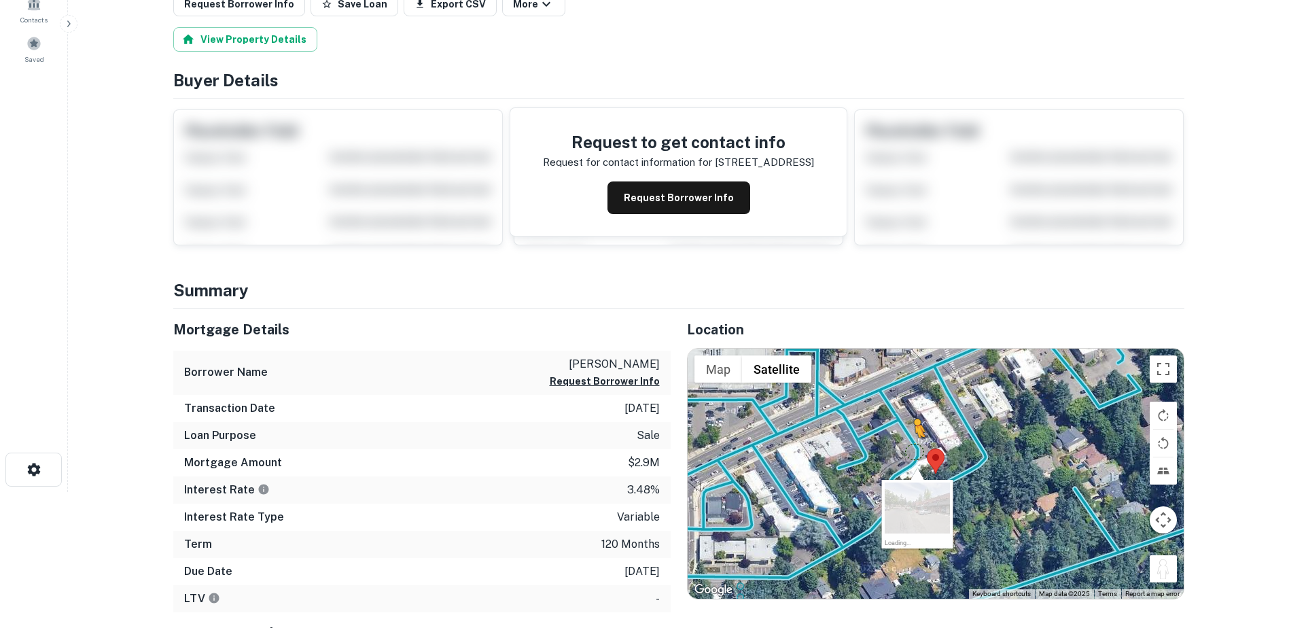
drag, startPoint x: 1157, startPoint y: 573, endPoint x: 915, endPoint y: 451, distance: 270.2
click at [915, 451] on div "To activate drag with keyboard, press Alt + Enter. Once in keyboard drag state,…" at bounding box center [936, 474] width 496 height 250
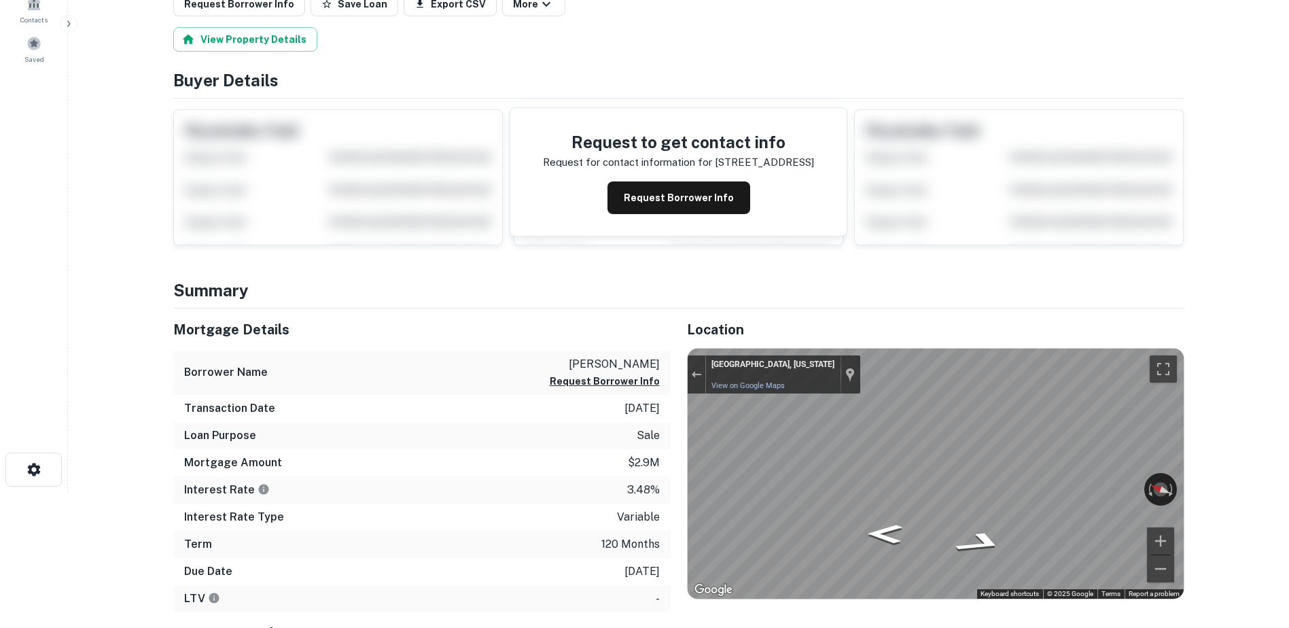
click at [663, 439] on div "Mortgage Details Borrower Name hattenhauer mark t Request Borrower Info Transac…" at bounding box center [671, 536] width 1028 height 455
click at [644, 458] on div "Mortgage Details Borrower Name hattenhauer mark t Request Borrower Info Transac…" at bounding box center [671, 536] width 1028 height 455
click at [898, 533] on icon "Go Northwest" at bounding box center [913, 536] width 99 height 27
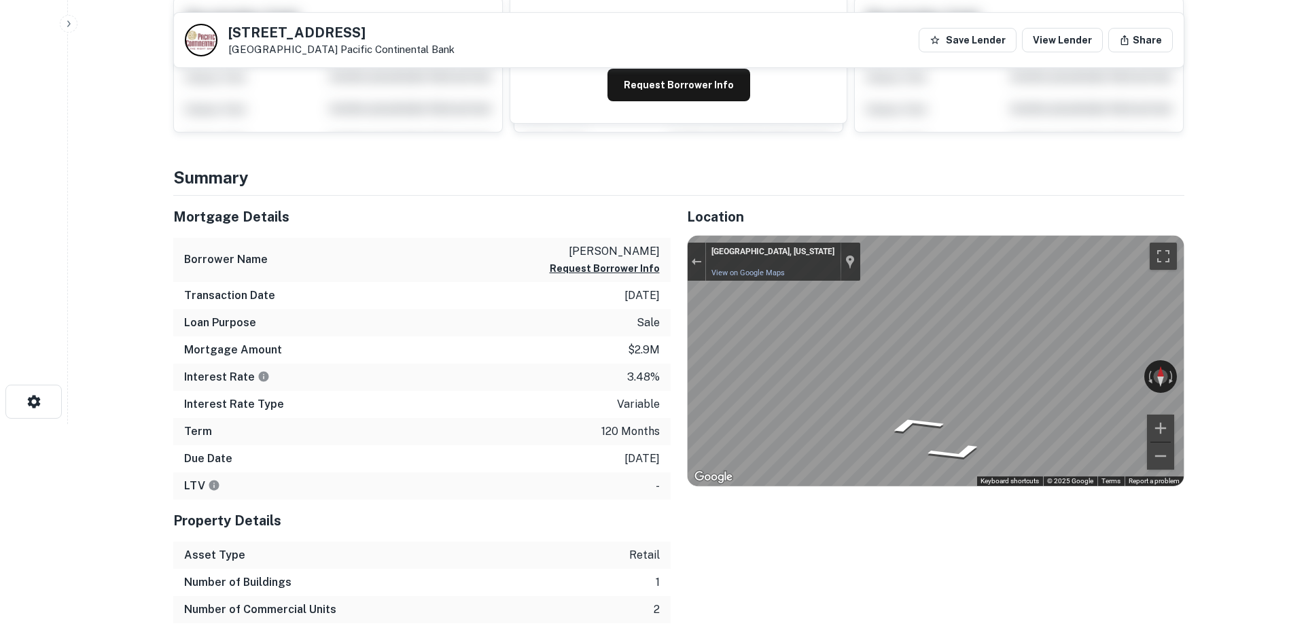
scroll to position [0, 0]
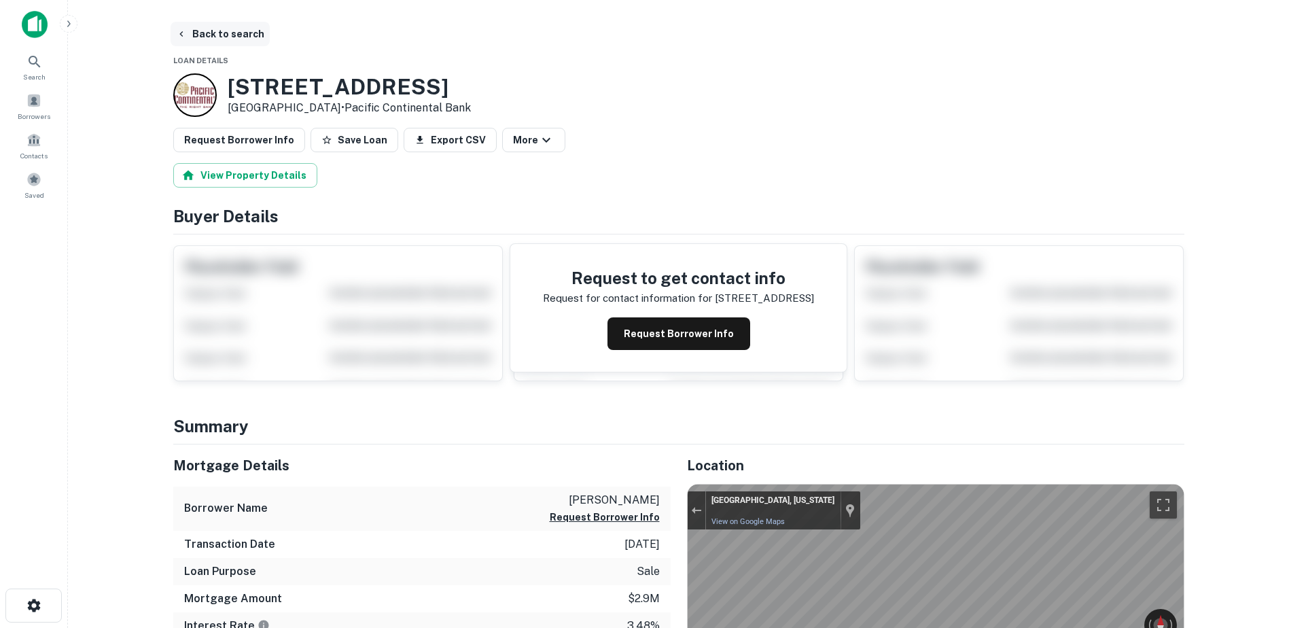
click at [200, 37] on button "Back to search" at bounding box center [220, 34] width 99 height 24
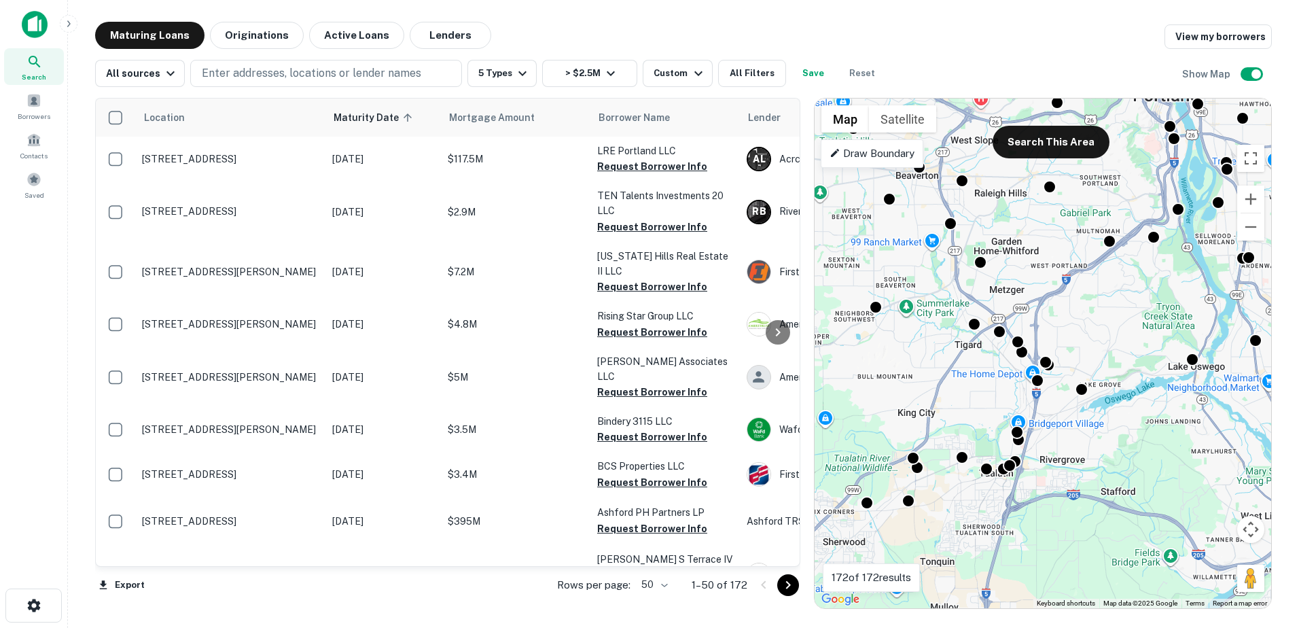
drag, startPoint x: 1056, startPoint y: 508, endPoint x: 1101, endPoint y: 355, distance: 159.4
click at [1101, 355] on div "To activate drag with keyboard, press Alt + Enter. Once in keyboard drag state,…" at bounding box center [1043, 354] width 457 height 510
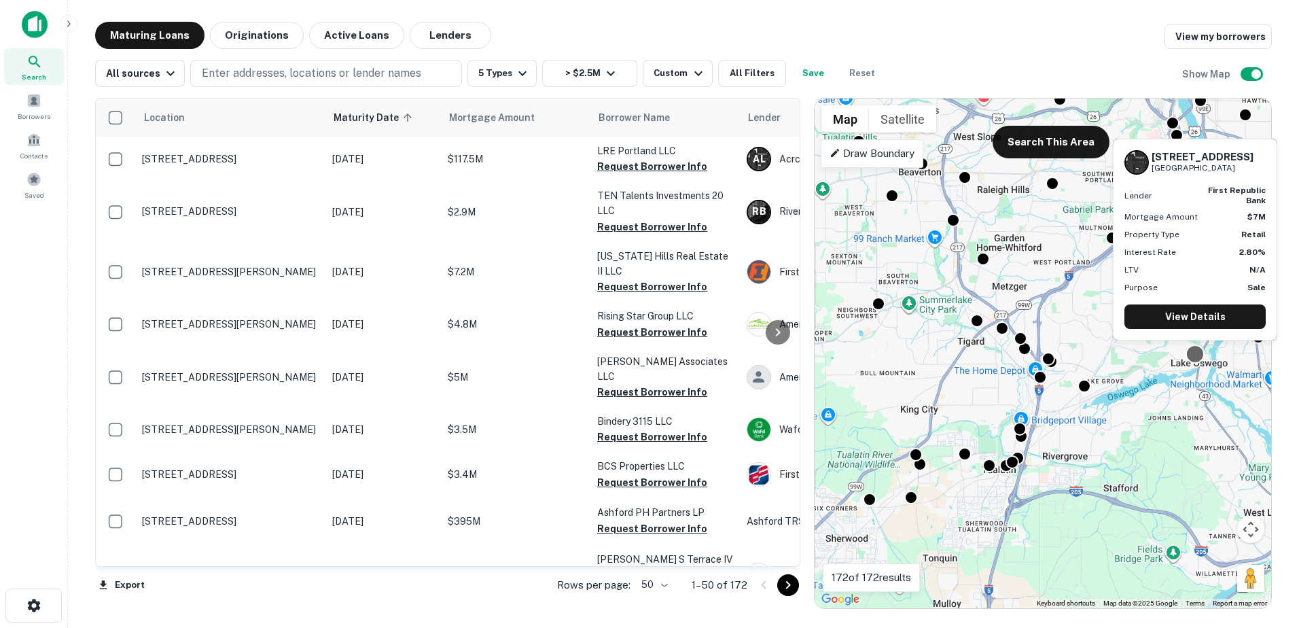
click at [1197, 353] on div at bounding box center [1195, 355] width 20 height 20
click at [1205, 318] on link "View Details" at bounding box center [1195, 316] width 141 height 24
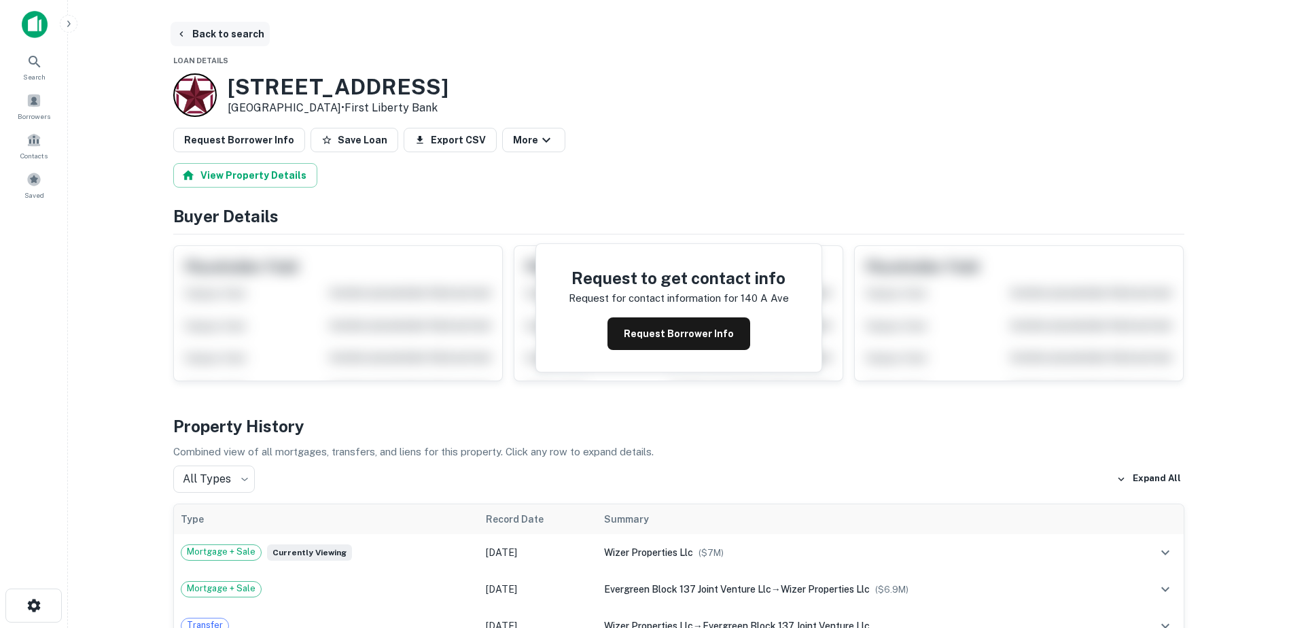
click at [226, 31] on button "Back to search" at bounding box center [220, 34] width 99 height 24
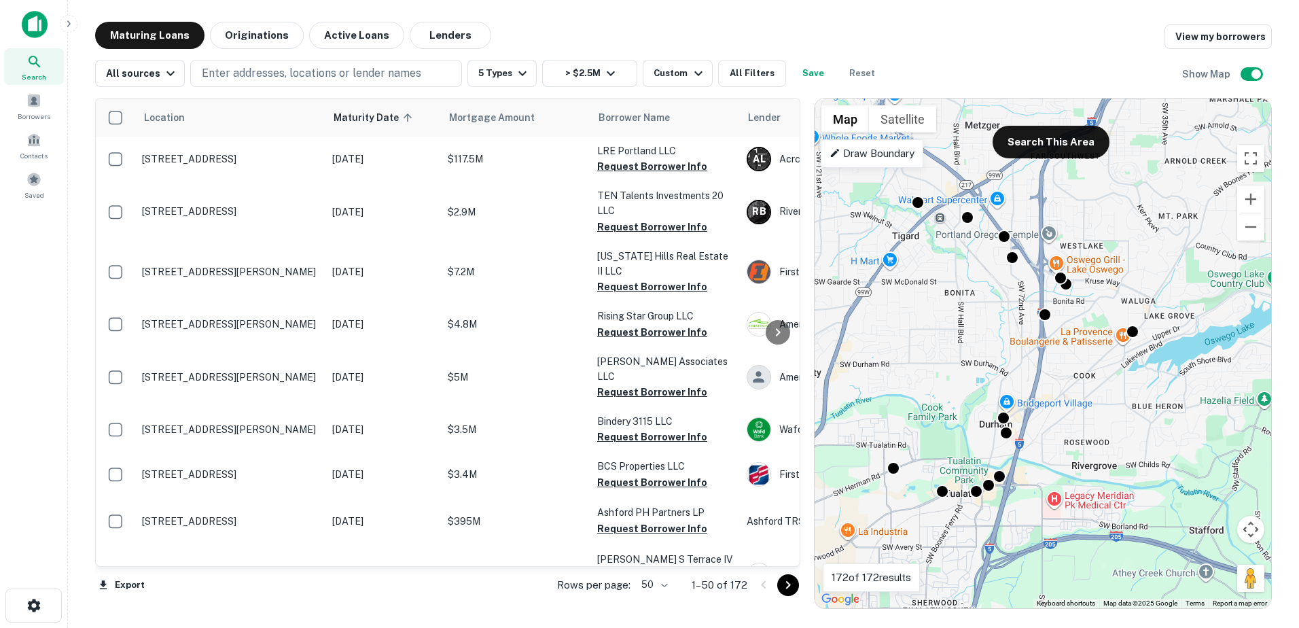
drag, startPoint x: 1018, startPoint y: 515, endPoint x: 1146, endPoint y: 283, distance: 265.2
click at [1146, 283] on div "To activate drag with keyboard, press Alt + Enter. Once in keyboard drag state,…" at bounding box center [1043, 354] width 457 height 510
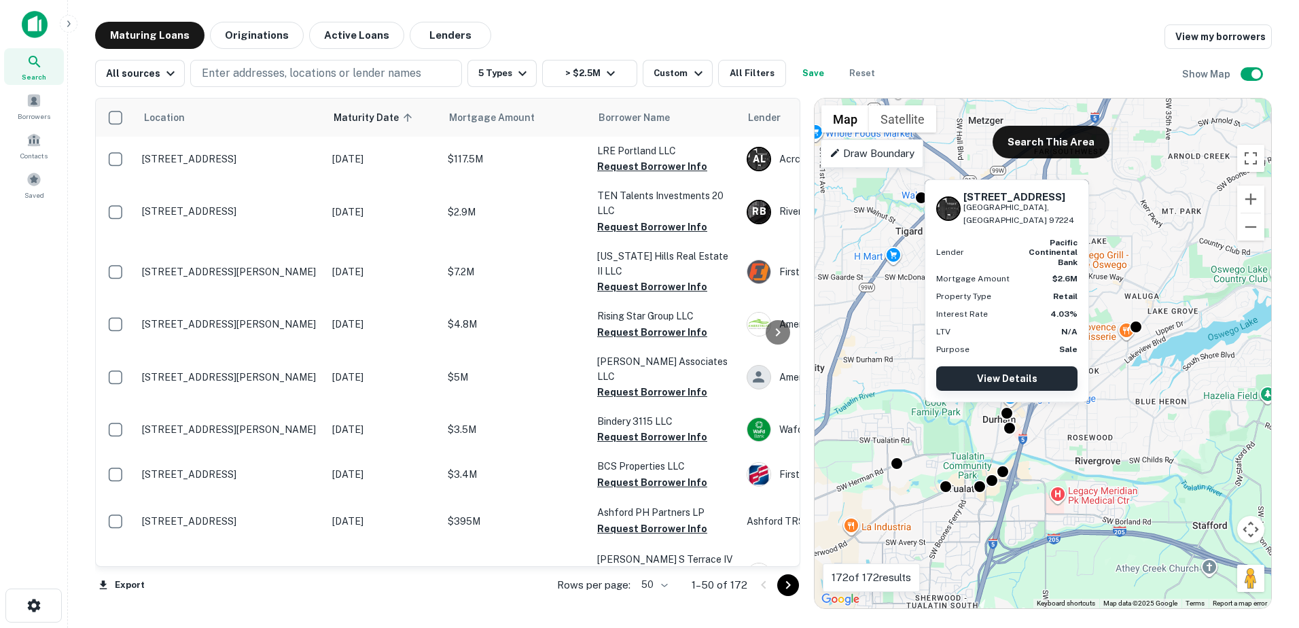
click at [1004, 375] on link "View Details" at bounding box center [1007, 378] width 141 height 24
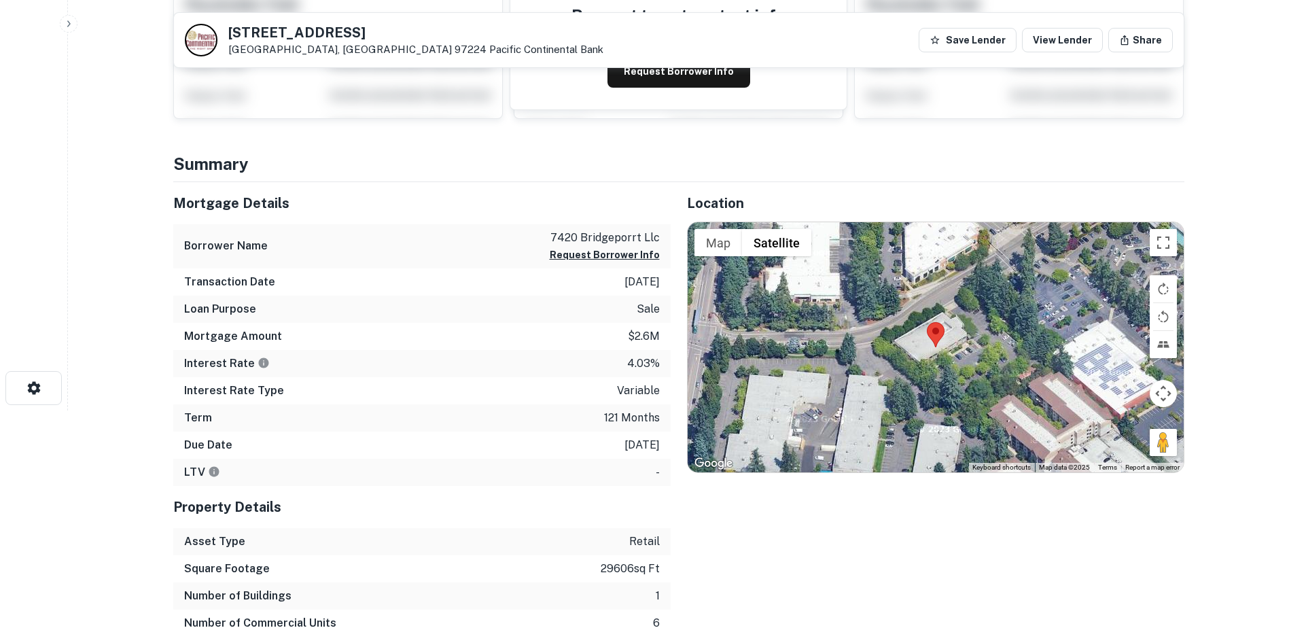
scroll to position [223, 0]
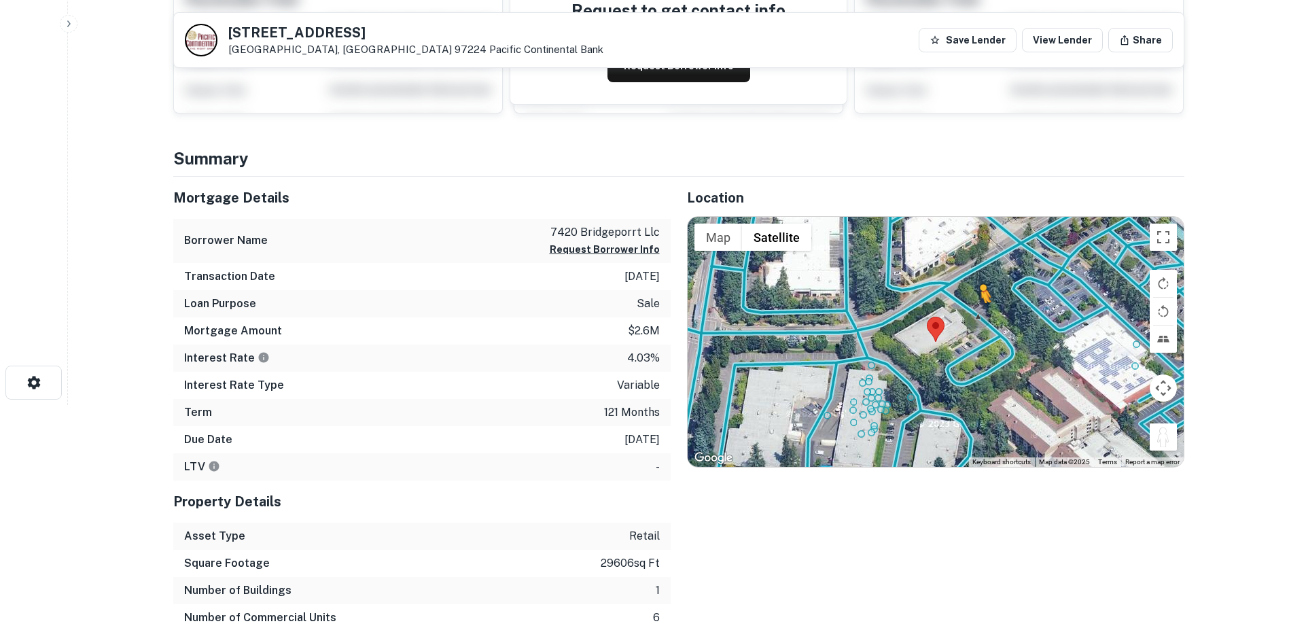
drag, startPoint x: 1152, startPoint y: 441, endPoint x: 981, endPoint y: 317, distance: 211.1
click at [981, 317] on div "To activate drag with keyboard, press Alt + Enter. Once in keyboard drag state,…" at bounding box center [936, 342] width 496 height 250
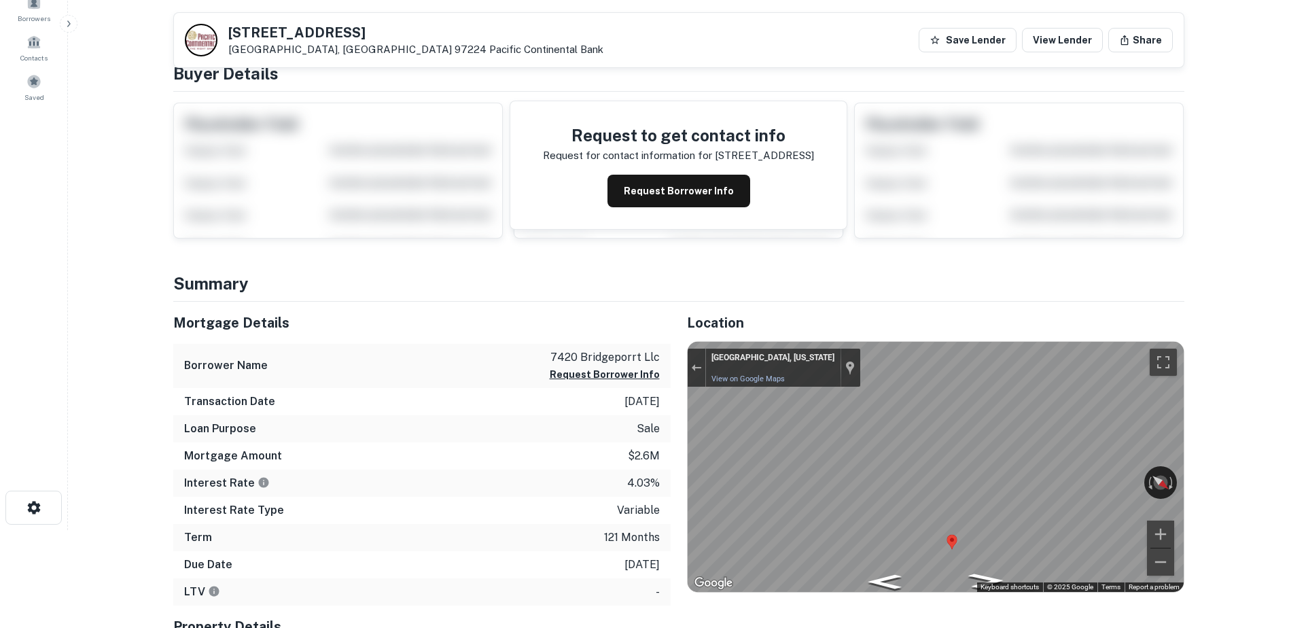
scroll to position [0, 0]
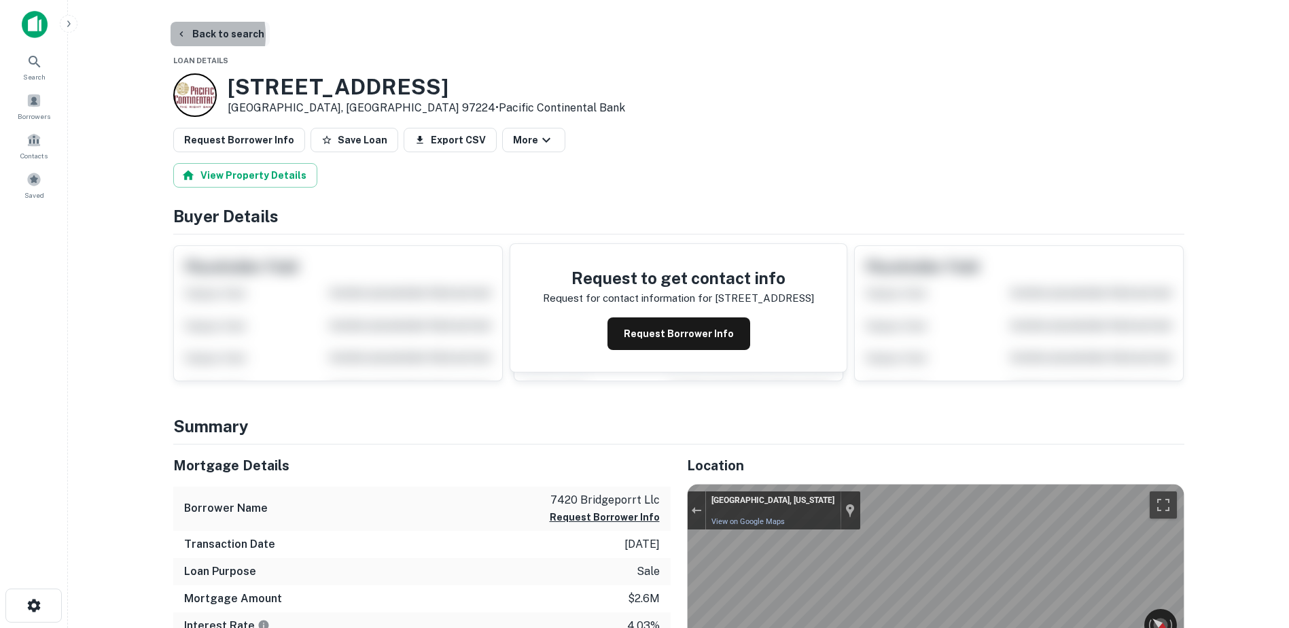
click at [179, 35] on icon "button" at bounding box center [181, 34] width 11 height 11
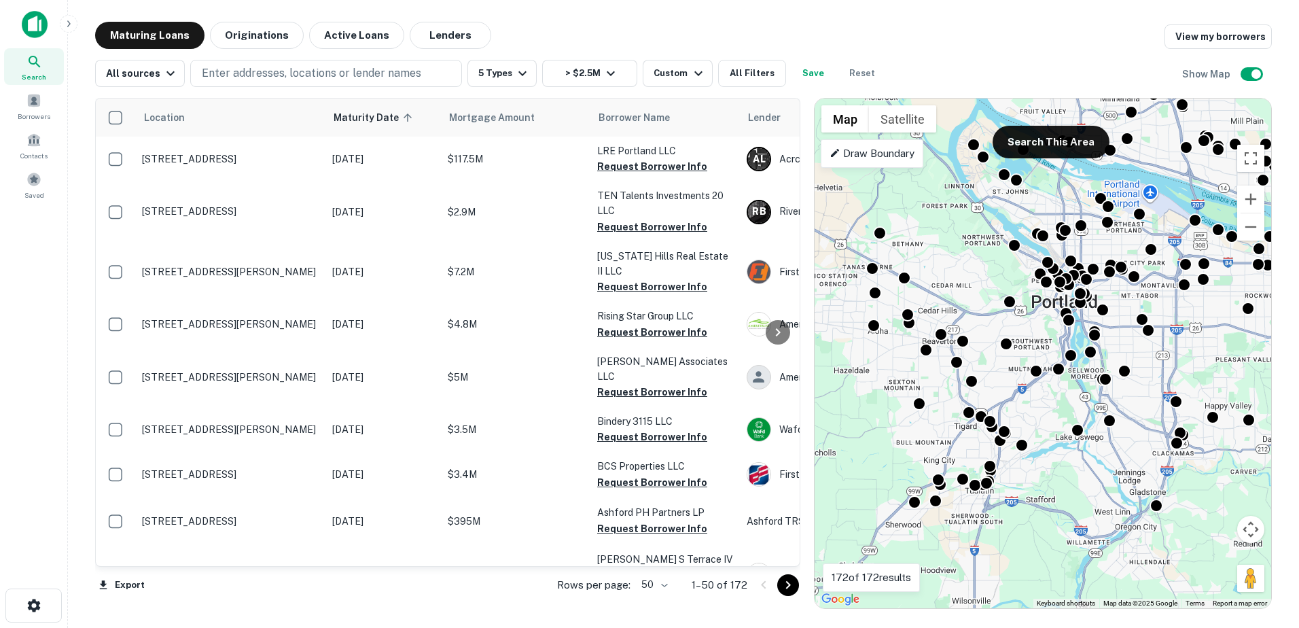
drag, startPoint x: 982, startPoint y: 497, endPoint x: 1024, endPoint y: 419, distance: 88.8
click at [1024, 419] on div "To activate drag with keyboard, press Alt + Enter. Once in keyboard drag state,…" at bounding box center [1043, 354] width 457 height 510
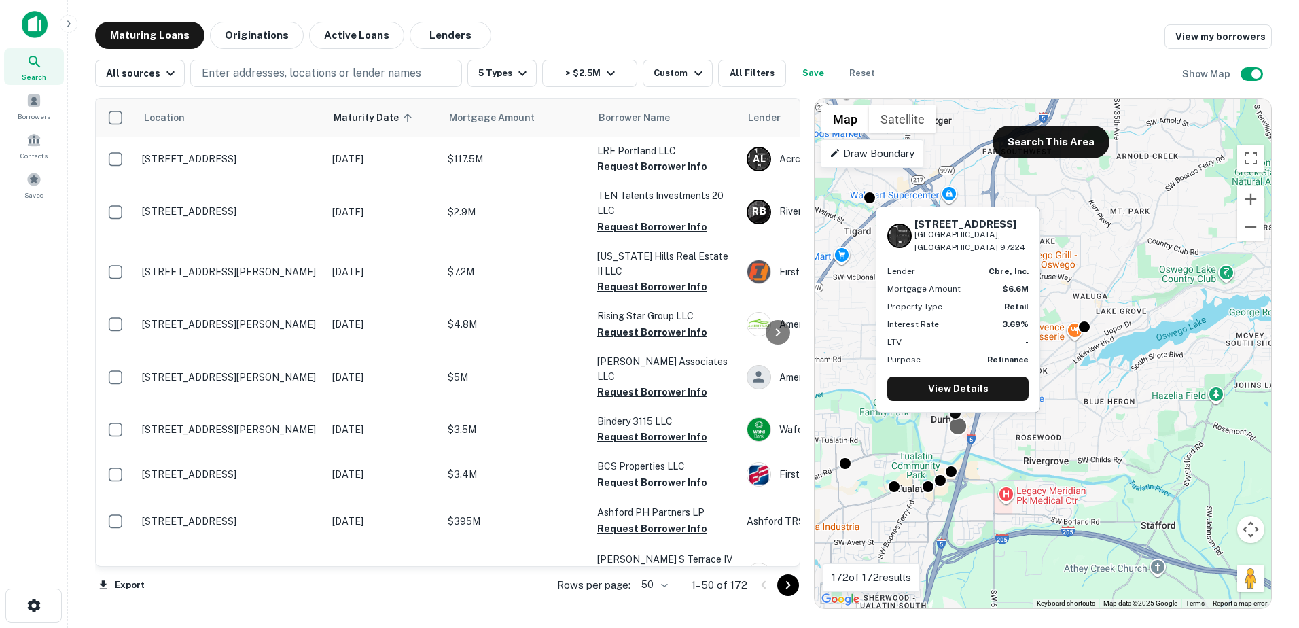
click at [956, 430] on div at bounding box center [958, 427] width 20 height 20
click at [960, 391] on link "View Details" at bounding box center [958, 389] width 141 height 24
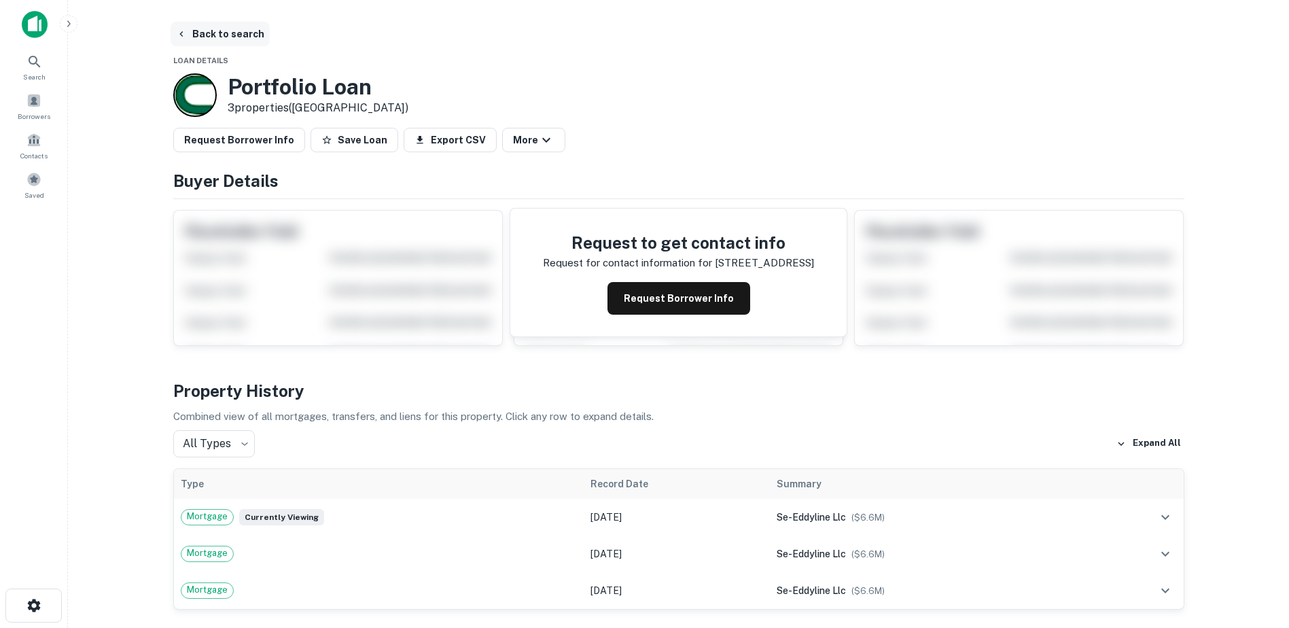
click at [208, 31] on button "Back to search" at bounding box center [220, 34] width 99 height 24
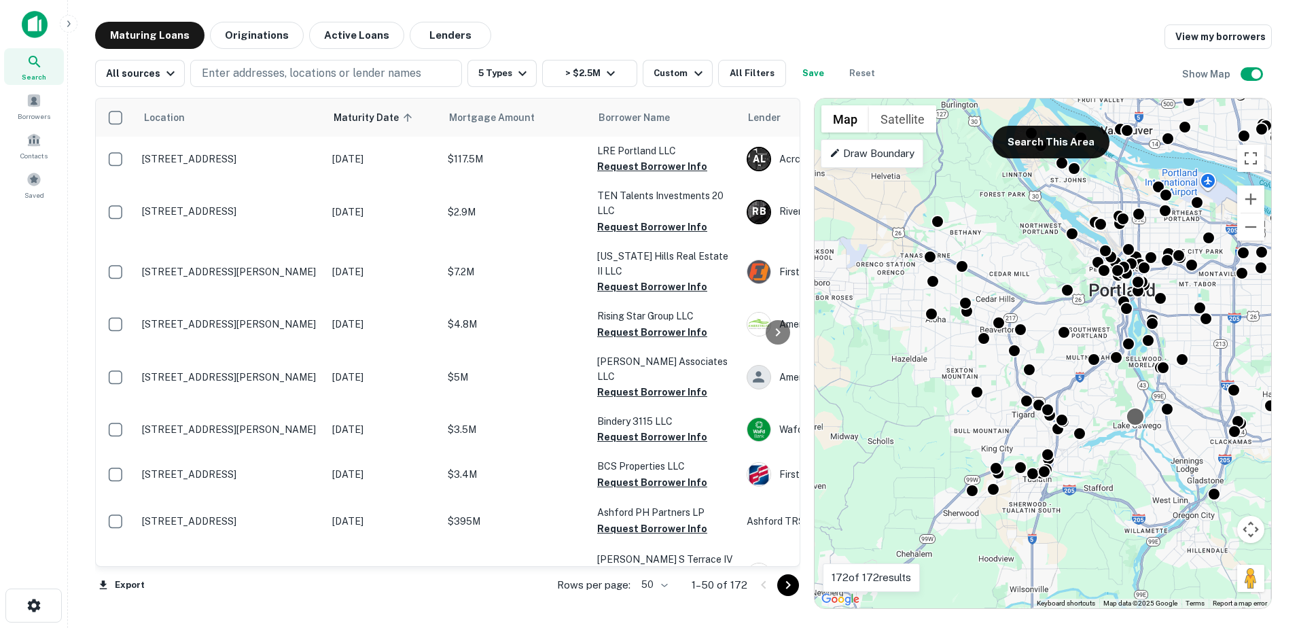
drag, startPoint x: 1025, startPoint y: 529, endPoint x: 1157, endPoint y: 384, distance: 196.3
click at [1157, 384] on div "To activate drag with keyboard, press Alt + Enter. Once in keyboard drag state,…" at bounding box center [1043, 354] width 457 height 510
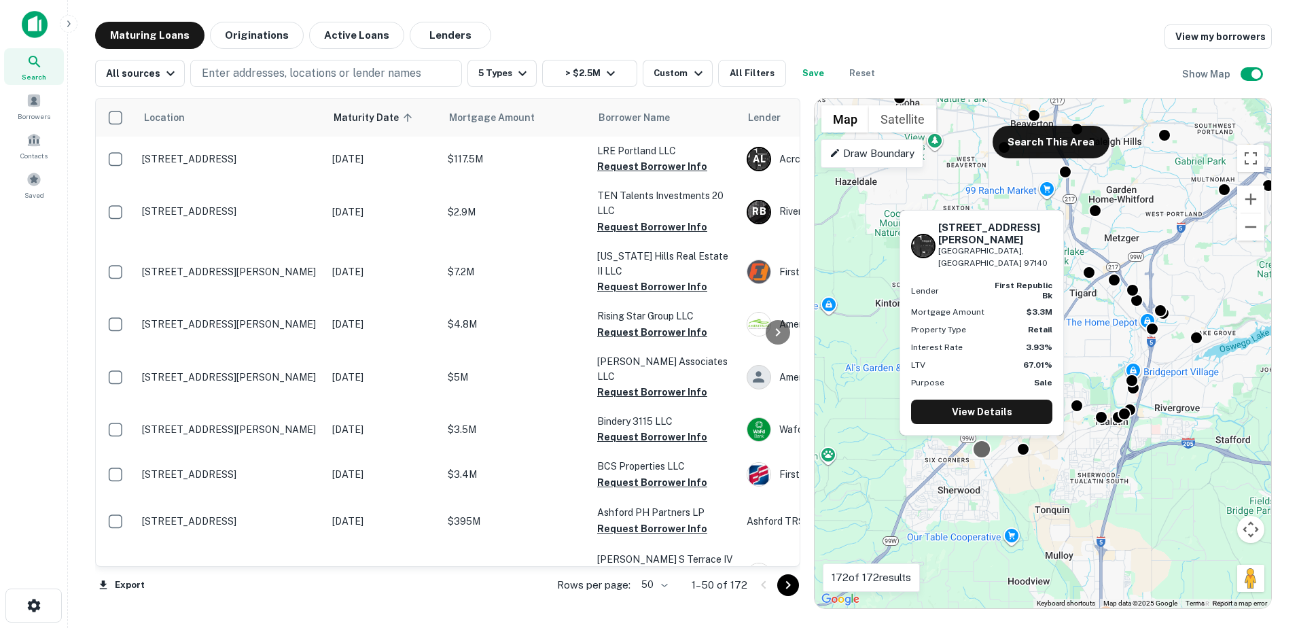
click at [981, 456] on div at bounding box center [982, 450] width 20 height 20
click at [986, 415] on link "View Details" at bounding box center [981, 412] width 141 height 24
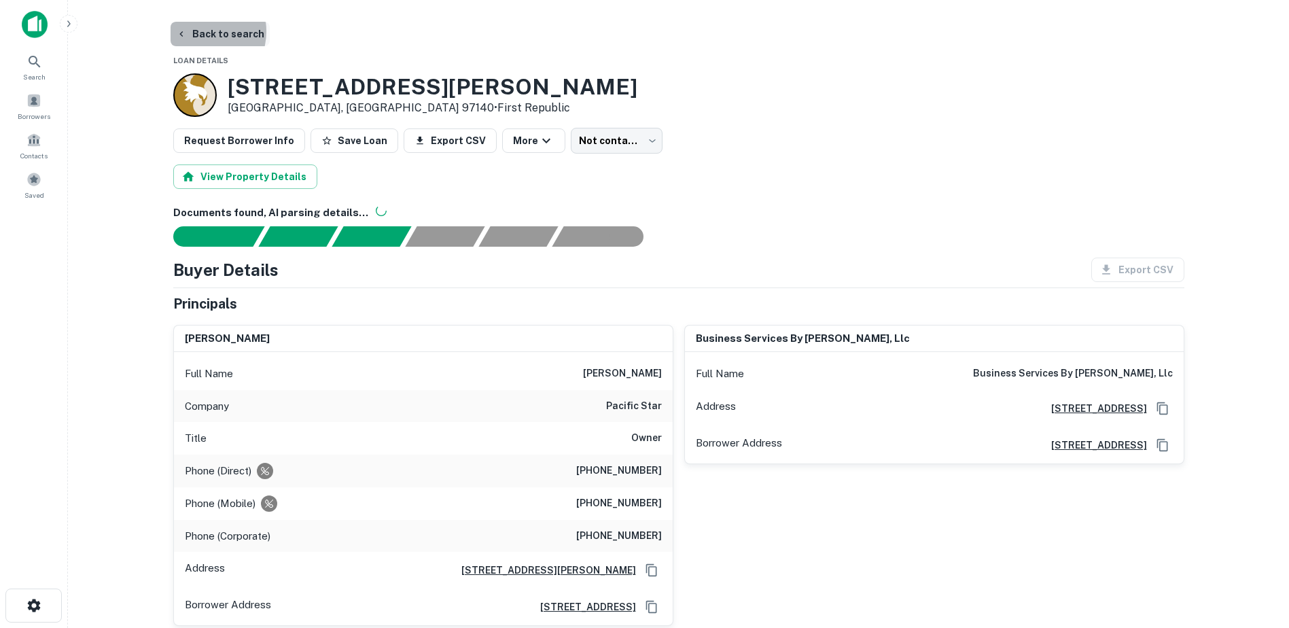
click at [199, 31] on button "Back to search" at bounding box center [220, 34] width 99 height 24
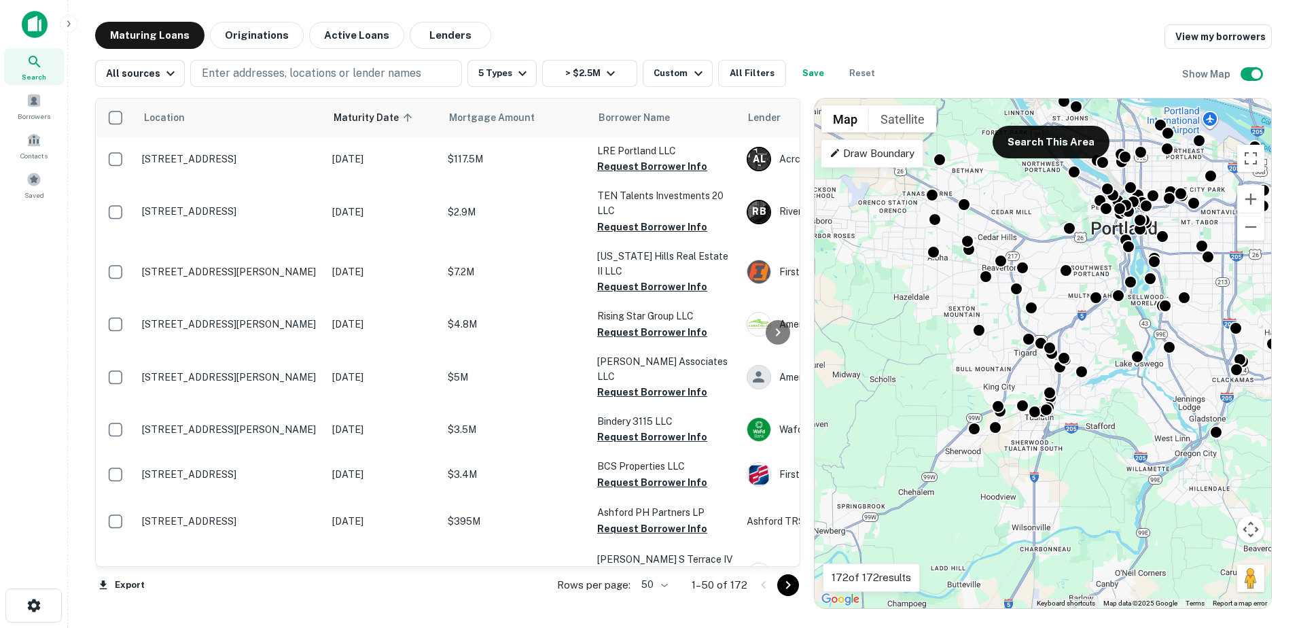
drag, startPoint x: 894, startPoint y: 433, endPoint x: 1007, endPoint y: 264, distance: 202.4
click at [1003, 262] on div "To activate drag with keyboard, press Alt + Enter. Once in keyboard drag state,…" at bounding box center [1043, 354] width 457 height 510
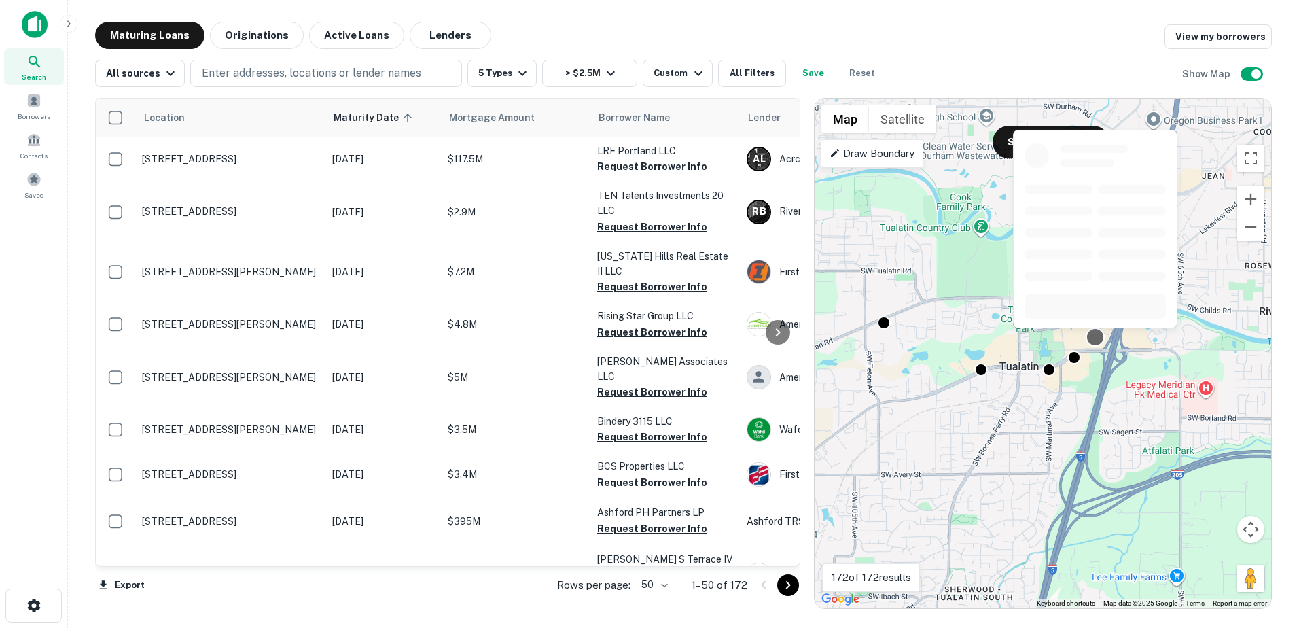
click at [1098, 340] on div at bounding box center [1095, 338] width 20 height 20
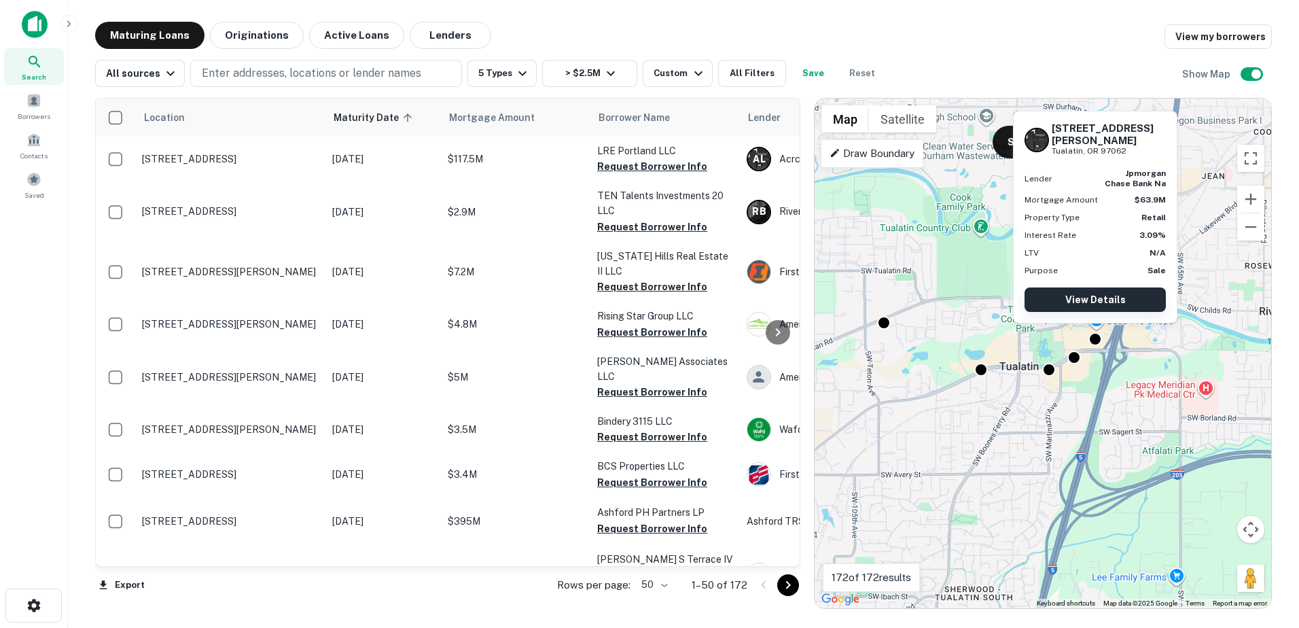
click at [1097, 294] on link "View Details" at bounding box center [1095, 299] width 141 height 24
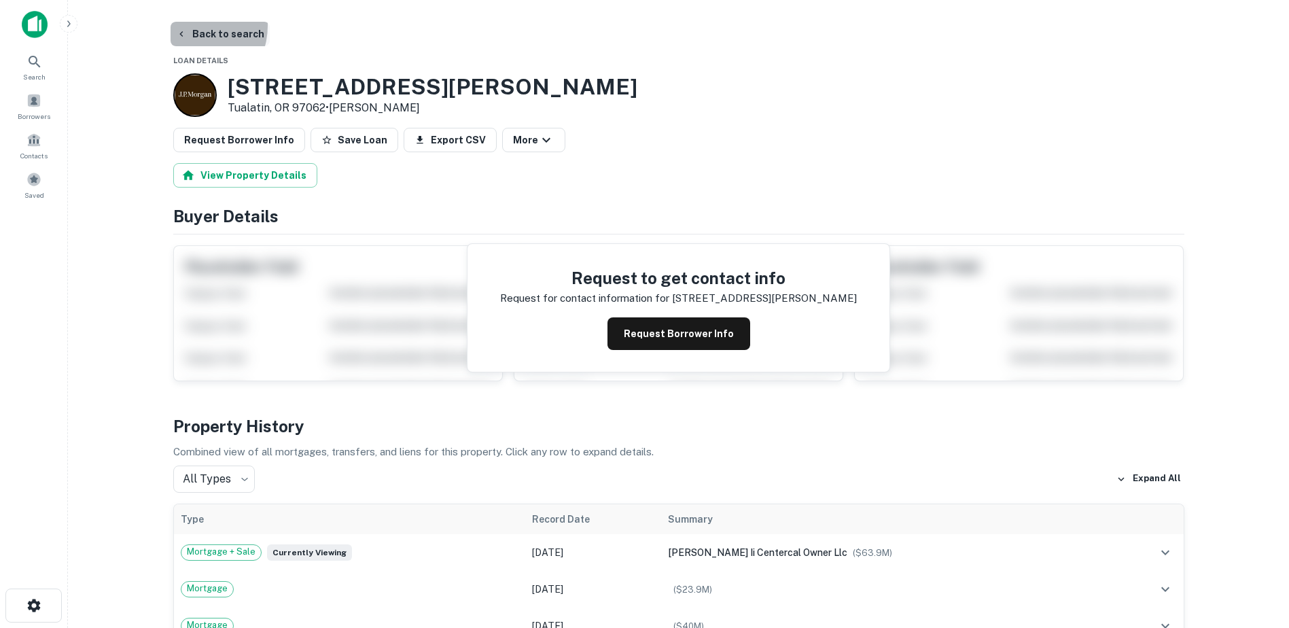
click at [188, 26] on button "Back to search" at bounding box center [220, 34] width 99 height 24
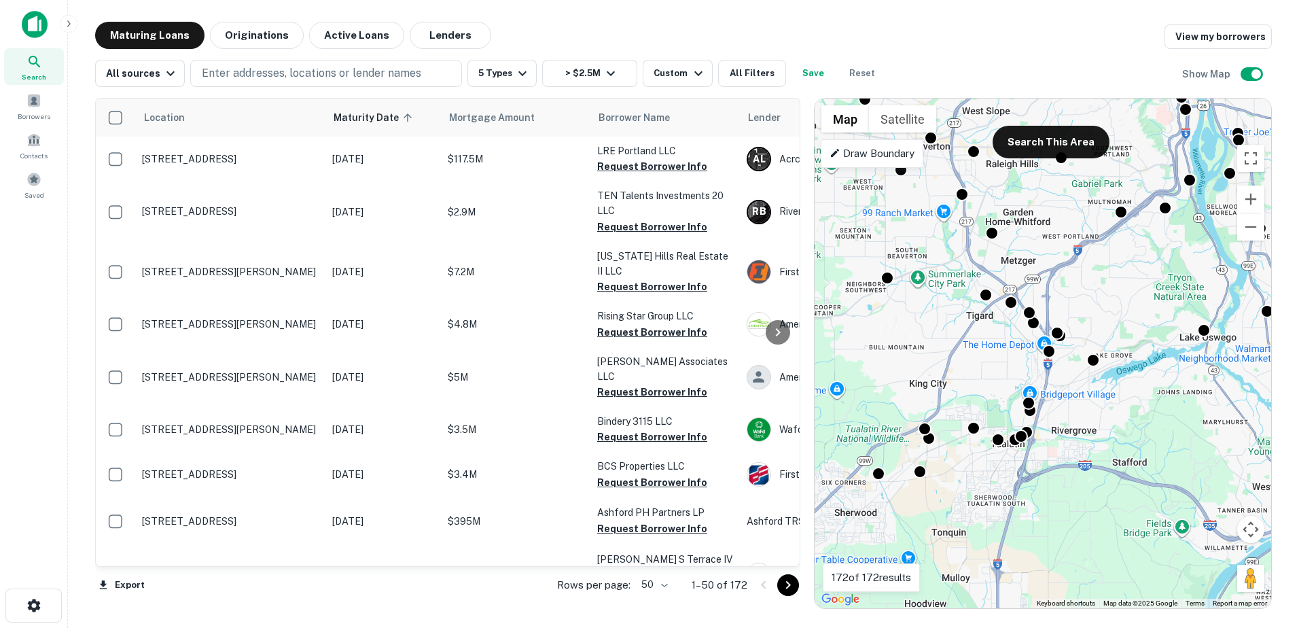
drag, startPoint x: 972, startPoint y: 554, endPoint x: 1098, endPoint y: 391, distance: 205.4
click at [1098, 391] on div "To activate drag with keyboard, press Alt + Enter. Once in keyboard drag state,…" at bounding box center [1043, 354] width 457 height 510
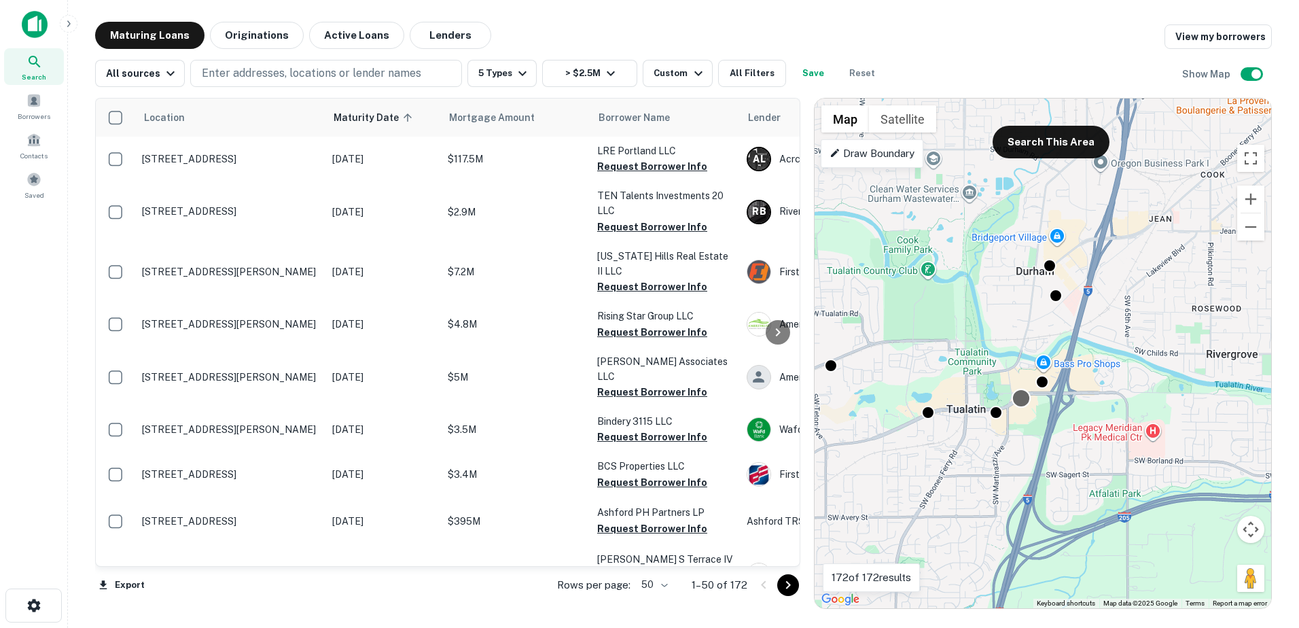
click at [1023, 396] on div at bounding box center [1021, 399] width 20 height 20
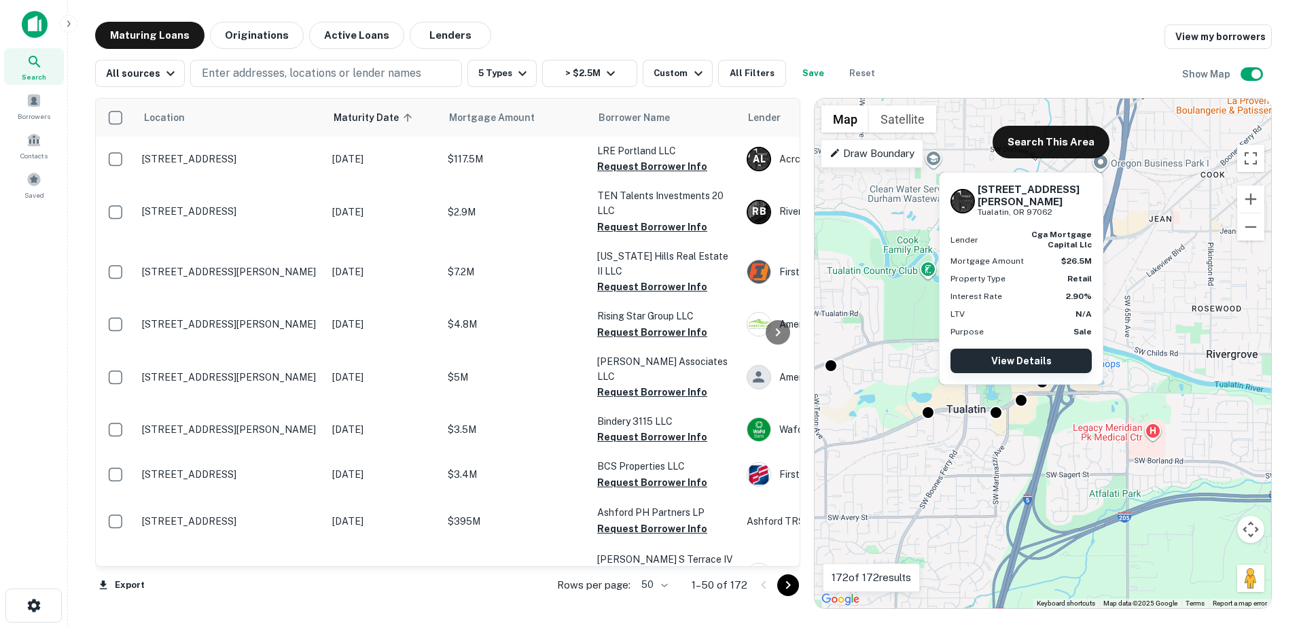
click at [1026, 364] on link "View Details" at bounding box center [1021, 361] width 141 height 24
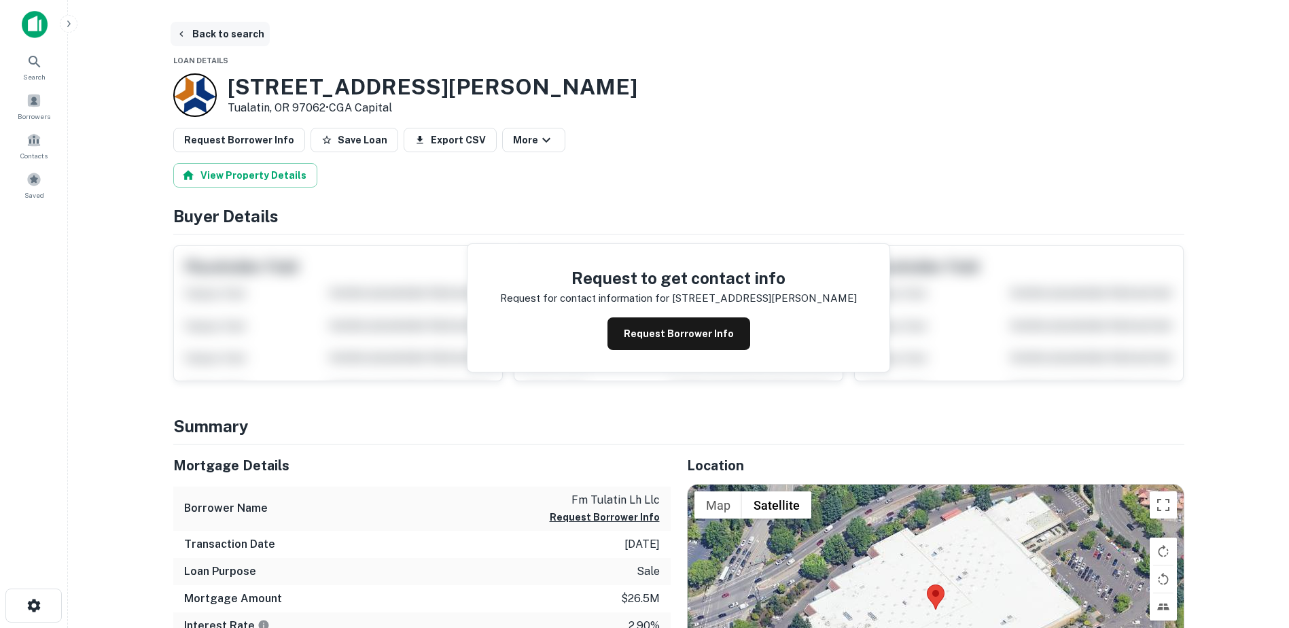
click at [185, 34] on icon "button" at bounding box center [181, 34] width 11 height 11
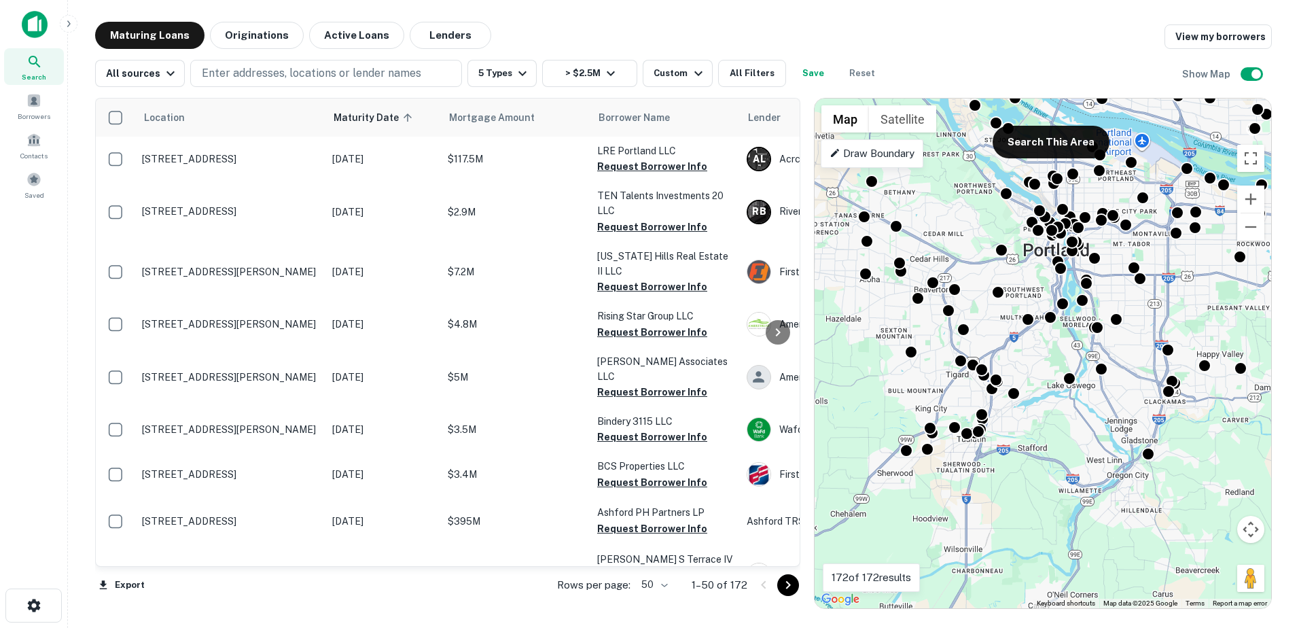
drag, startPoint x: 935, startPoint y: 412, endPoint x: 979, endPoint y: 288, distance: 131.1
click at [979, 288] on div "To activate drag with keyboard, press Alt + Enter. Once in keyboard drag state,…" at bounding box center [1043, 354] width 457 height 510
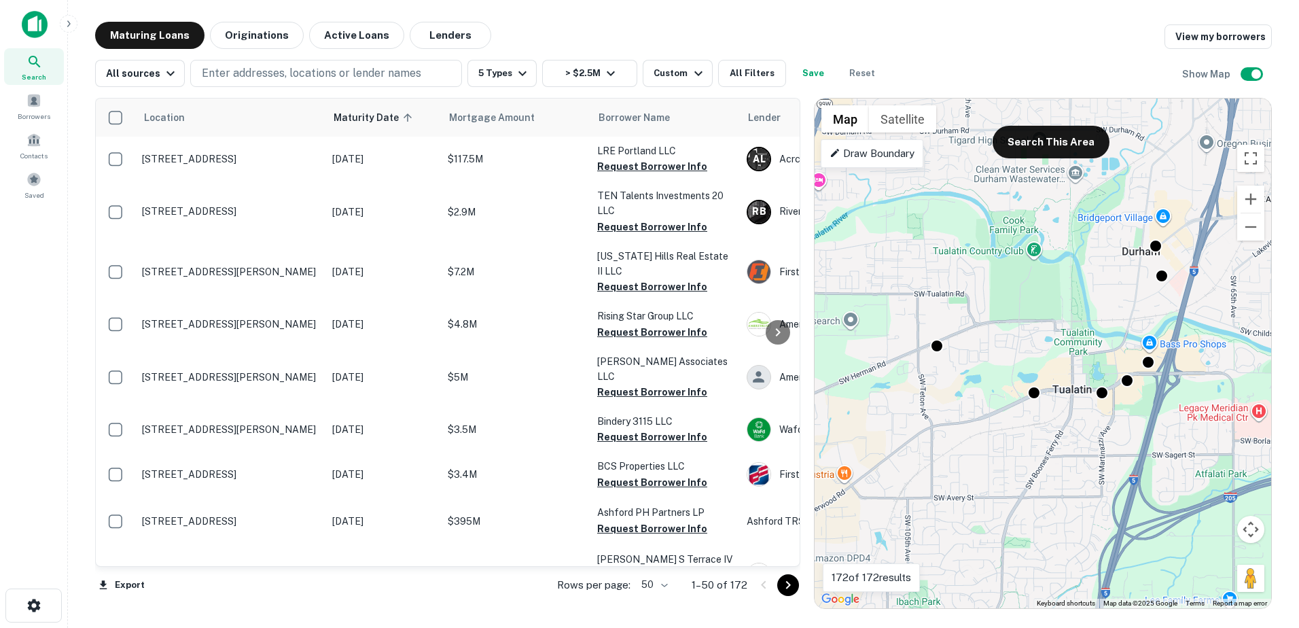
drag, startPoint x: 1071, startPoint y: 456, endPoint x: 1060, endPoint y: 361, distance: 95.8
click at [1060, 361] on div "To activate drag with keyboard, press Alt + Enter. Once in keyboard drag state,…" at bounding box center [1043, 354] width 457 height 510
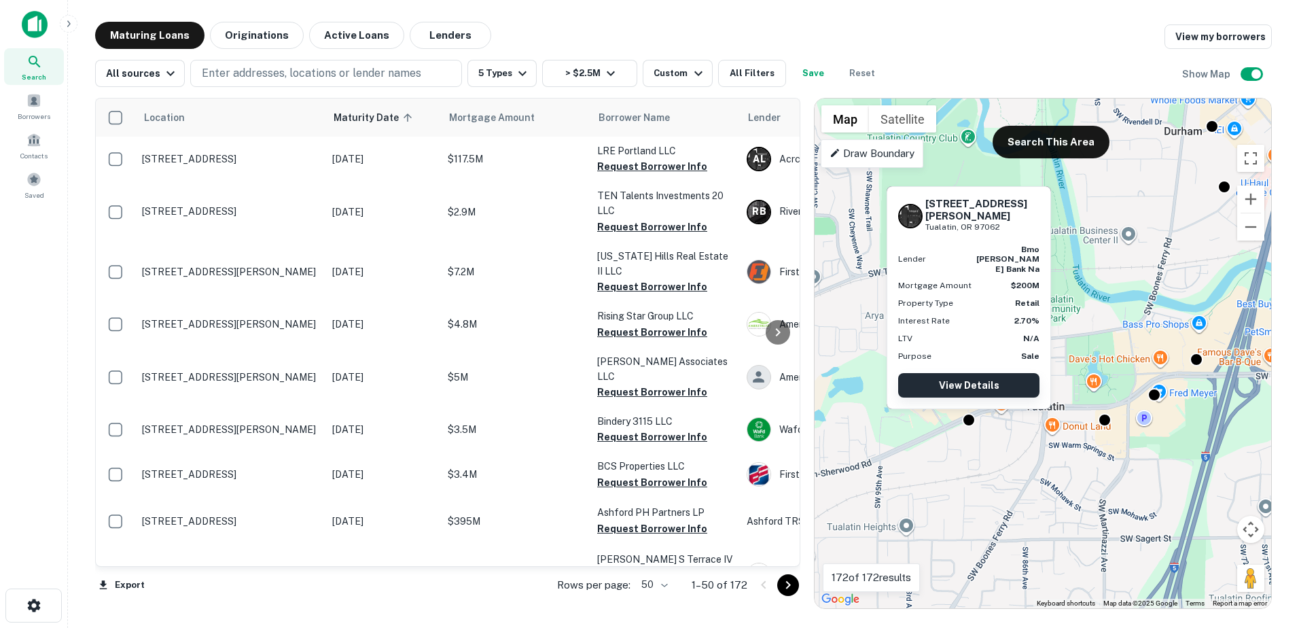
click at [967, 389] on link "View Details" at bounding box center [968, 385] width 141 height 24
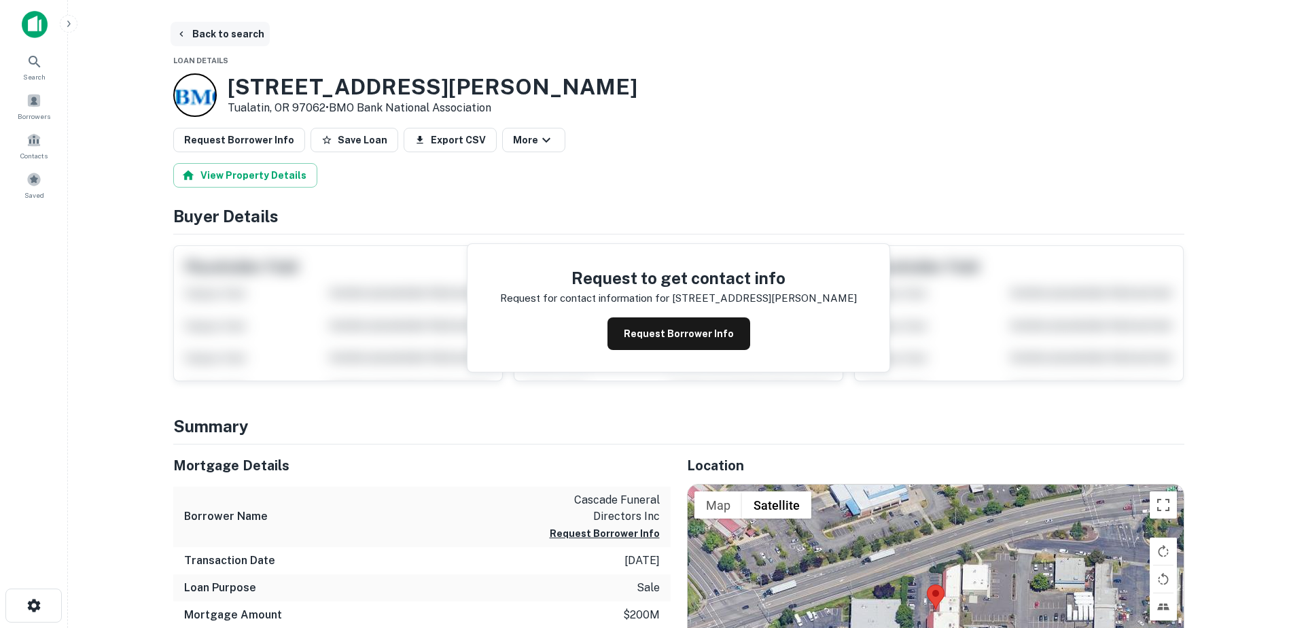
click at [198, 27] on button "Back to search" at bounding box center [220, 34] width 99 height 24
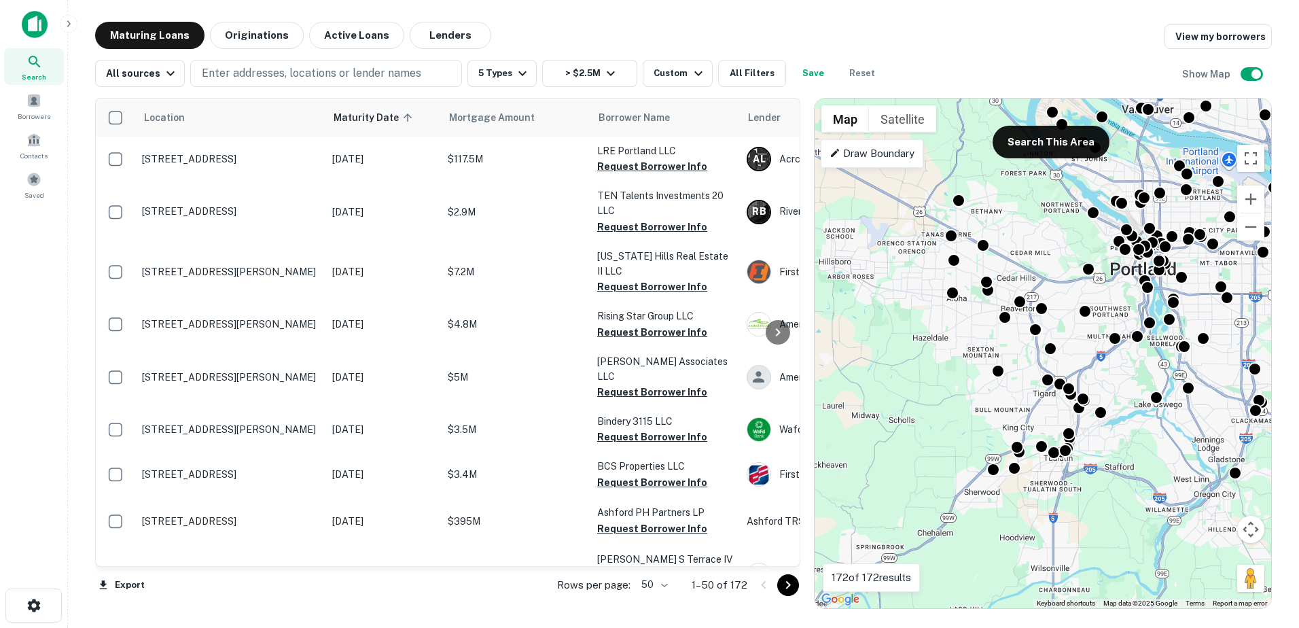
drag, startPoint x: 970, startPoint y: 474, endPoint x: 1093, endPoint y: 353, distance: 172.5
click at [1093, 353] on div "To activate drag with keyboard, press Alt + Enter. Once in keyboard drag state,…" at bounding box center [1043, 354] width 457 height 510
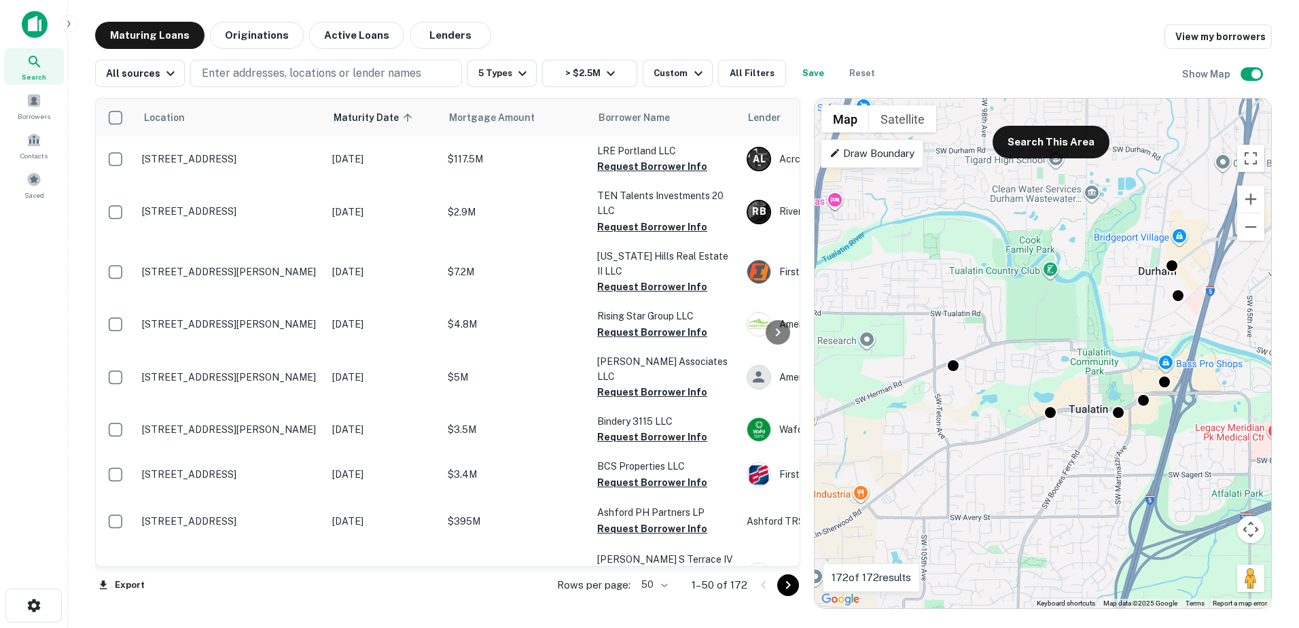
drag, startPoint x: 1017, startPoint y: 447, endPoint x: 839, endPoint y: 417, distance: 180.7
click at [839, 417] on div "To activate drag with keyboard, press Alt + Enter. Once in keyboard drag state,…" at bounding box center [1043, 354] width 457 height 510
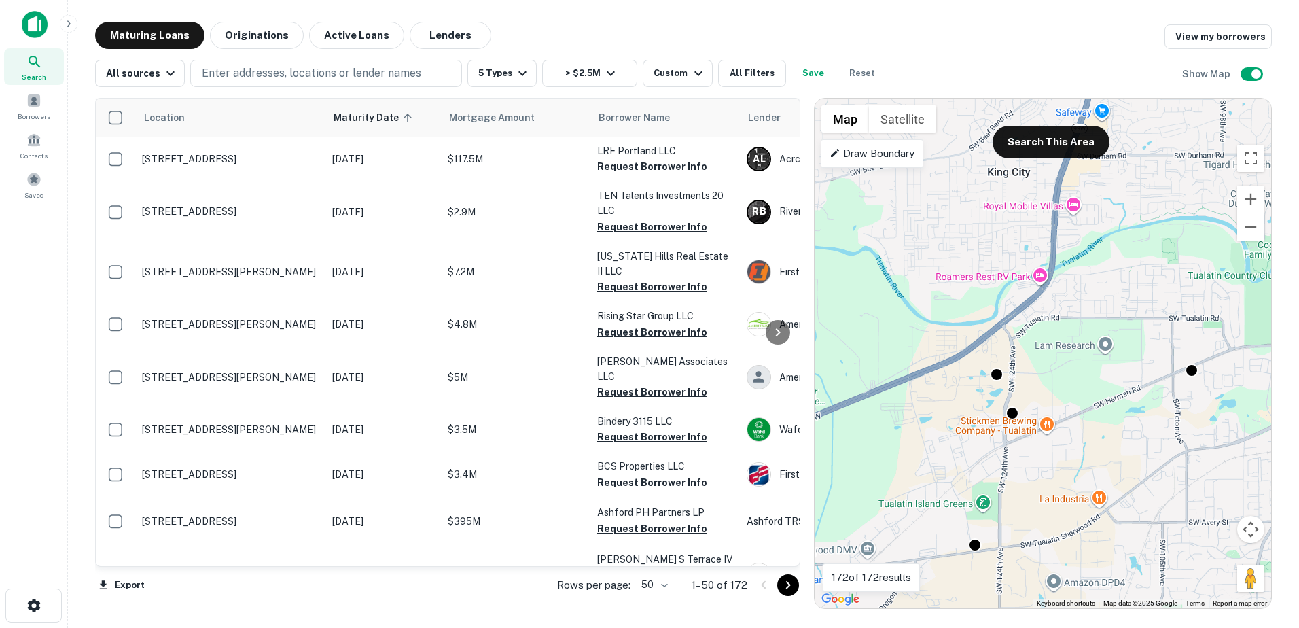
drag, startPoint x: 992, startPoint y: 365, endPoint x: 1232, endPoint y: 370, distance: 240.0
click at [1232, 370] on div "To activate drag with keyboard, press Alt + Enter. Once in keyboard drag state,…" at bounding box center [1043, 354] width 457 height 510
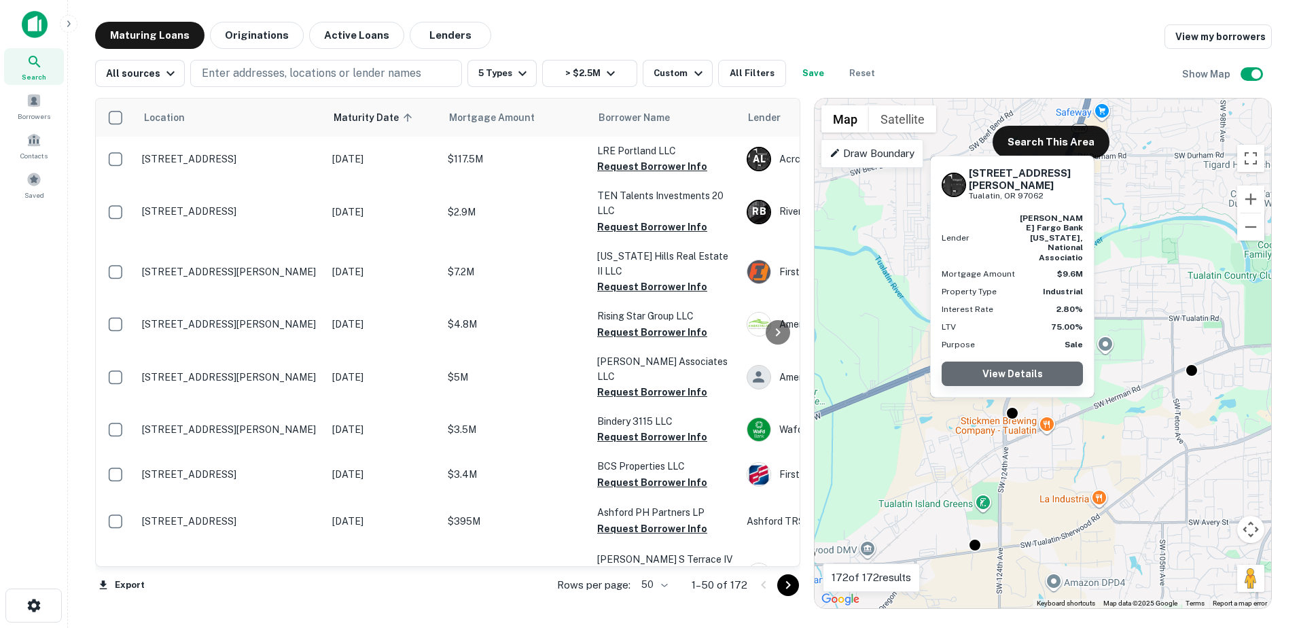
click at [1008, 381] on link "View Details" at bounding box center [1012, 374] width 141 height 24
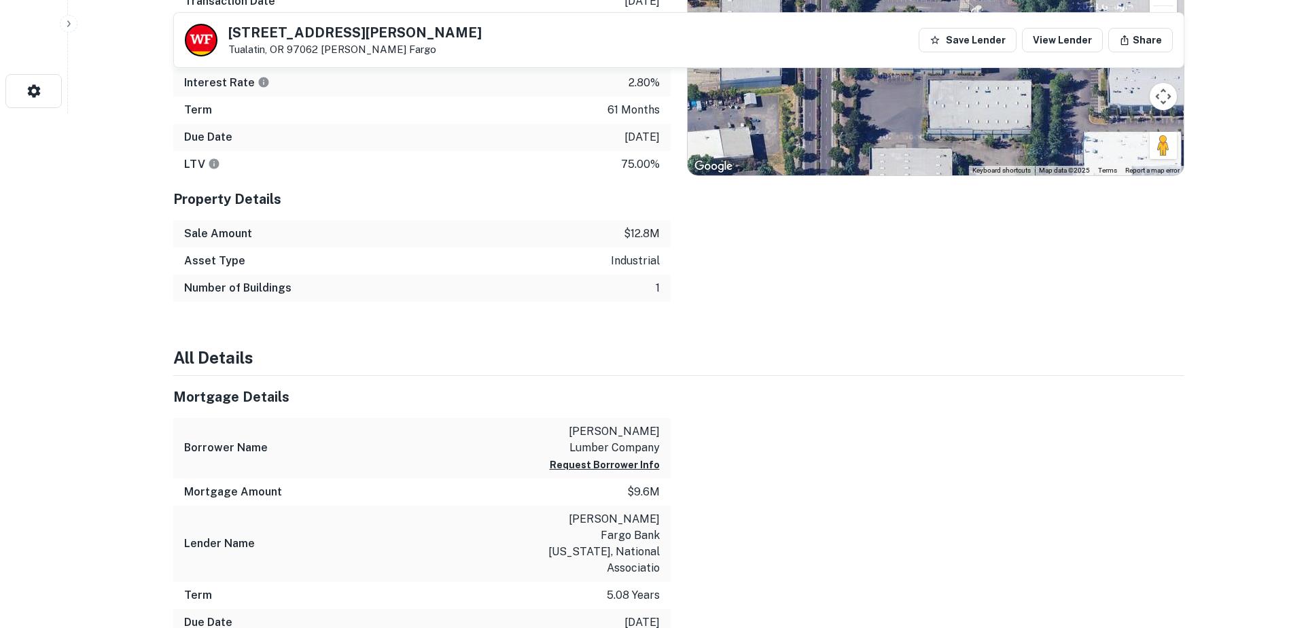
scroll to position [204, 0]
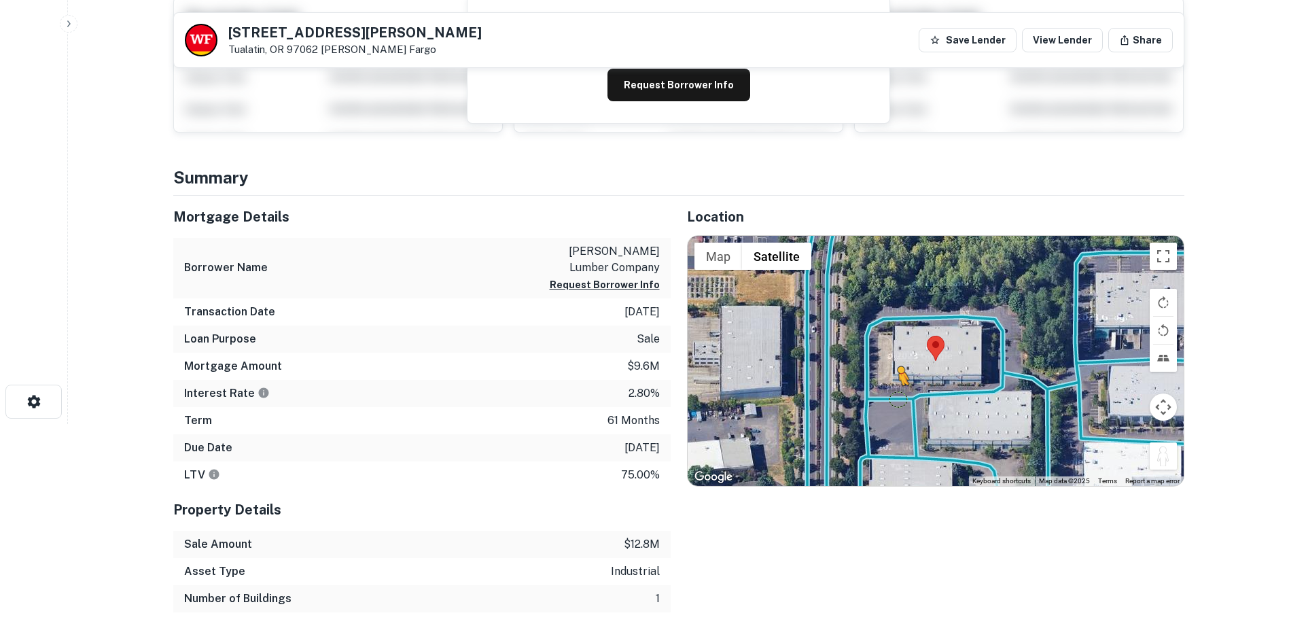
drag, startPoint x: 1168, startPoint y: 462, endPoint x: 899, endPoint y: 398, distance: 276.1
click at [899, 398] on div "To activate drag with keyboard, press Alt + Enter. Once in keyboard drag state,…" at bounding box center [936, 361] width 496 height 250
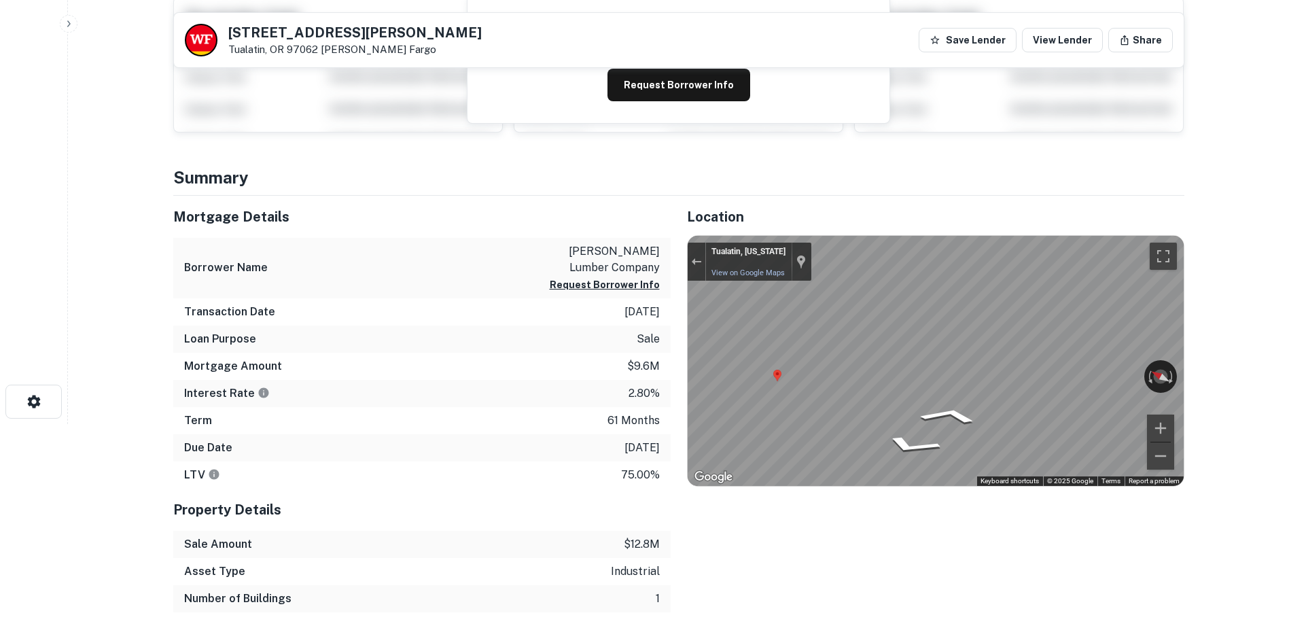
click at [684, 353] on div "Location ← Move left → Move right ↑ Move up ↓ Move down + Zoom in - Zoom out Ho…" at bounding box center [928, 404] width 514 height 417
click at [698, 261] on div "Exit the Street View" at bounding box center [696, 262] width 10 height 8
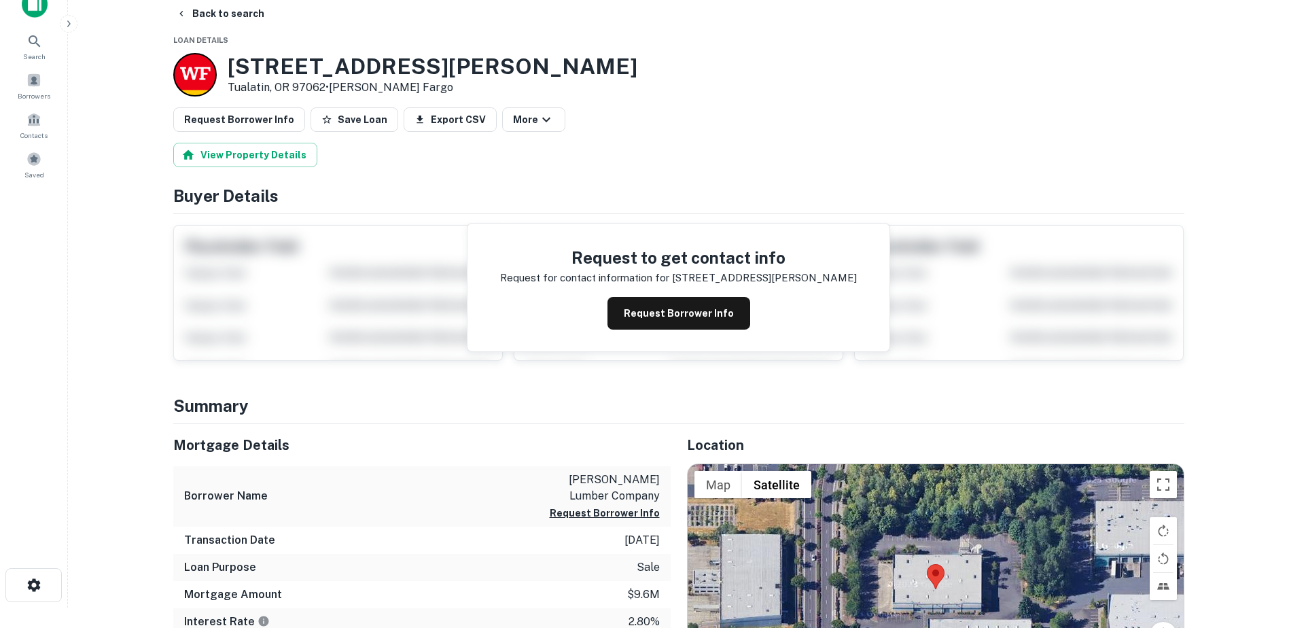
scroll to position [0, 0]
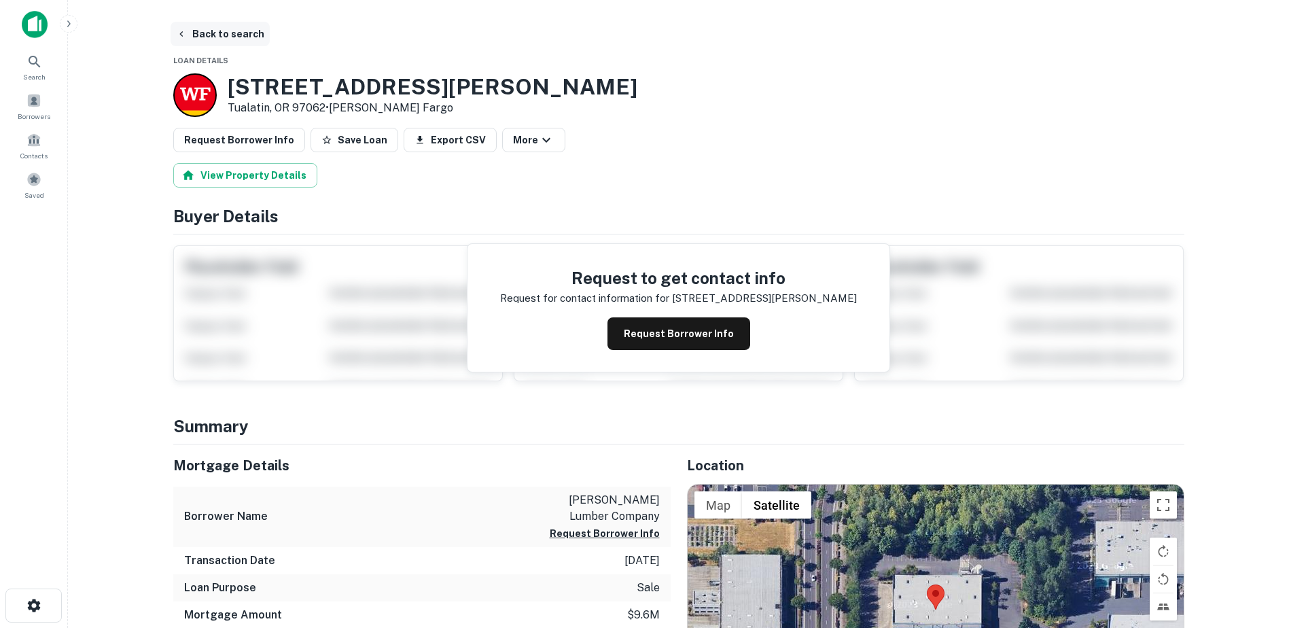
click at [190, 35] on button "Back to search" at bounding box center [220, 34] width 99 height 24
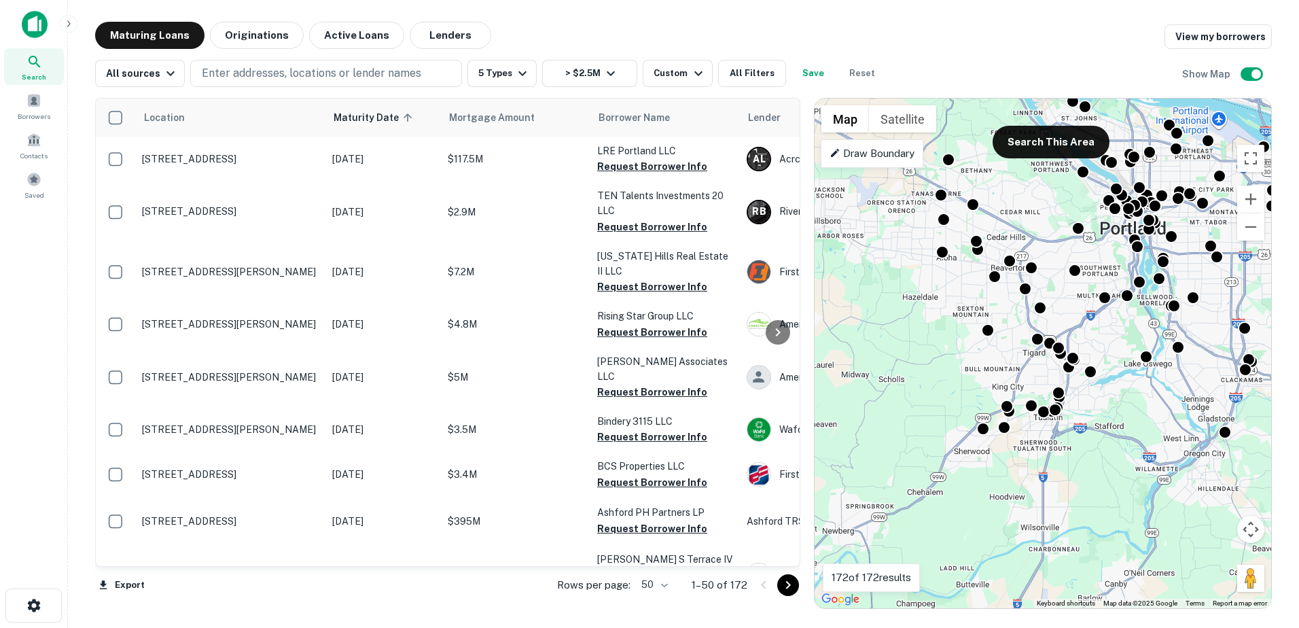
drag, startPoint x: 966, startPoint y: 536, endPoint x: 1082, endPoint y: 370, distance: 202.7
click at [1082, 370] on div "To activate drag with keyboard, press Alt + Enter. Once in keyboard drag state,…" at bounding box center [1043, 354] width 457 height 510
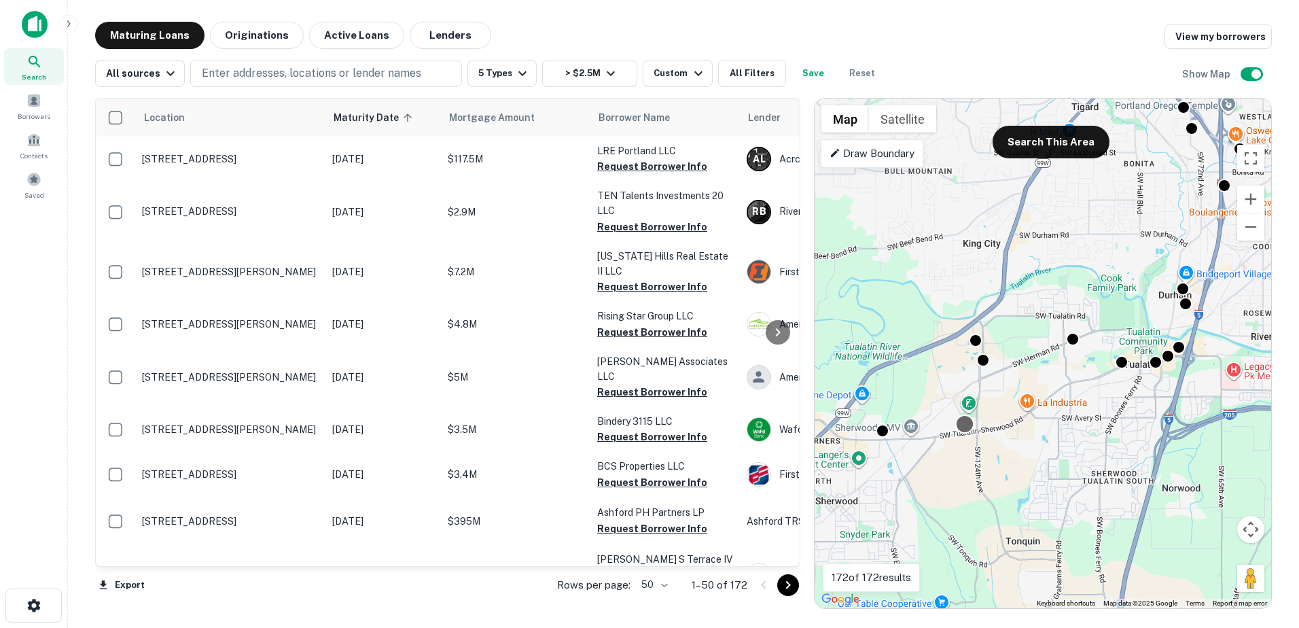
click at [960, 430] on div at bounding box center [965, 425] width 20 height 20
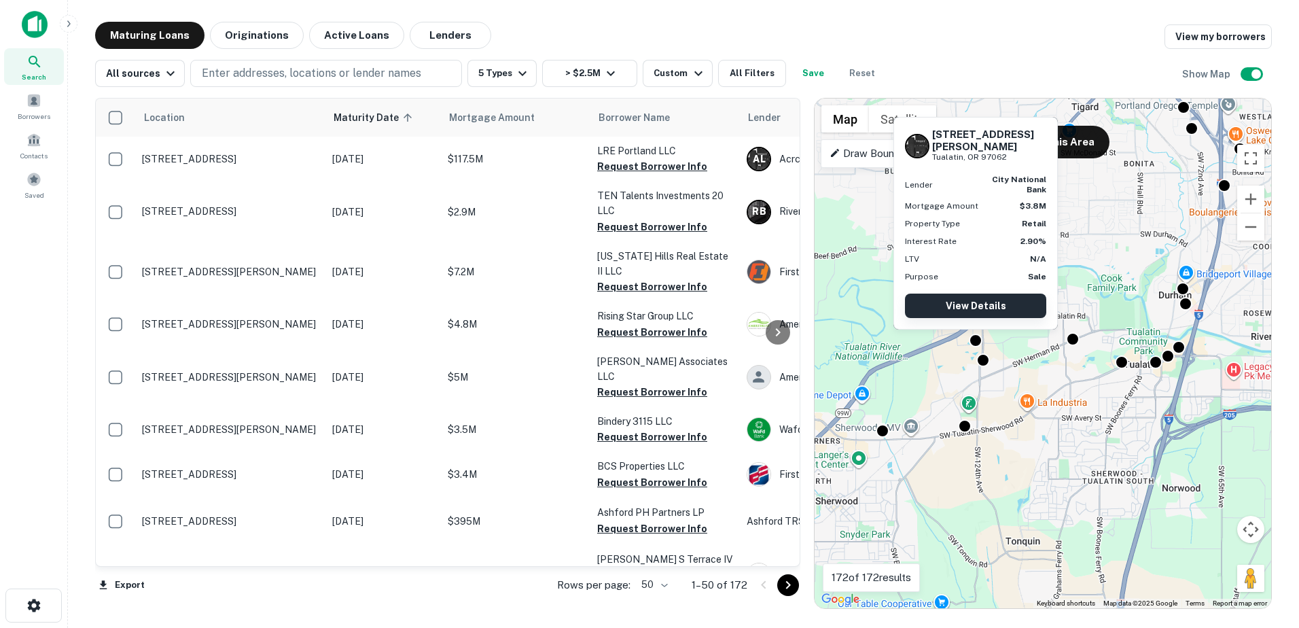
click at [984, 305] on link "View Details" at bounding box center [975, 306] width 141 height 24
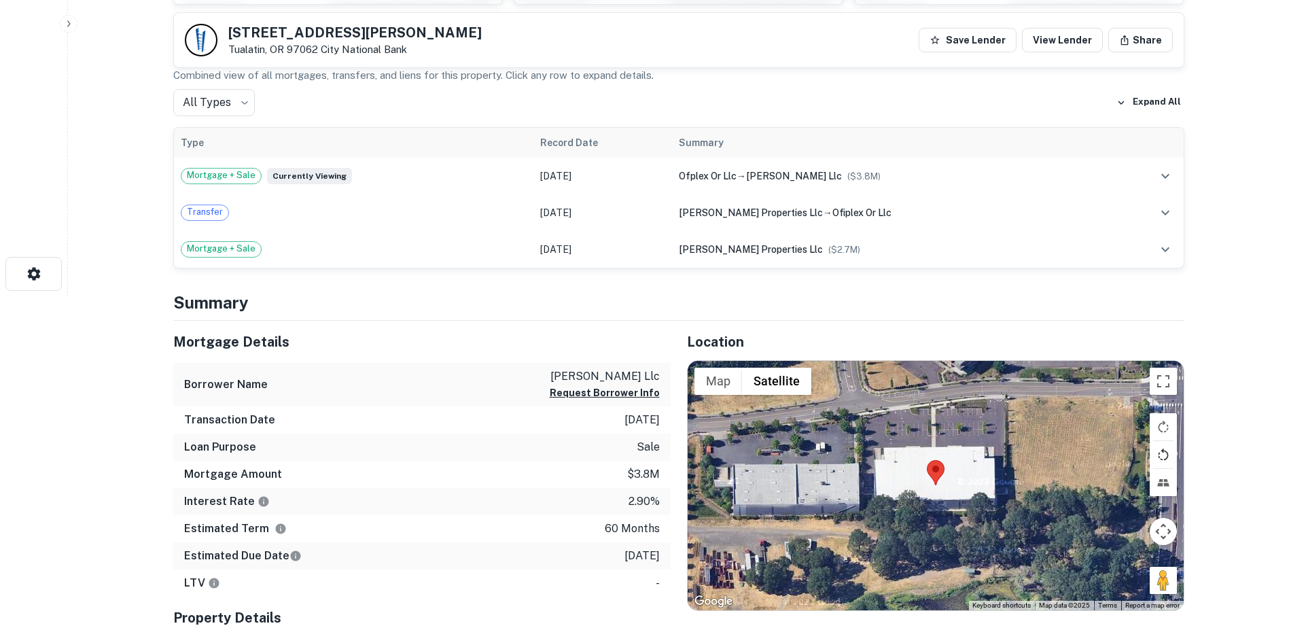
scroll to position [340, 0]
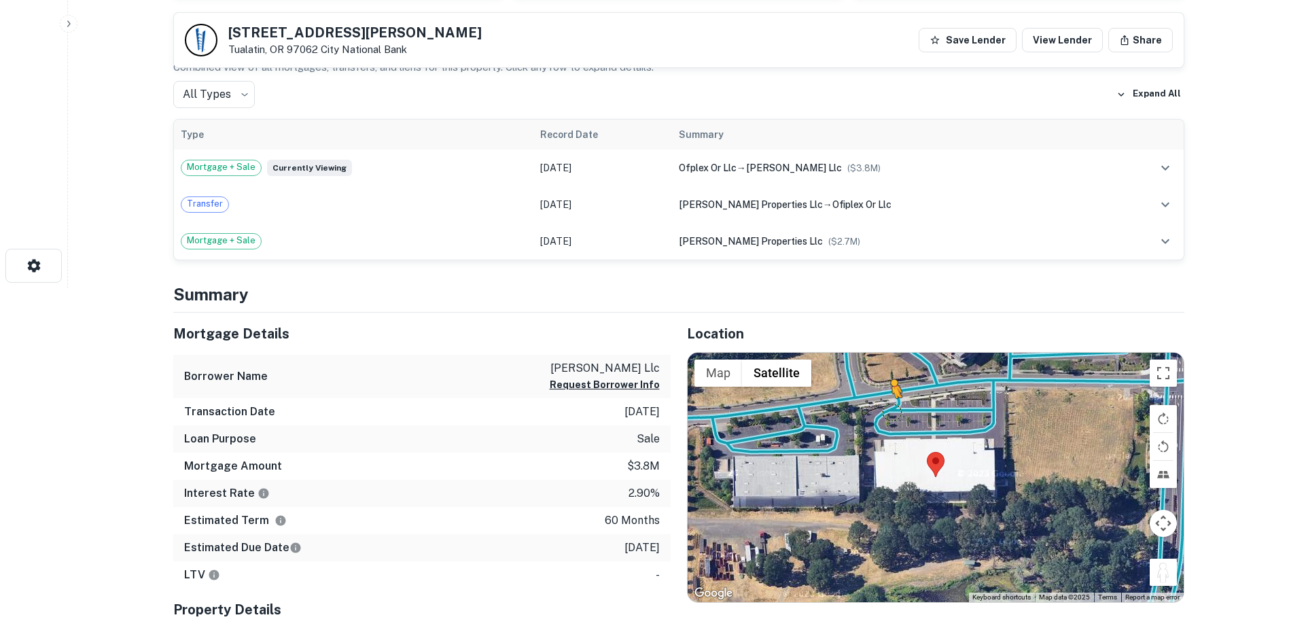
drag, startPoint x: 1163, startPoint y: 576, endPoint x: 891, endPoint y: 410, distance: 318.1
click at [891, 410] on div "To activate drag with keyboard, press Alt + Enter. Once in keyboard drag state,…" at bounding box center [936, 478] width 496 height 250
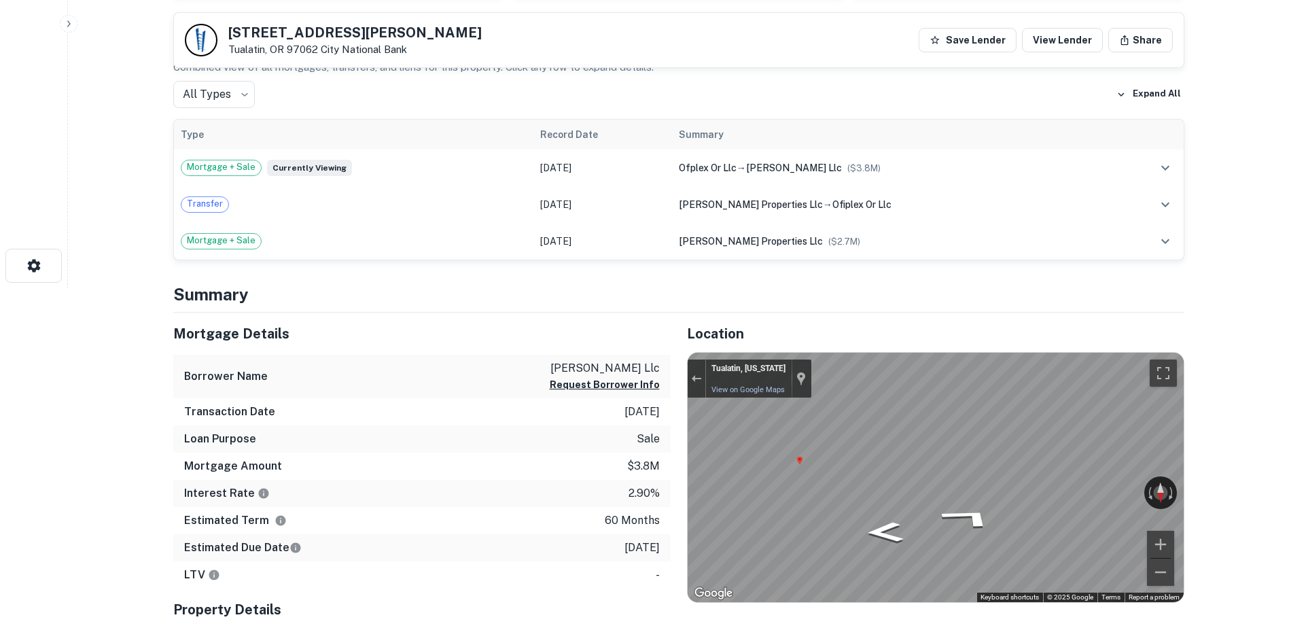
scroll to position [0, 0]
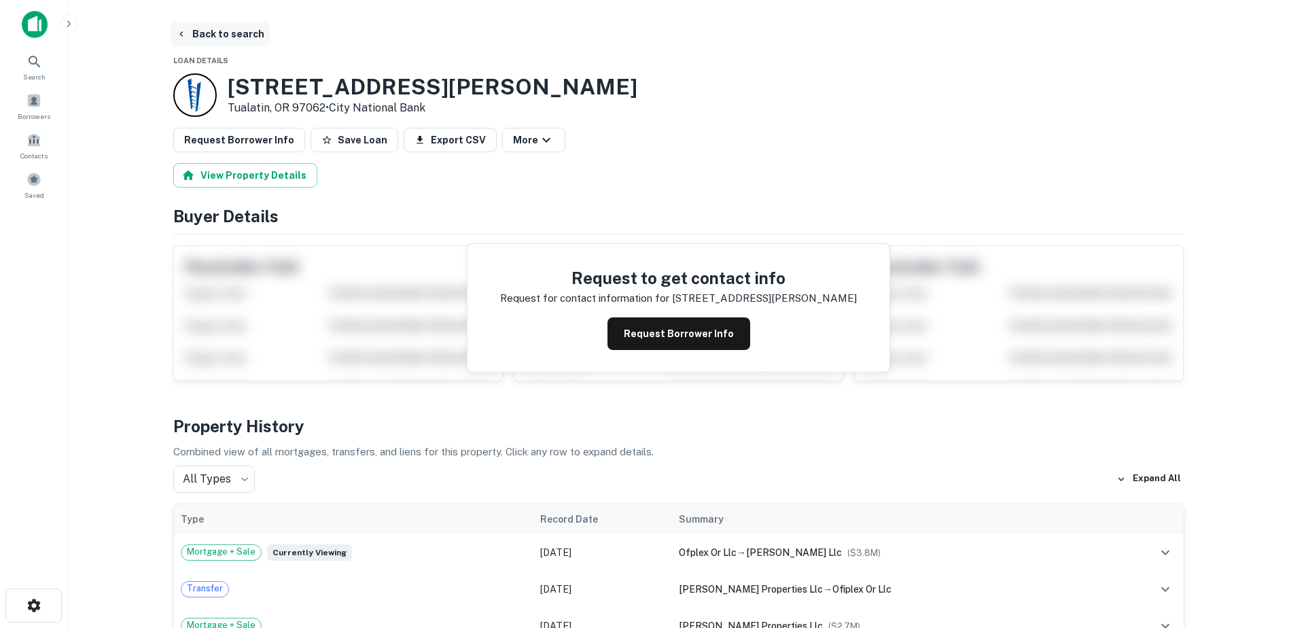
click at [207, 24] on button "Back to search" at bounding box center [220, 34] width 99 height 24
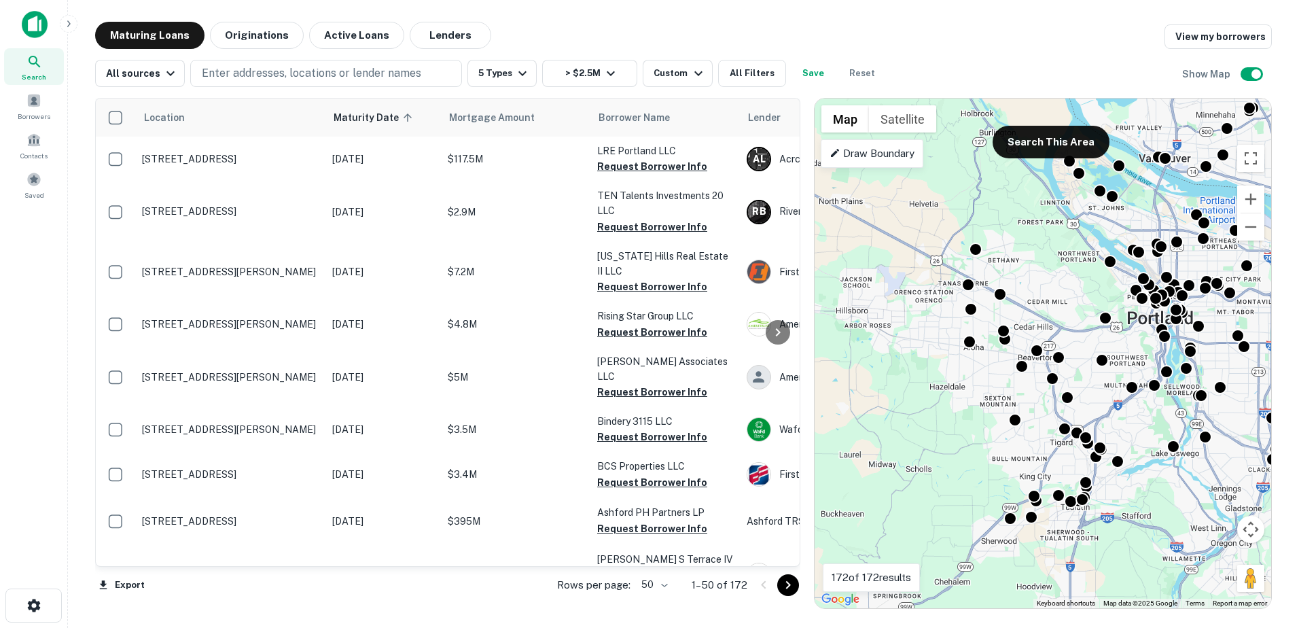
drag, startPoint x: 898, startPoint y: 332, endPoint x: 1049, endPoint y: 251, distance: 170.6
click at [1049, 251] on div "To activate drag with keyboard, press Alt + Enter. Once in keyboard drag state,…" at bounding box center [1043, 354] width 457 height 510
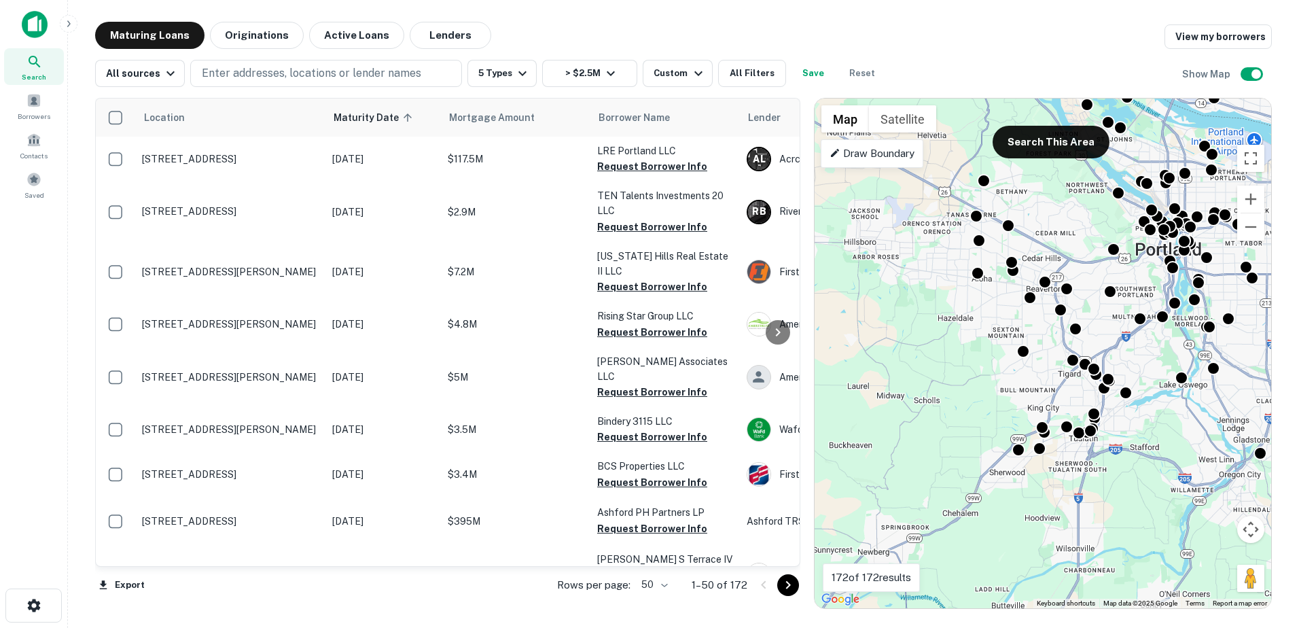
drag, startPoint x: 1027, startPoint y: 454, endPoint x: 1015, endPoint y: 382, distance: 73.1
click at [1015, 382] on div "To activate drag with keyboard, press Alt + Enter. Once in keyboard drag state,…" at bounding box center [1043, 354] width 457 height 510
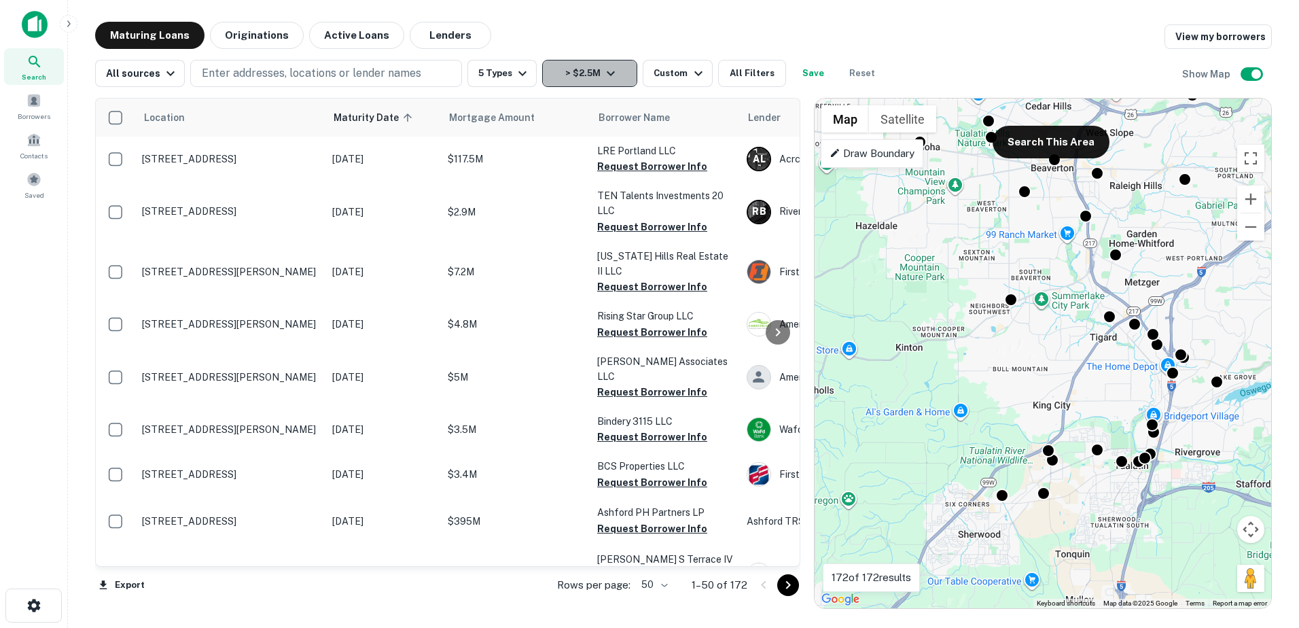
click at [587, 80] on button "> $2.5M" at bounding box center [589, 73] width 95 height 27
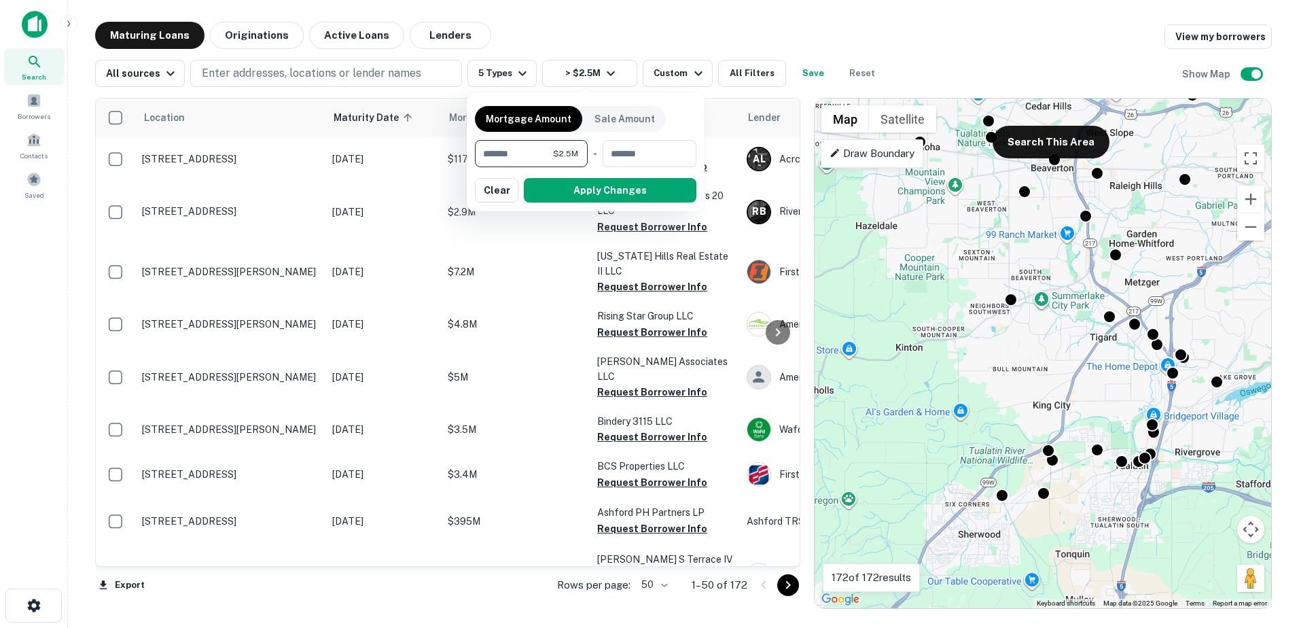
drag, startPoint x: 535, startPoint y: 155, endPoint x: 476, endPoint y: 154, distance: 59.1
click at [476, 154] on input "*******" at bounding box center [514, 153] width 78 height 27
type input "*******"
click at [644, 192] on button "Apply Changes" at bounding box center [610, 190] width 173 height 24
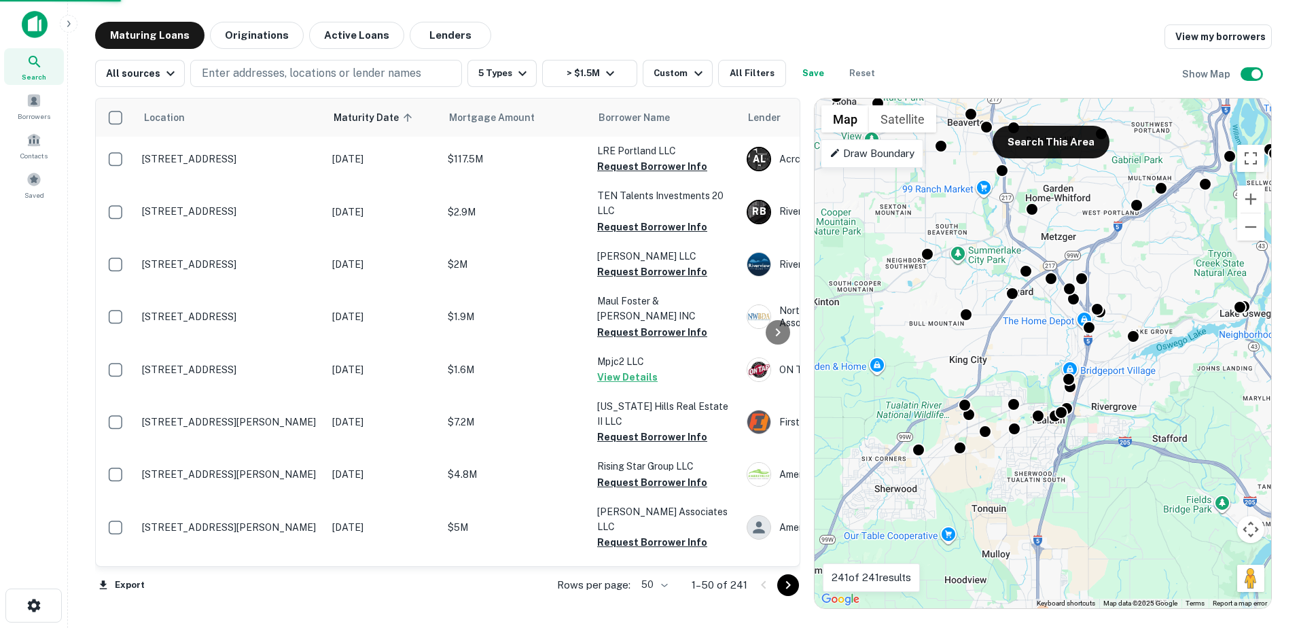
drag, startPoint x: 1127, startPoint y: 396, endPoint x: 1043, endPoint y: 349, distance: 96.4
click at [1043, 349] on div "To activate drag with keyboard, press Alt + Enter. Once in keyboard drag state,…" at bounding box center [1043, 354] width 457 height 510
click at [845, 149] on p "Draw Boundary" at bounding box center [872, 153] width 85 height 16
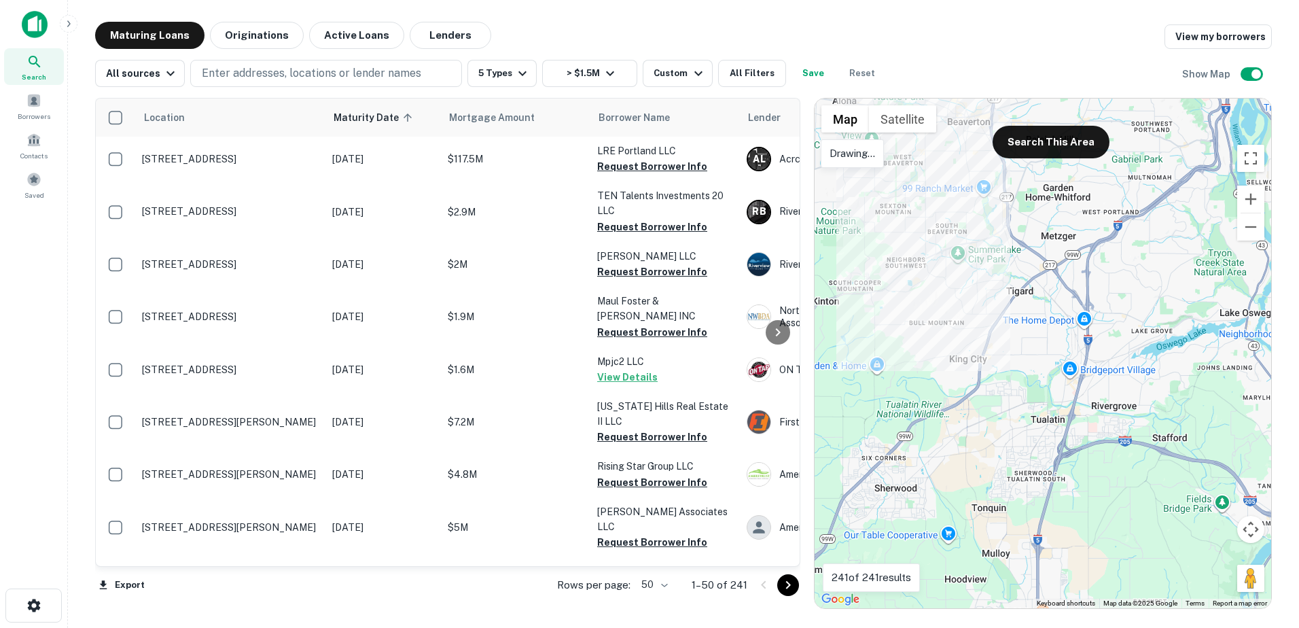
click at [962, 147] on div at bounding box center [1043, 354] width 457 height 510
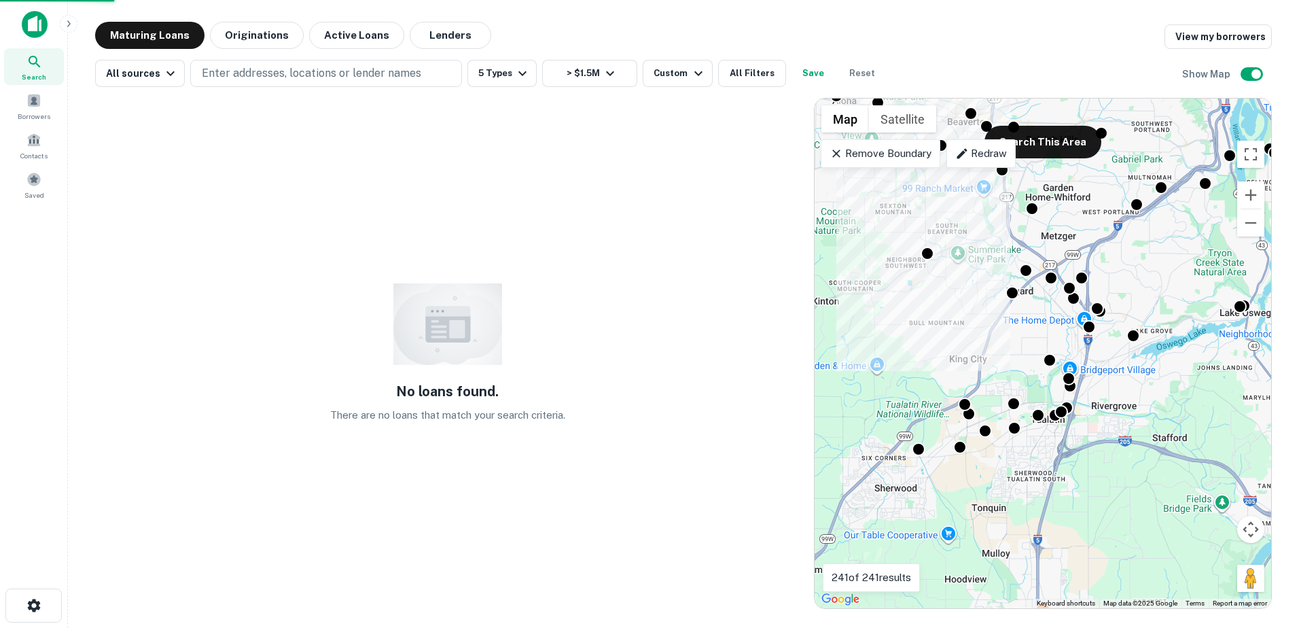
click at [920, 152] on p "Remove Boundary" at bounding box center [880, 153] width 101 height 16
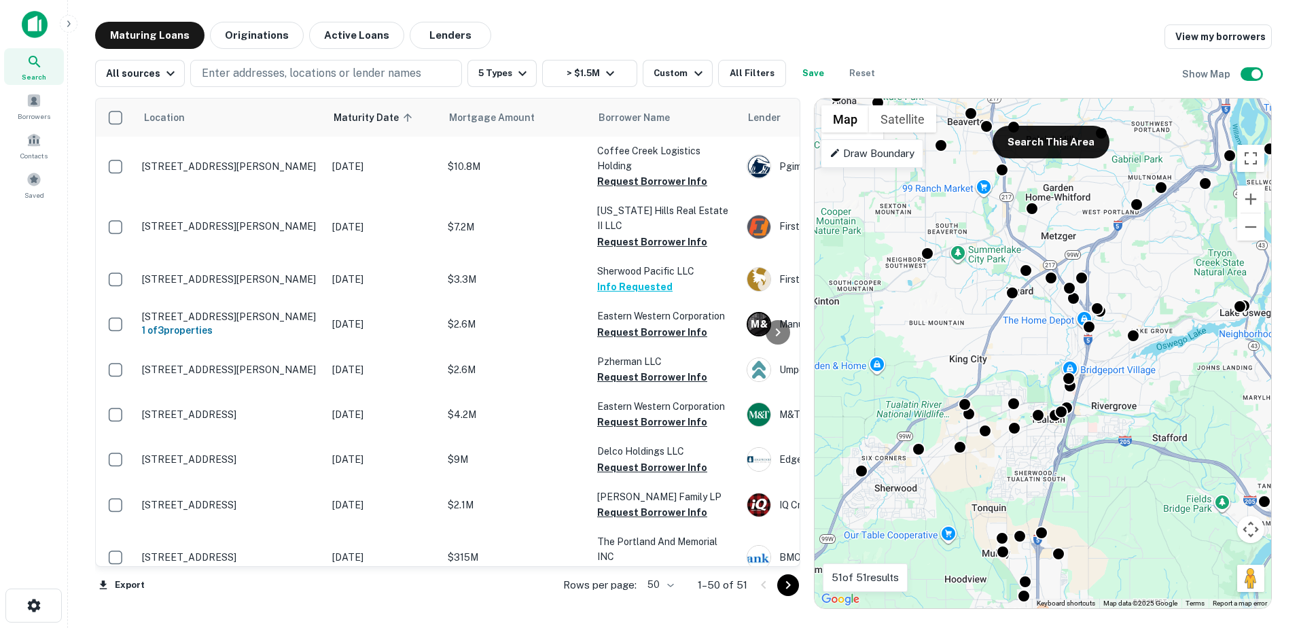
click at [906, 156] on p "Draw Boundary" at bounding box center [872, 153] width 85 height 16
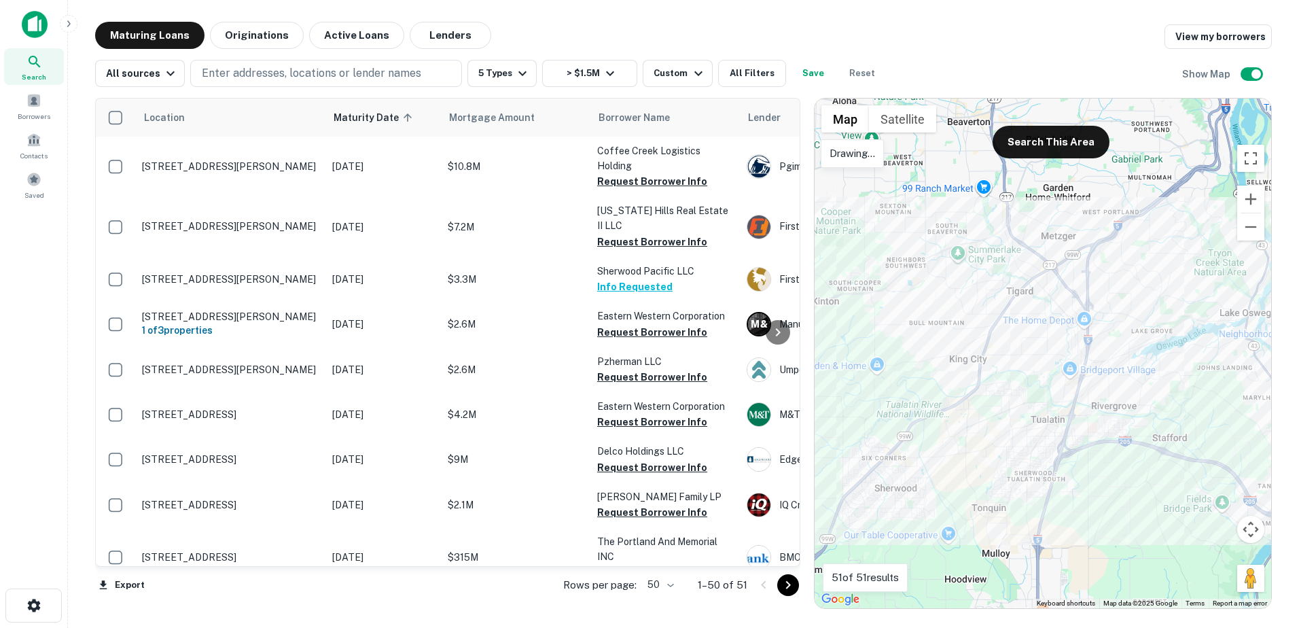
drag, startPoint x: 871, startPoint y: 247, endPoint x: 932, endPoint y: 198, distance: 78.2
click at [884, 249] on div at bounding box center [1043, 354] width 457 height 510
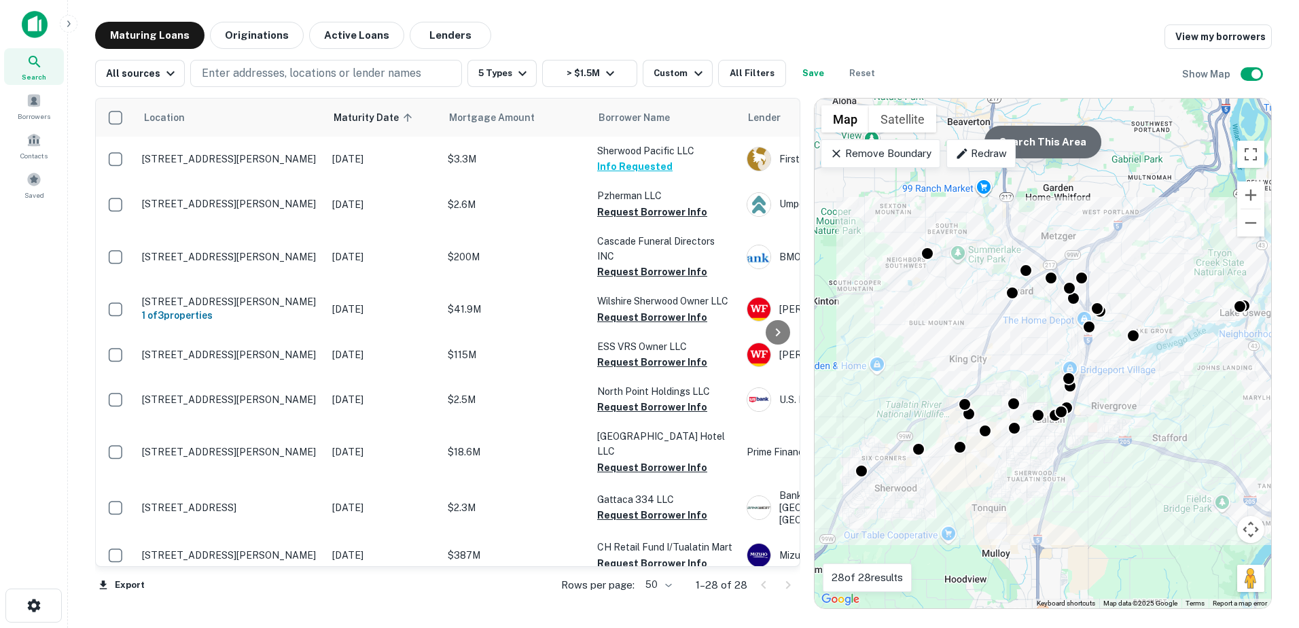
click at [1063, 137] on button "Search This Area" at bounding box center [1043, 142] width 117 height 33
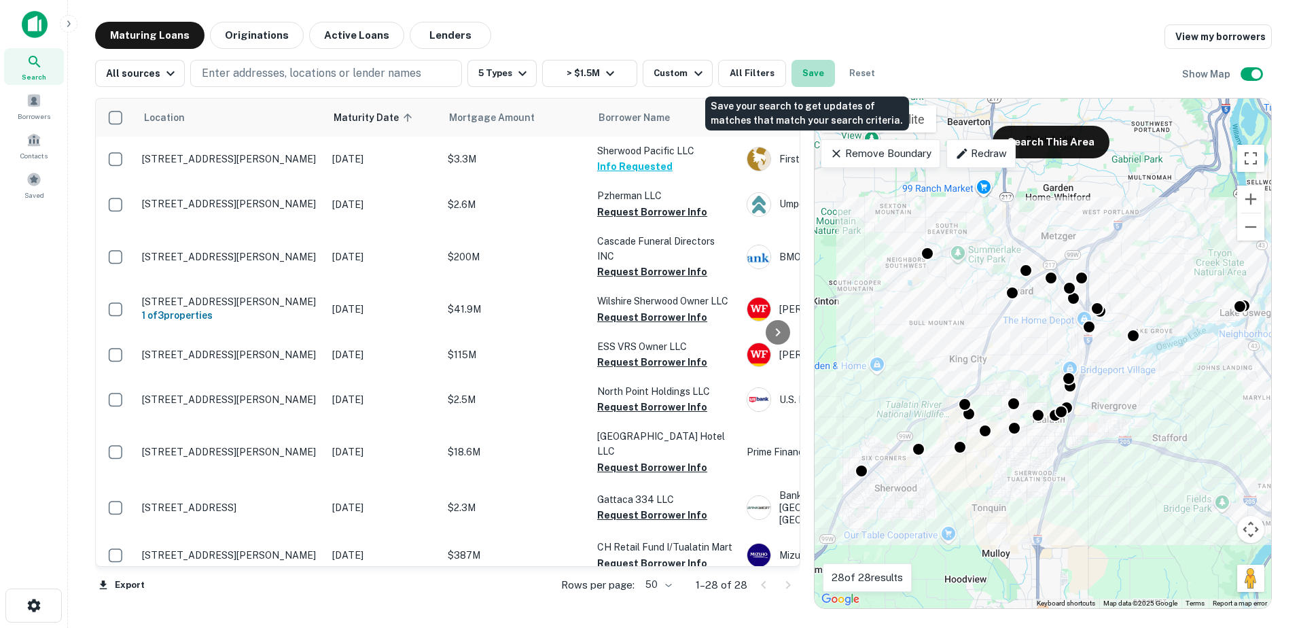
click at [813, 70] on button "Save" at bounding box center [813, 73] width 43 height 27
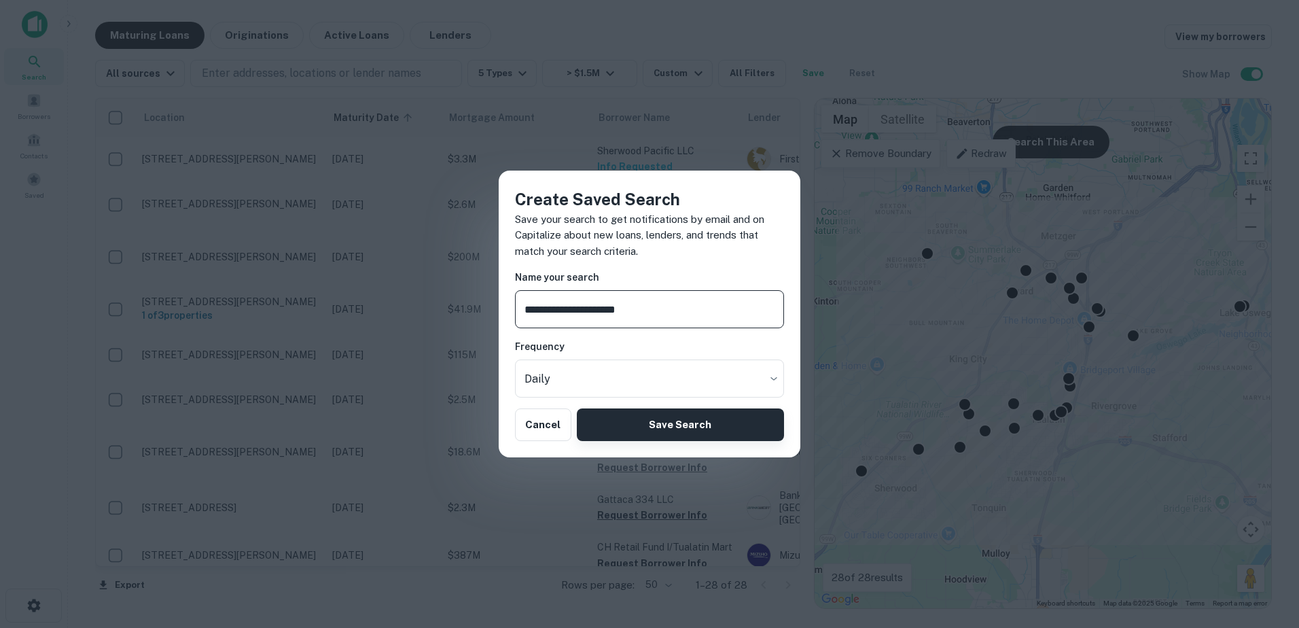
type input "**********"
click at [644, 427] on button "Save Search" at bounding box center [680, 424] width 207 height 33
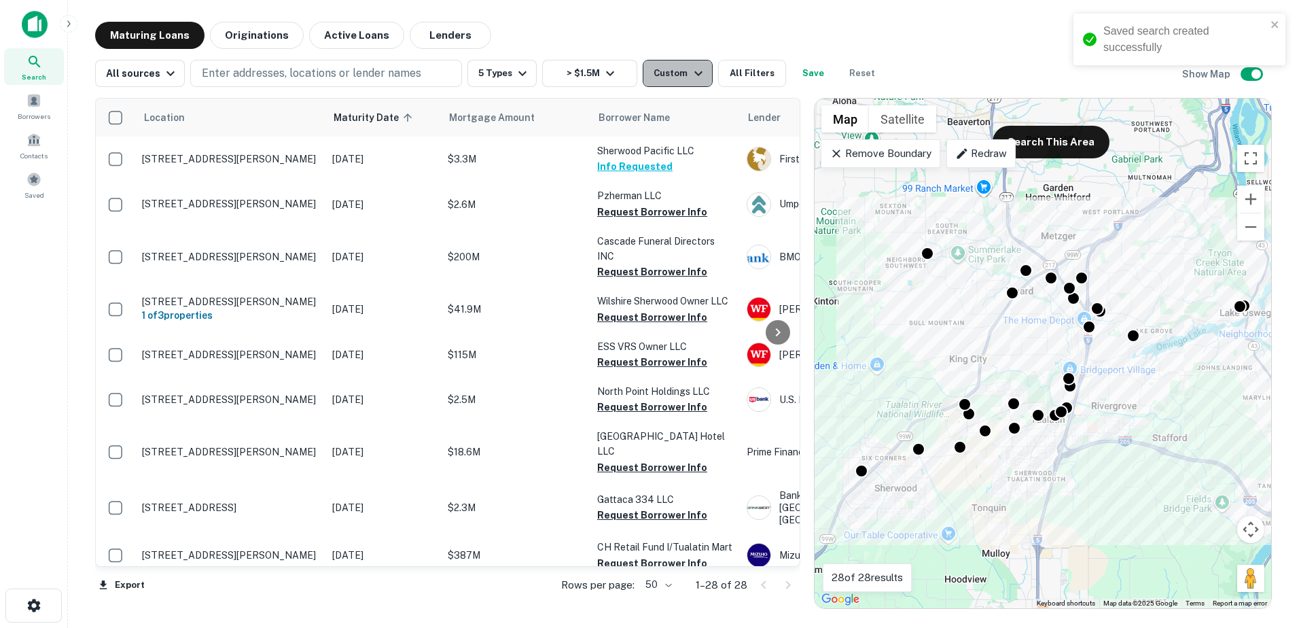
click at [672, 73] on div "Custom" at bounding box center [680, 73] width 52 height 16
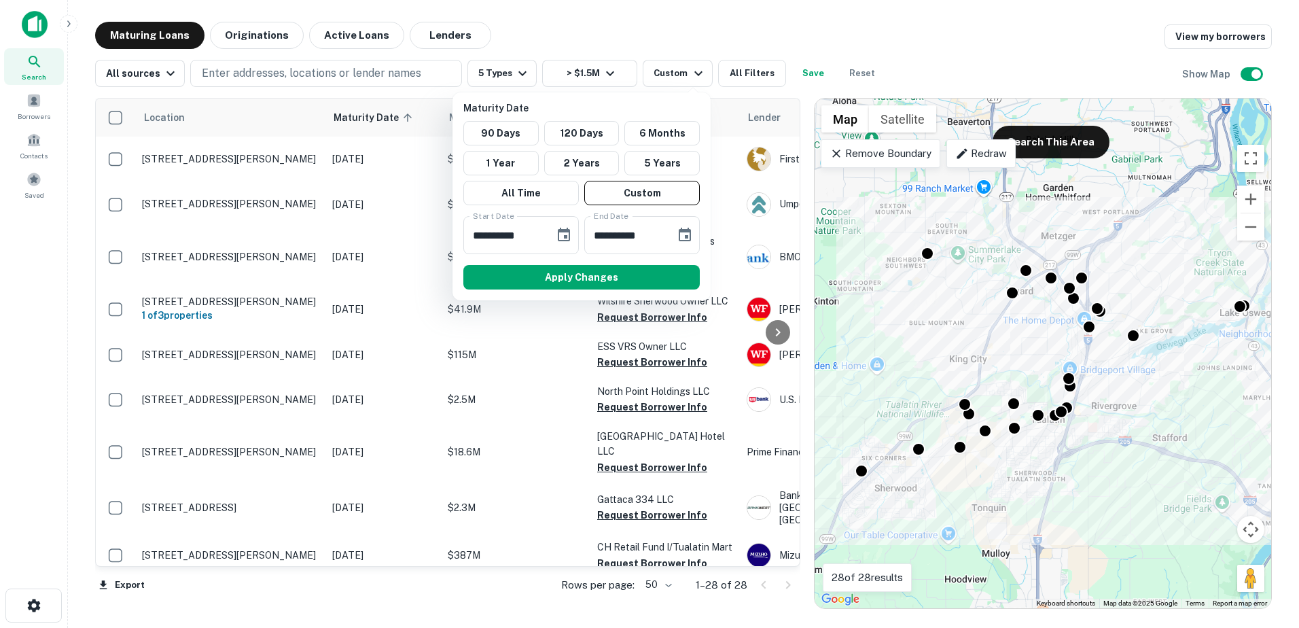
click at [956, 53] on div at bounding box center [649, 314] width 1299 height 628
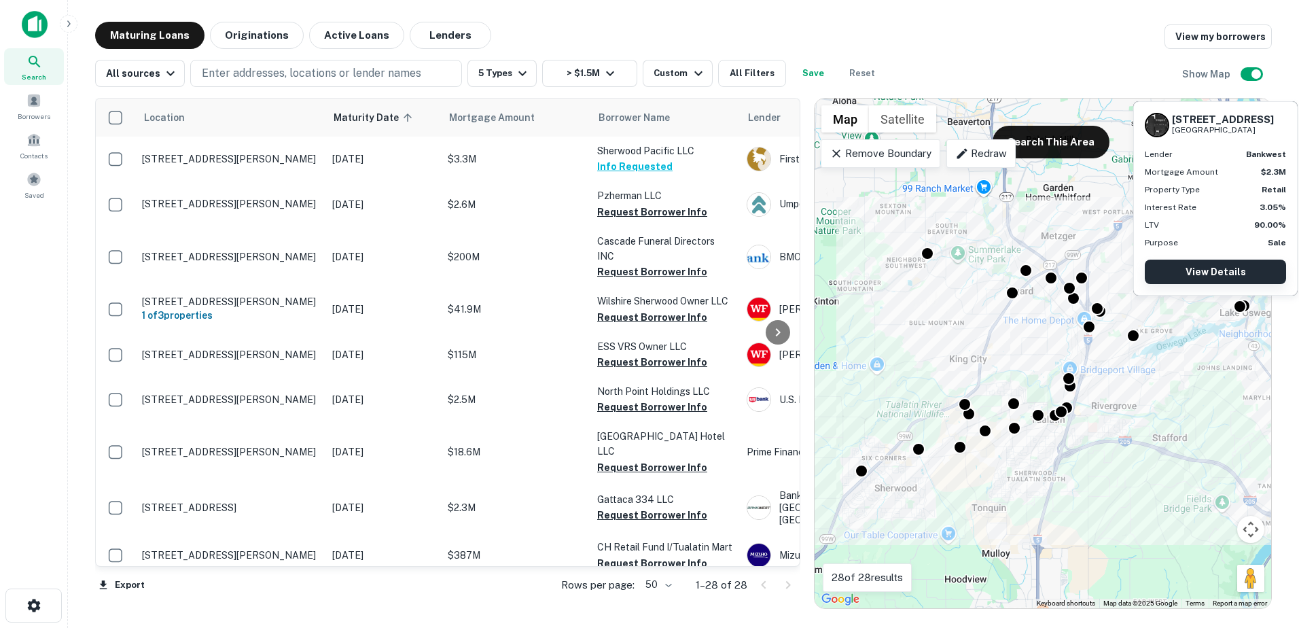
click at [1224, 278] on link "View Details" at bounding box center [1215, 272] width 141 height 24
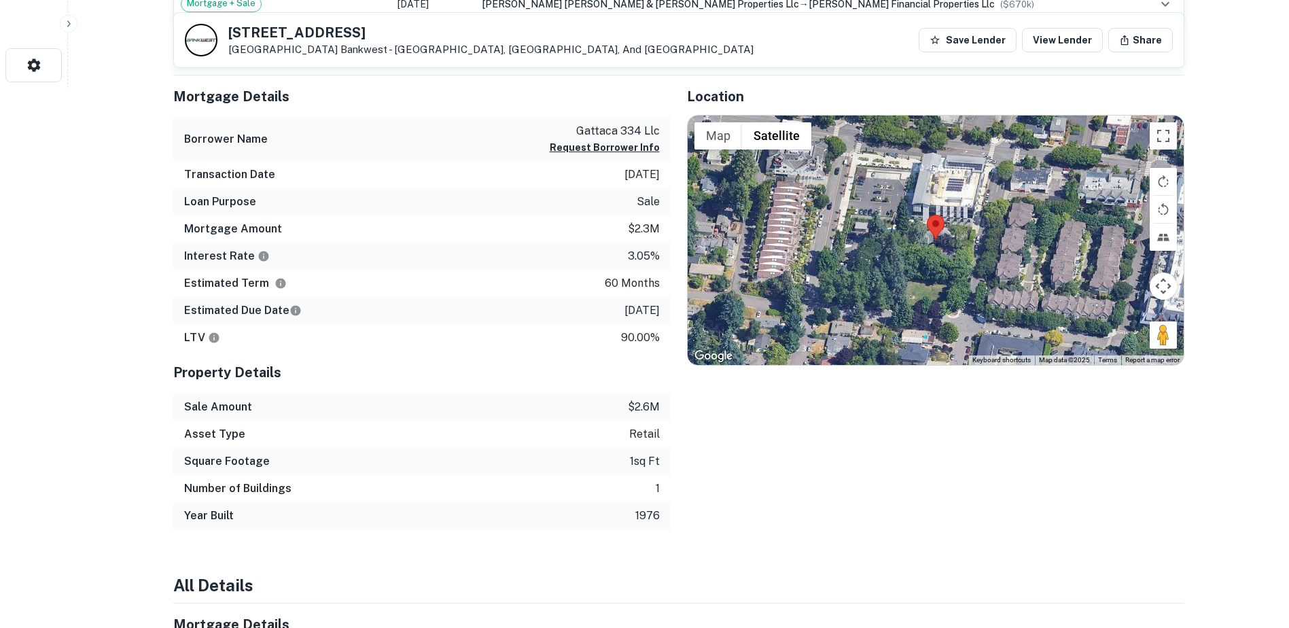
scroll to position [532, 0]
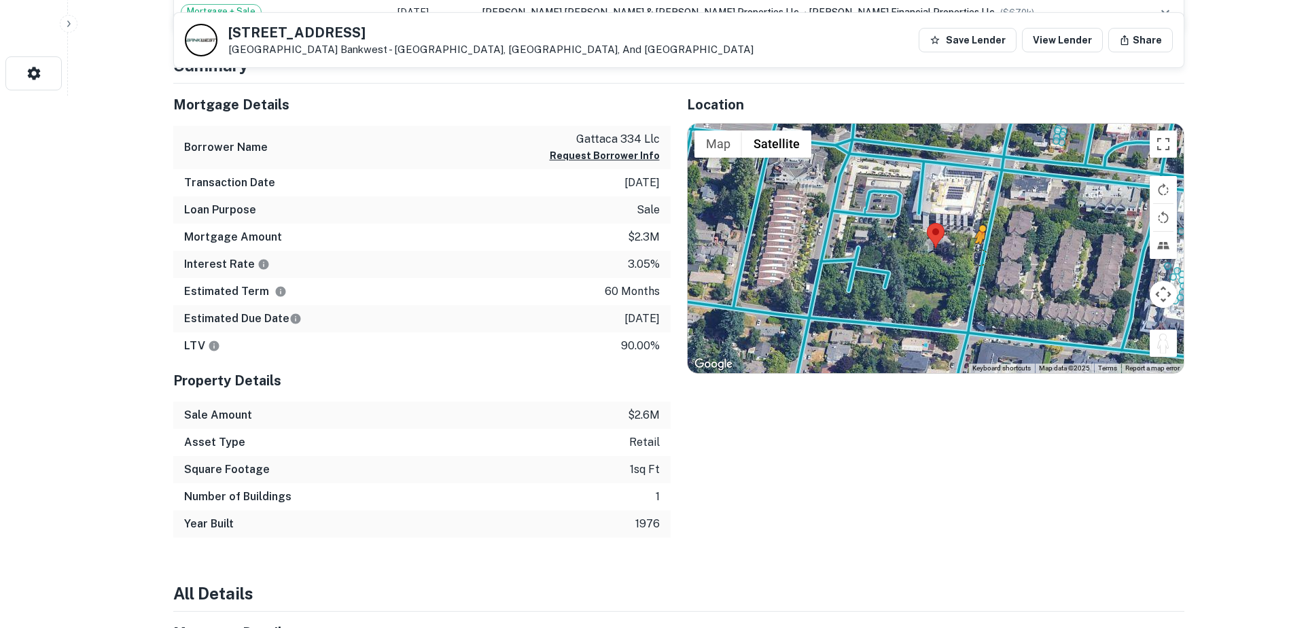
drag, startPoint x: 1165, startPoint y: 345, endPoint x: 981, endPoint y: 258, distance: 204.0
click at [981, 258] on div "To activate drag with keyboard, press Alt + Enter. Once in keyboard drag state,…" at bounding box center [936, 249] width 496 height 250
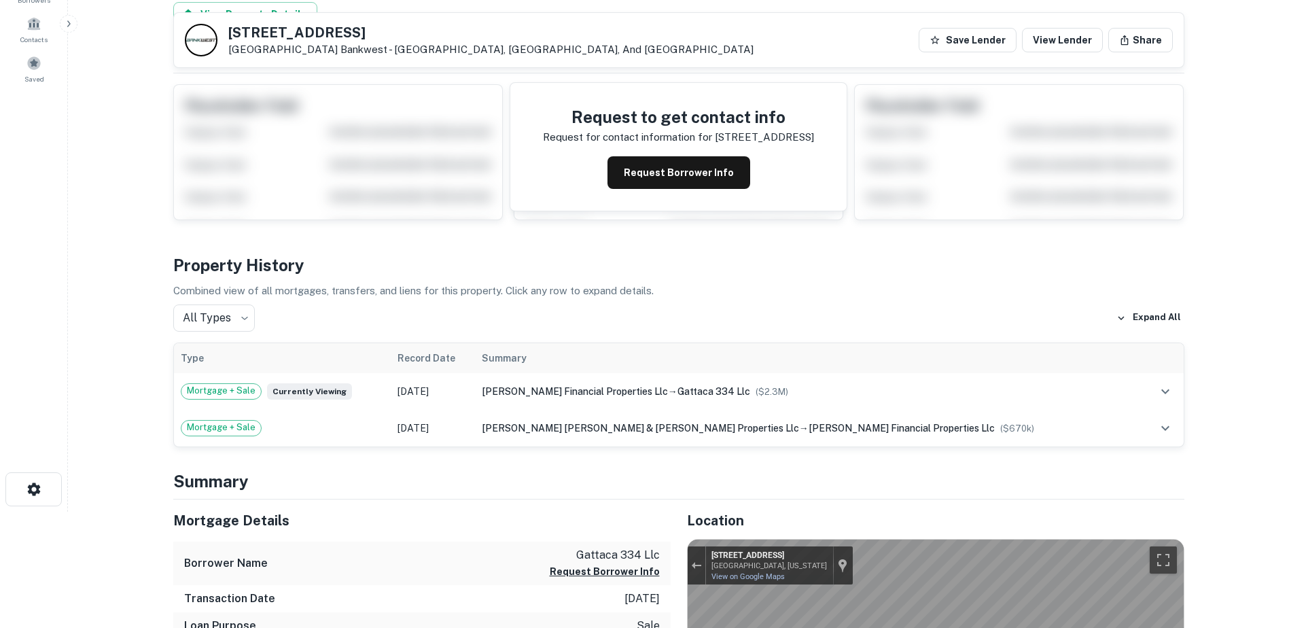
scroll to position [0, 0]
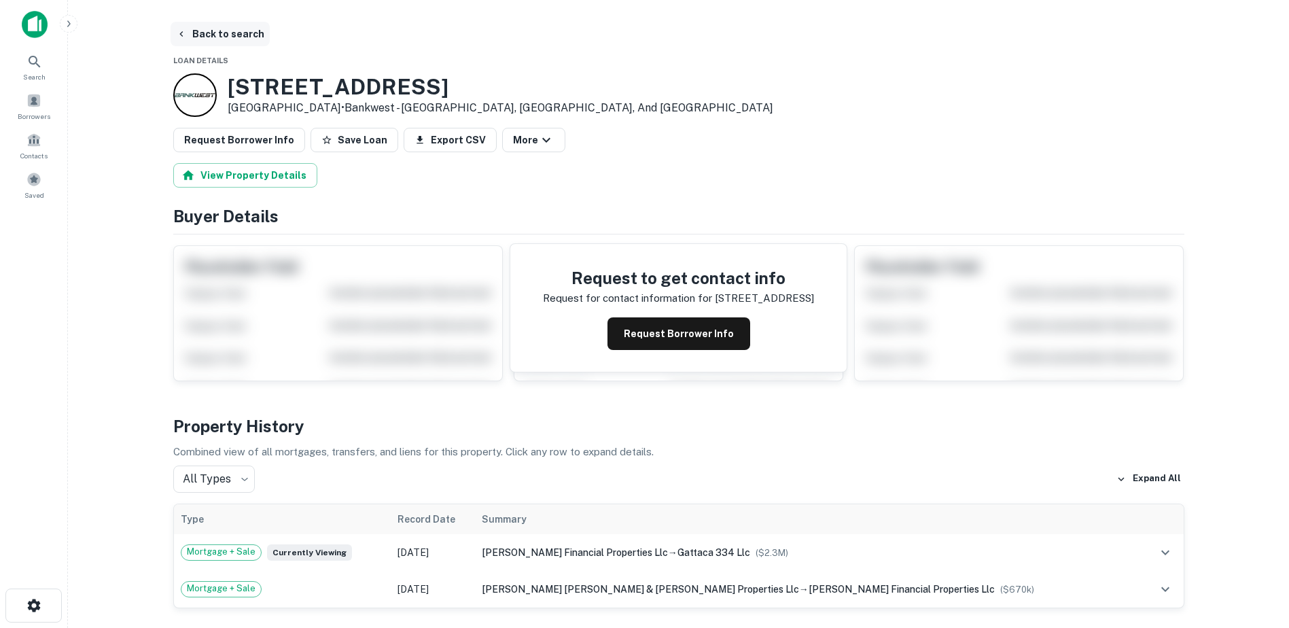
click at [215, 32] on button "Back to search" at bounding box center [220, 34] width 99 height 24
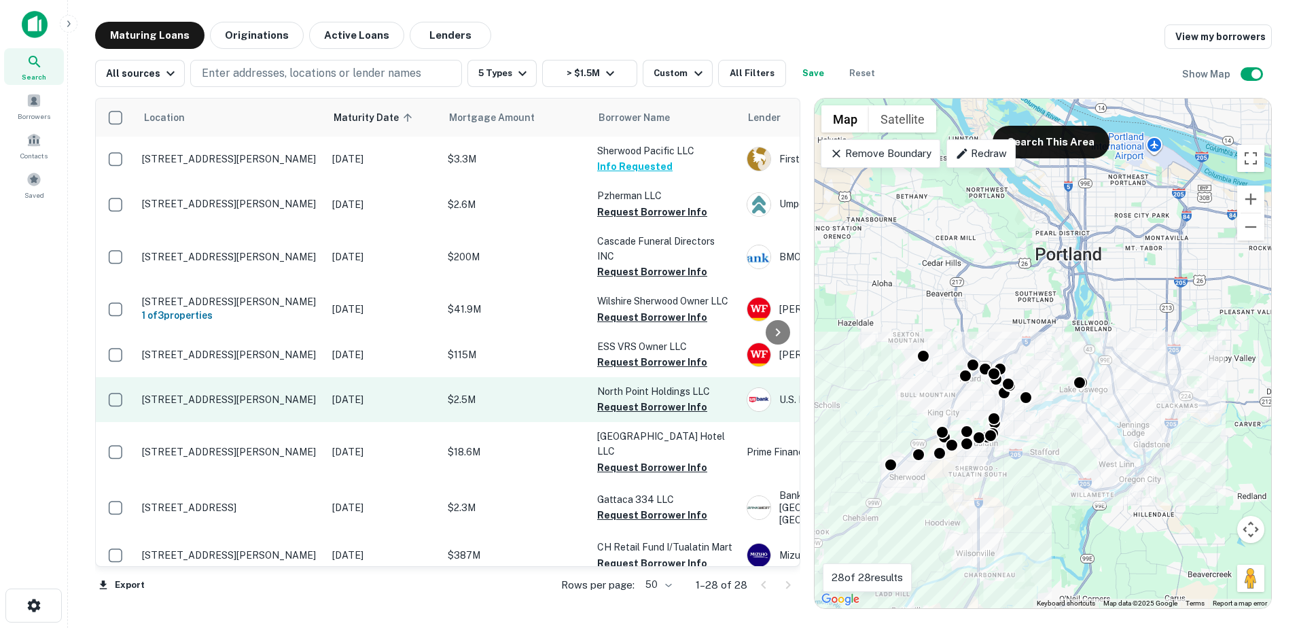
click at [516, 392] on p "$2.5M" at bounding box center [516, 399] width 136 height 15
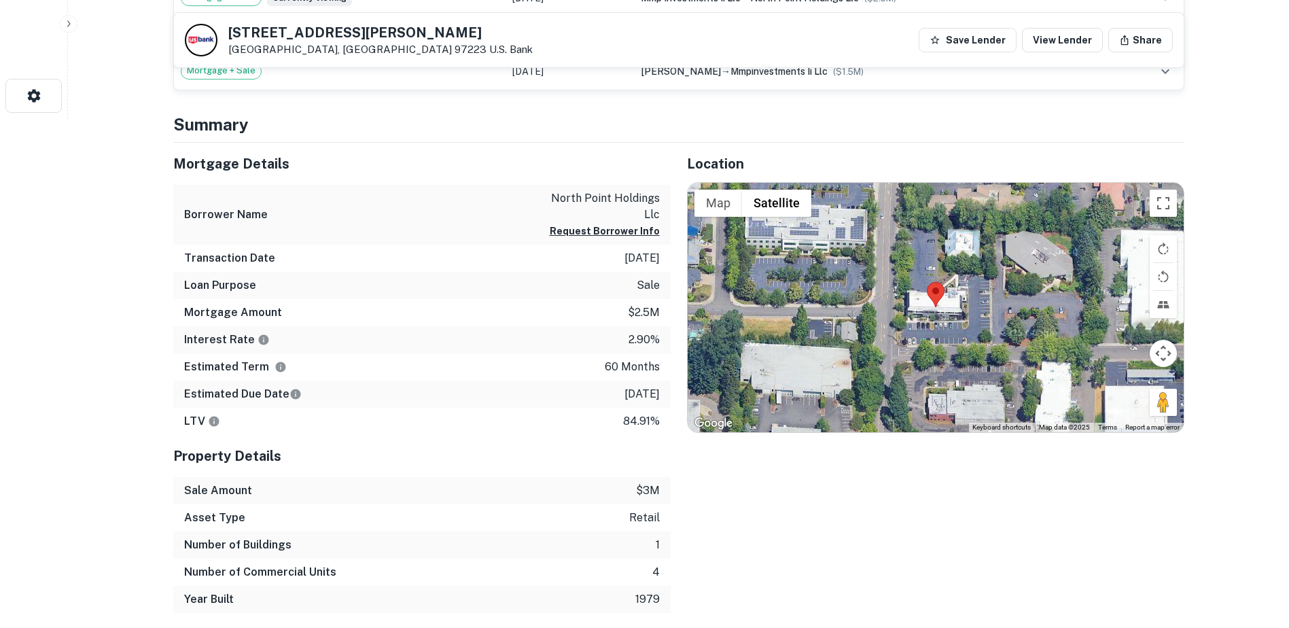
scroll to position [521, 0]
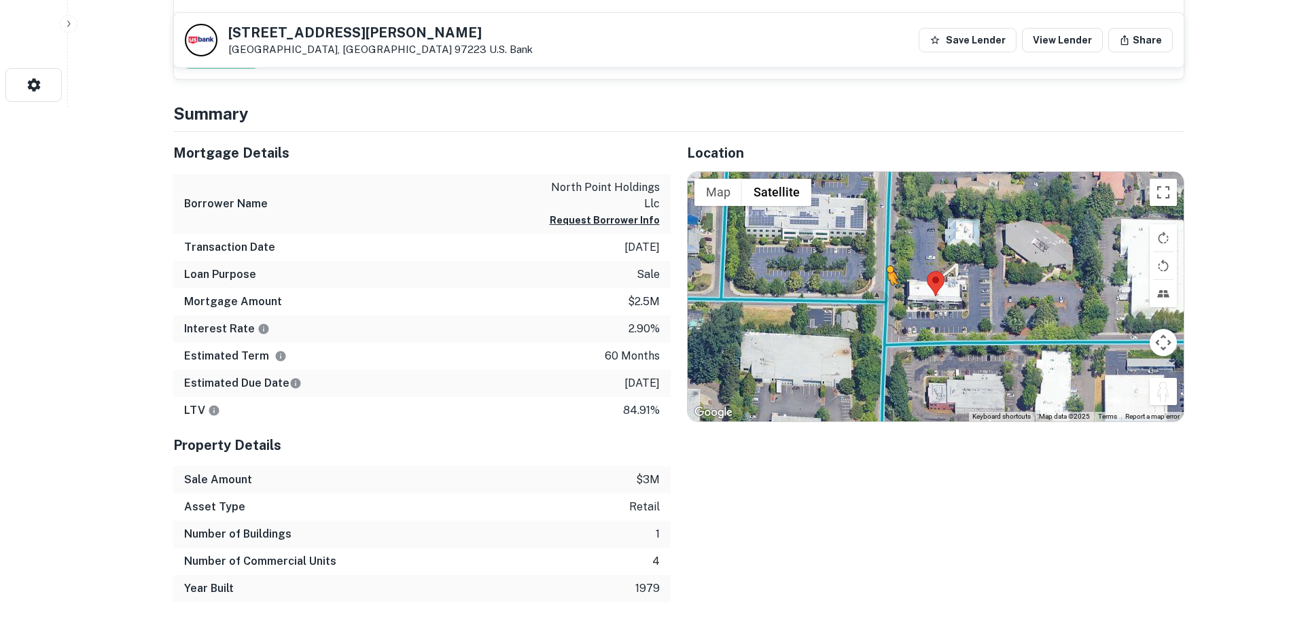
drag, startPoint x: 1161, startPoint y: 394, endPoint x: 888, endPoint y: 298, distance: 289.5
click at [888, 298] on div "To activate drag with keyboard, press Alt + Enter. Once in keyboard drag state,…" at bounding box center [936, 297] width 496 height 250
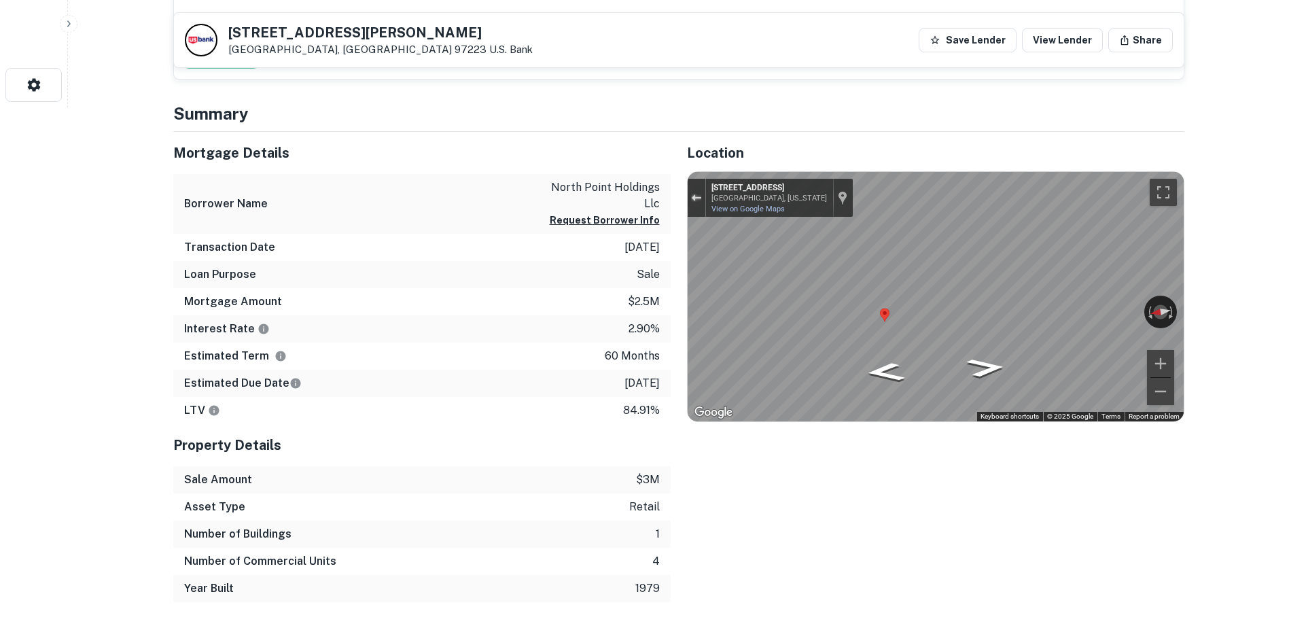
click at [695, 194] on div "Exit the Street View" at bounding box center [696, 198] width 10 height 8
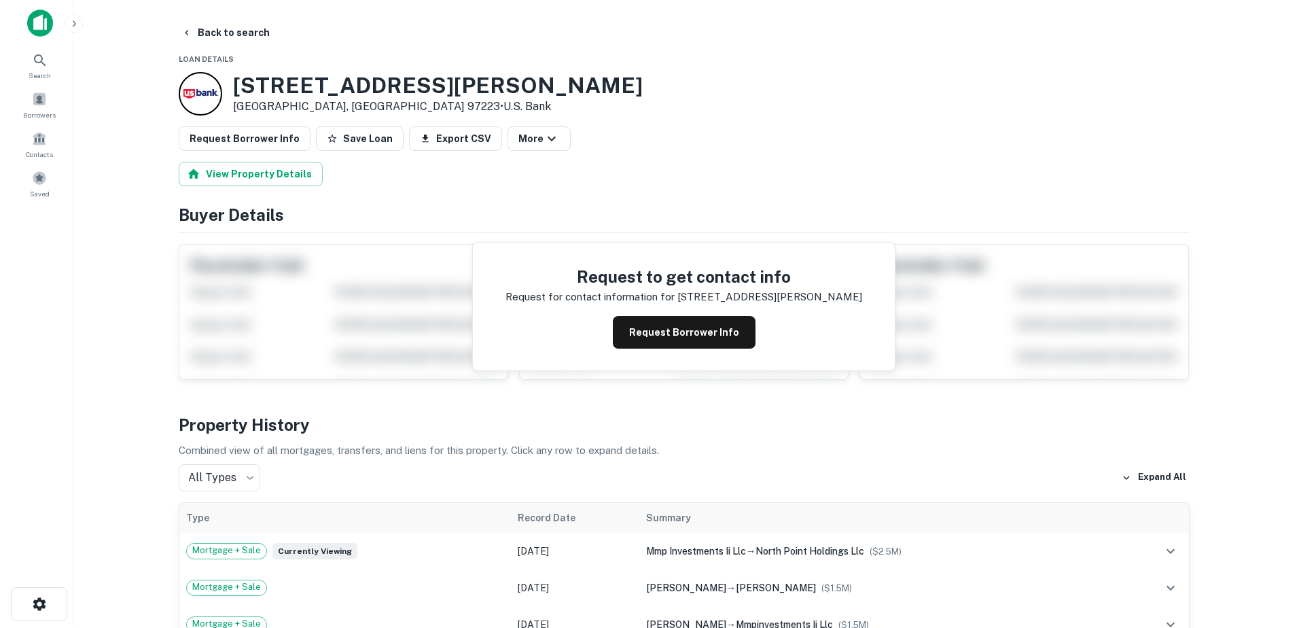
scroll to position [0, 0]
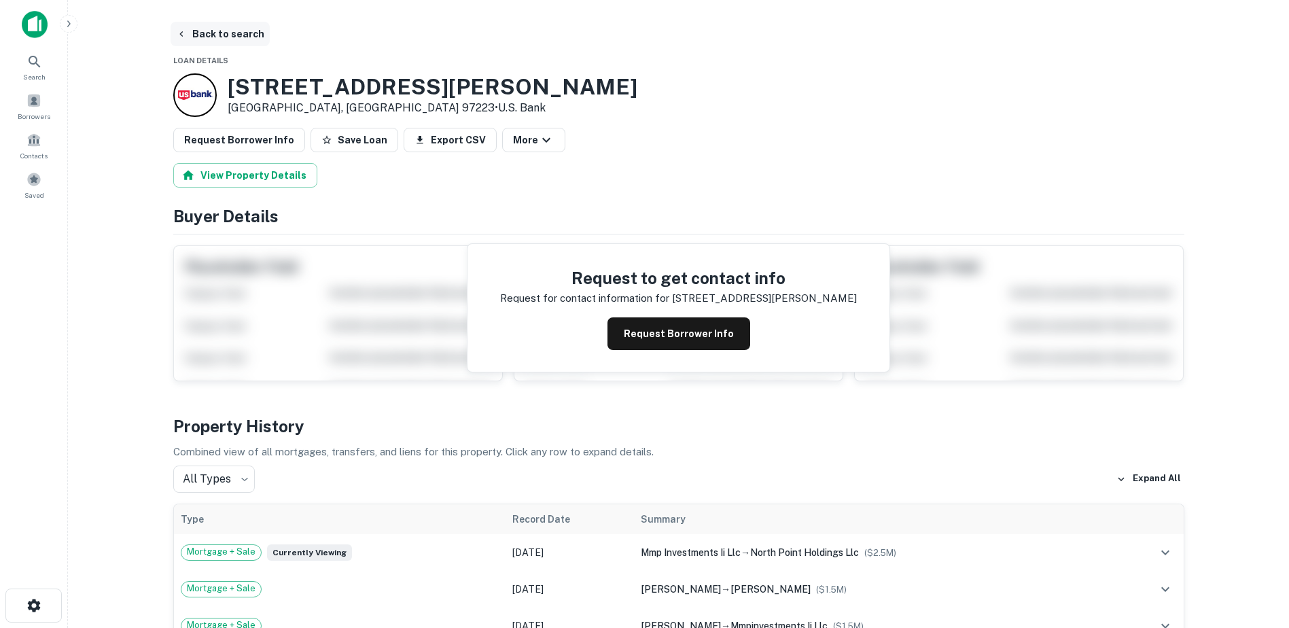
click at [238, 37] on button "Back to search" at bounding box center [220, 34] width 99 height 24
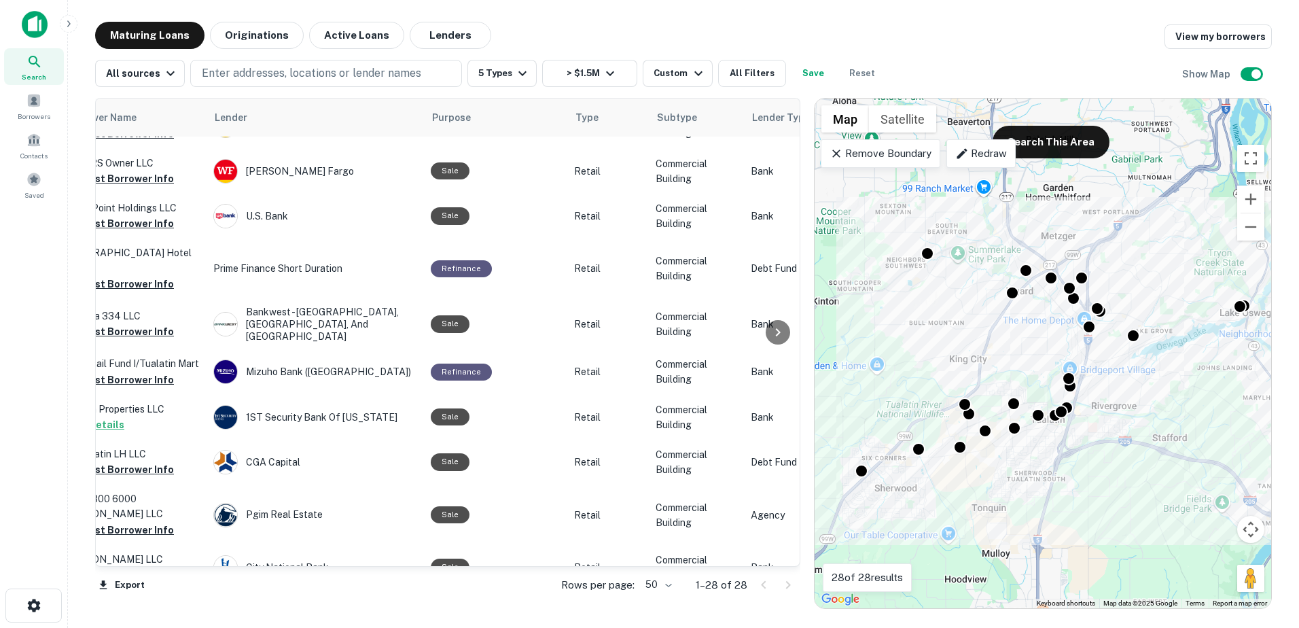
scroll to position [183, 0]
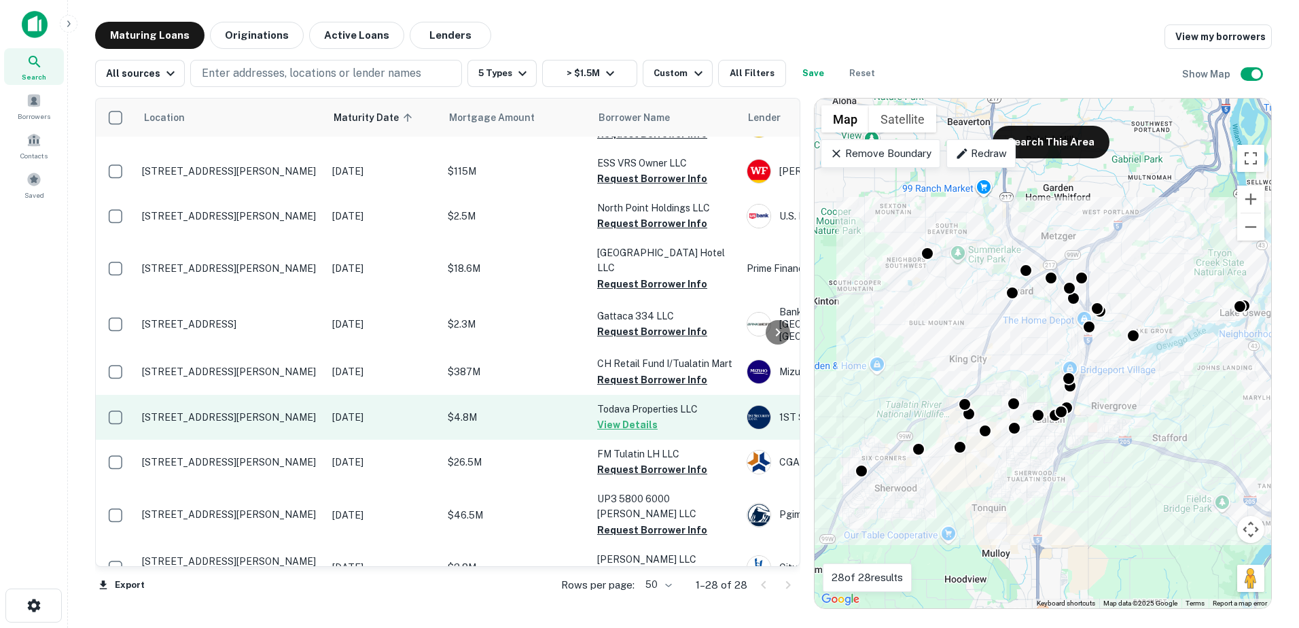
click at [258, 411] on p "[STREET_ADDRESS][PERSON_NAME]" at bounding box center [230, 417] width 177 height 12
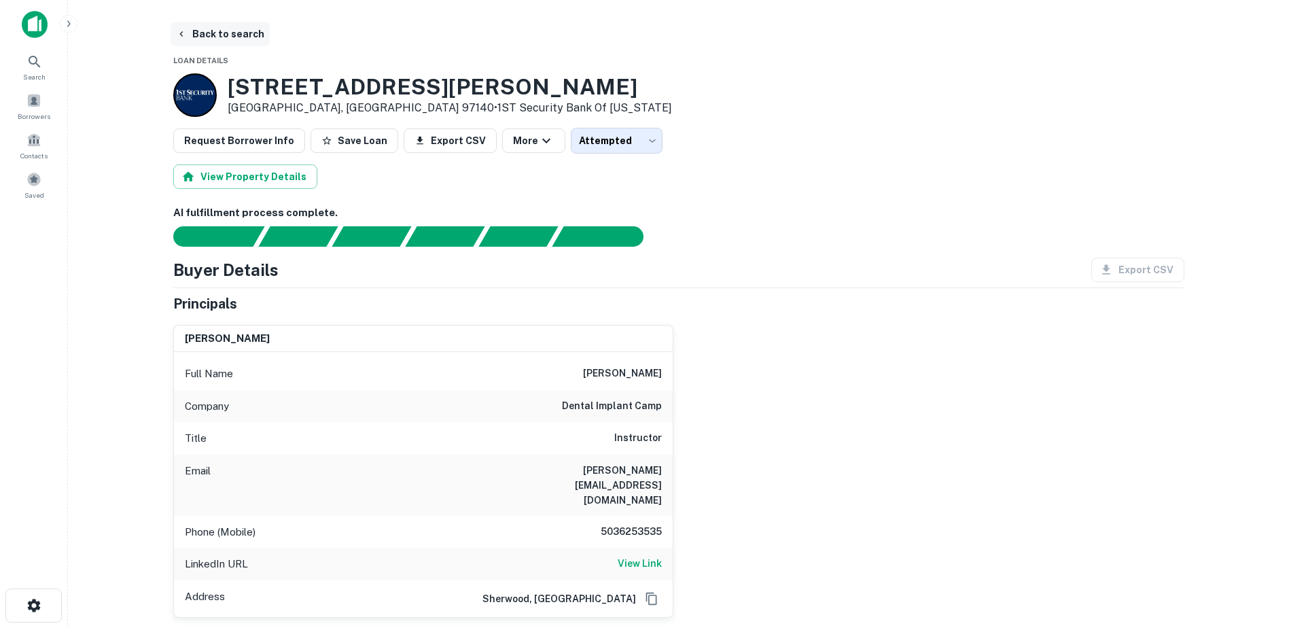
click at [177, 27] on button "Back to search" at bounding box center [220, 34] width 99 height 24
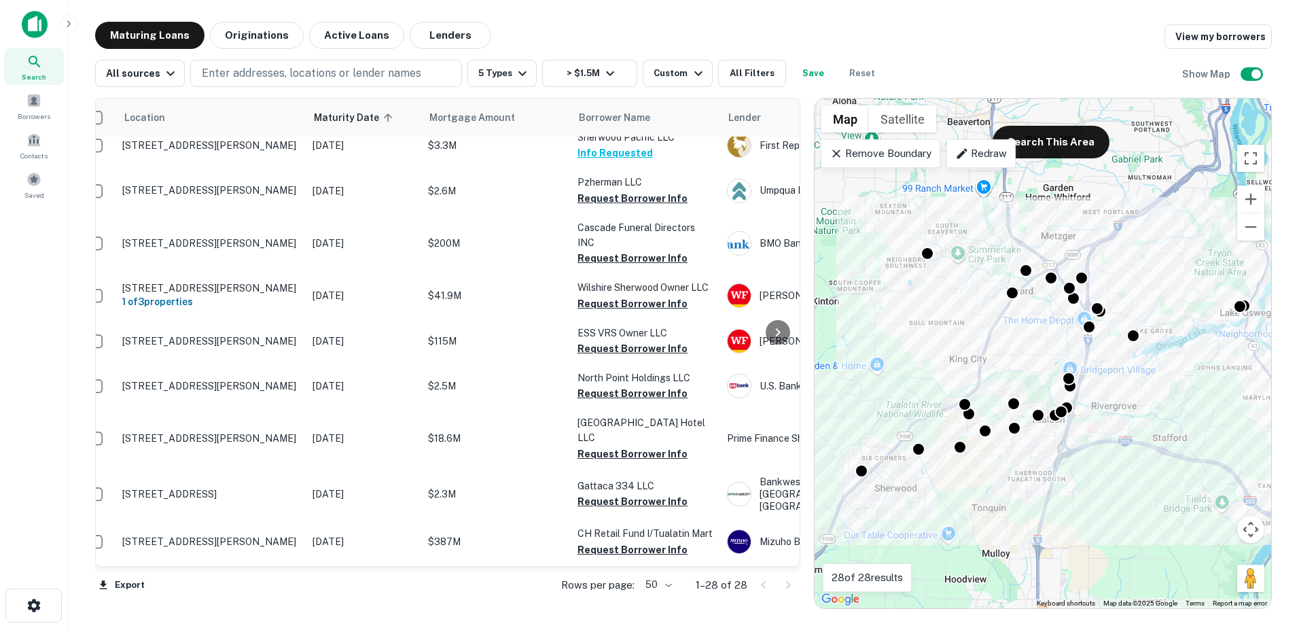
scroll to position [0, 20]
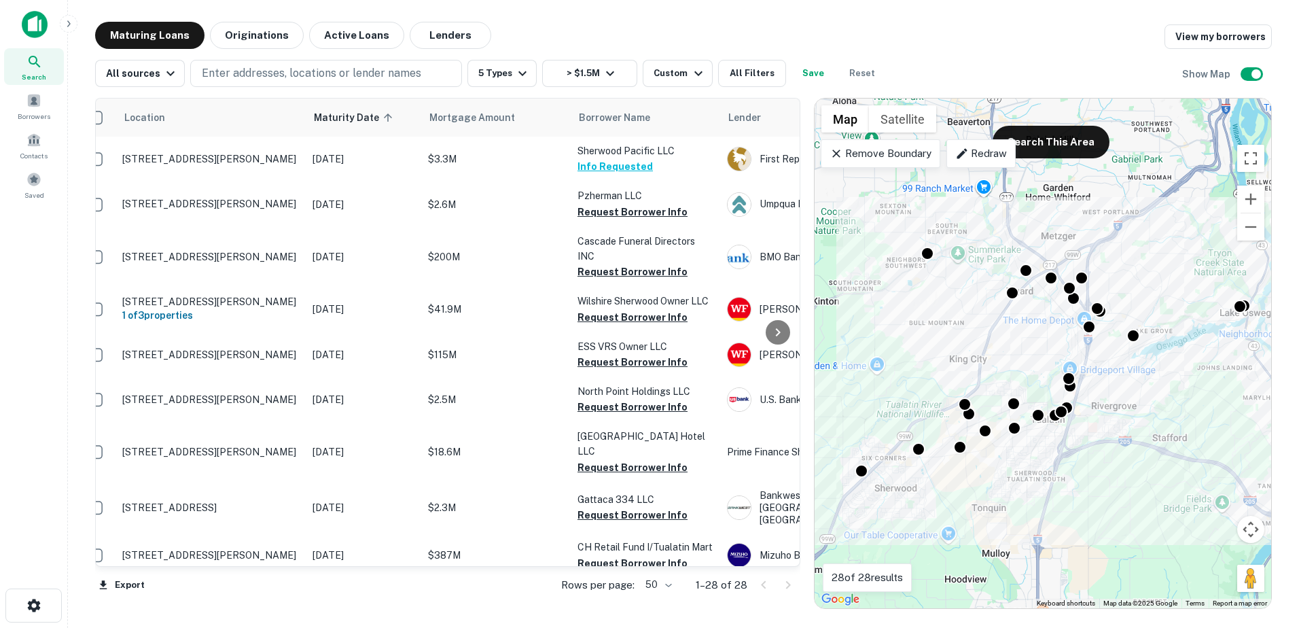
click at [1009, 29] on div "Maturing Loans Originations Active Loans Lenders View my borrowers" at bounding box center [683, 35] width 1177 height 27
